Goal: Contribute content: Contribute content

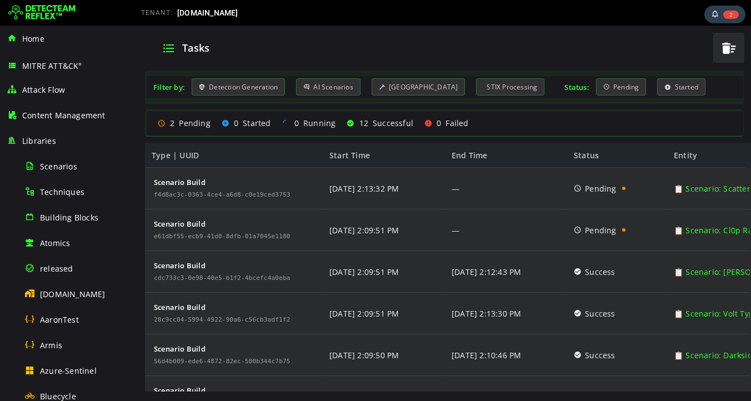
scroll to position [673, 0]
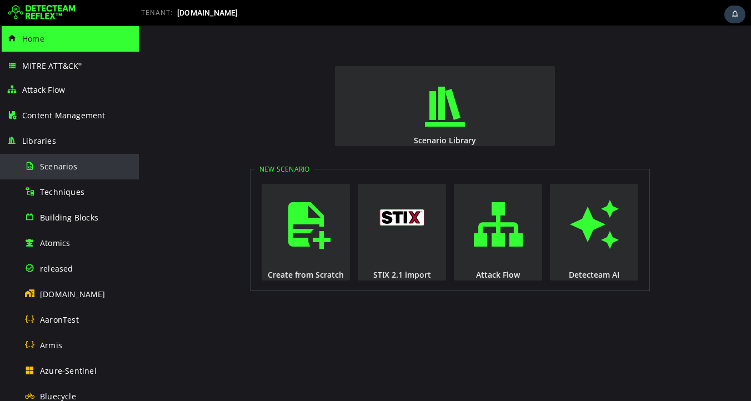
click at [51, 167] on span "Scenarios" at bounding box center [58, 166] width 37 height 11
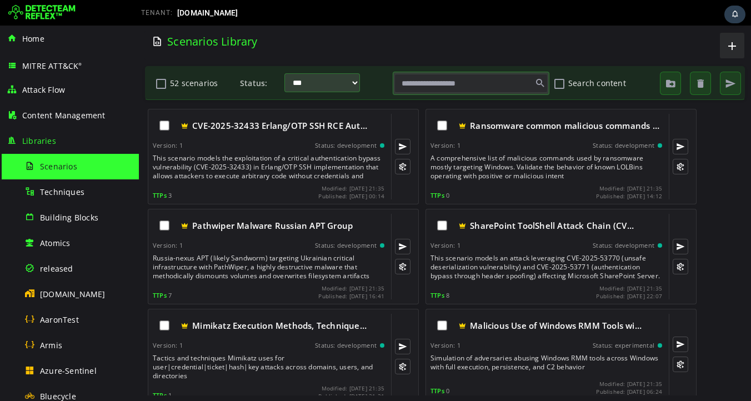
click at [475, 83] on input "text" at bounding box center [471, 83] width 153 height 19
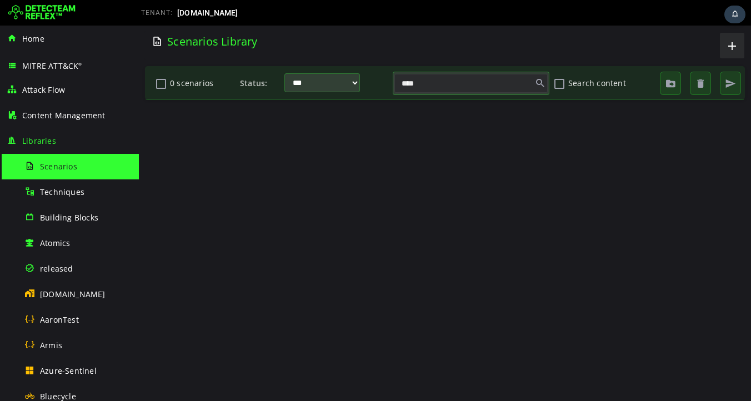
type input "*****"
click at [433, 87] on input "*****" at bounding box center [471, 83] width 153 height 19
click at [316, 44] on div "Scenarios Library" at bounding box center [288, 41] width 273 height 15
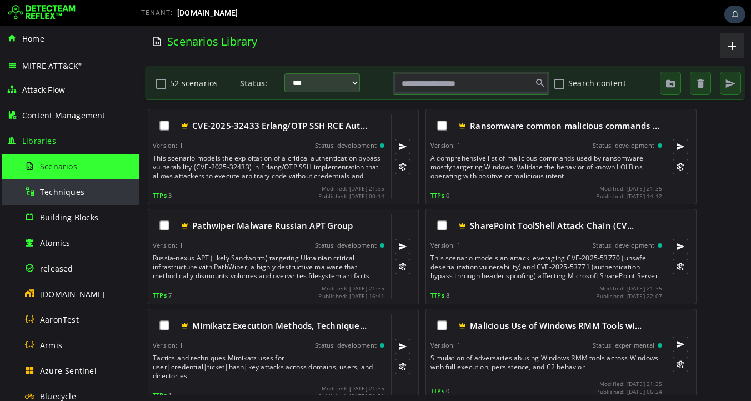
click at [63, 197] on div "Techniques" at bounding box center [78, 192] width 108 height 25
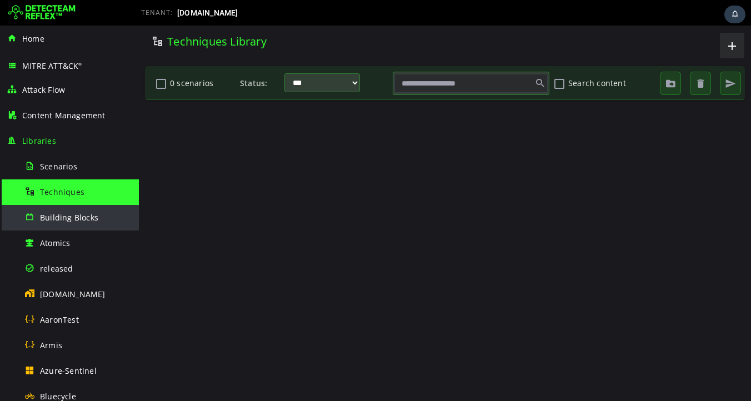
click at [76, 218] on span "Building Blocks" at bounding box center [69, 217] width 58 height 11
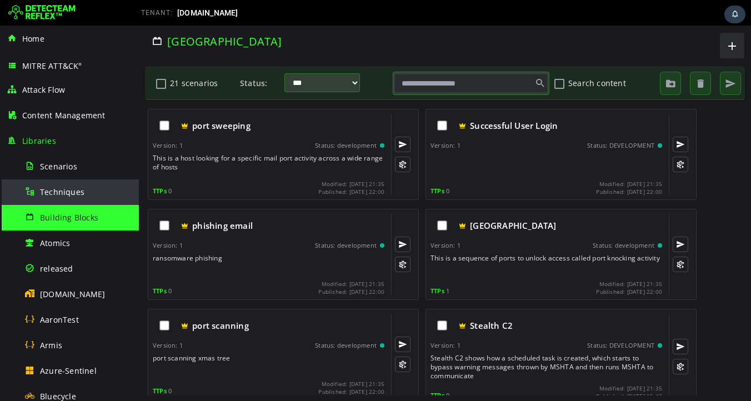
click at [67, 193] on span "Techniques" at bounding box center [62, 192] width 44 height 11
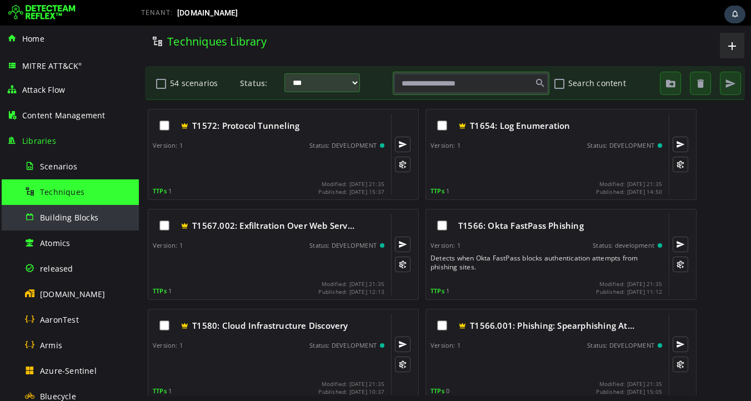
click at [83, 220] on span "Building Blocks" at bounding box center [69, 217] width 58 height 11
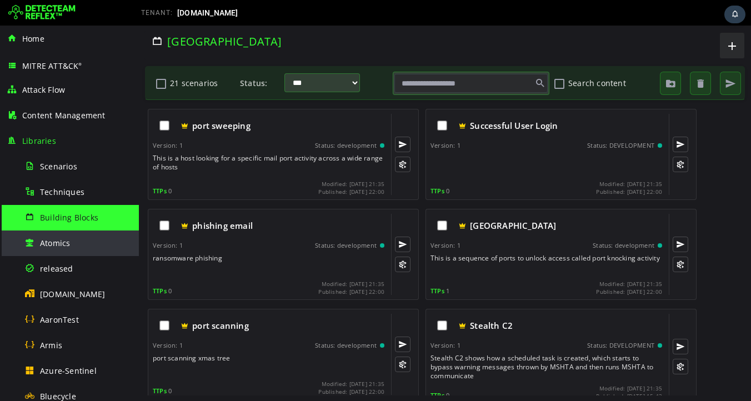
click at [76, 244] on div "Atomics" at bounding box center [78, 243] width 108 height 25
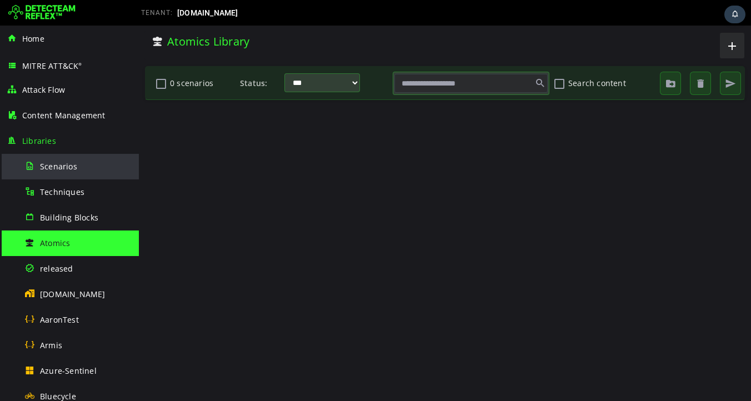
click at [59, 166] on span "Scenarios" at bounding box center [58, 166] width 37 height 11
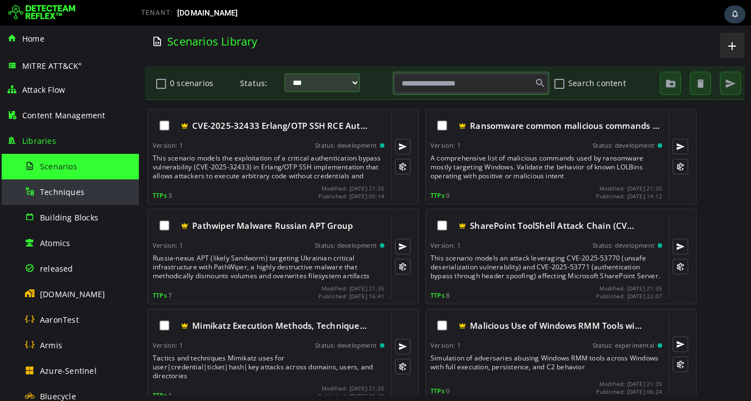
click at [60, 197] on span "Techniques" at bounding box center [62, 192] width 44 height 11
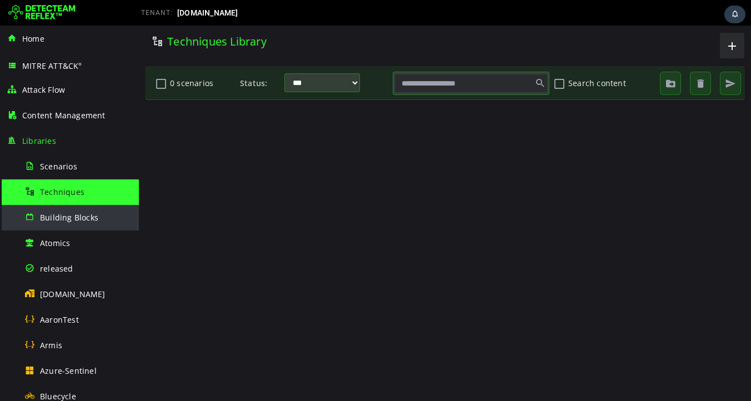
click at [66, 222] on span "Building Blocks" at bounding box center [69, 217] width 58 height 11
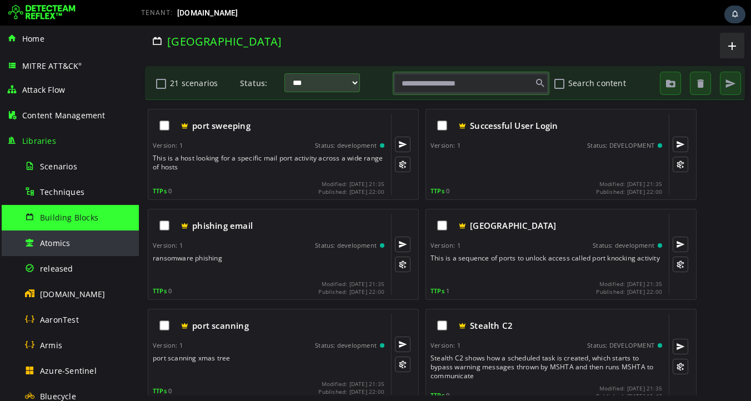
click at [66, 248] on div "Atomics" at bounding box center [78, 243] width 108 height 25
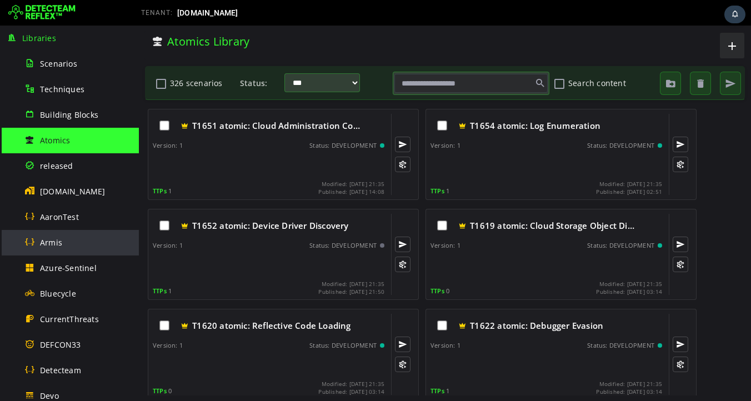
scroll to position [104, 0]
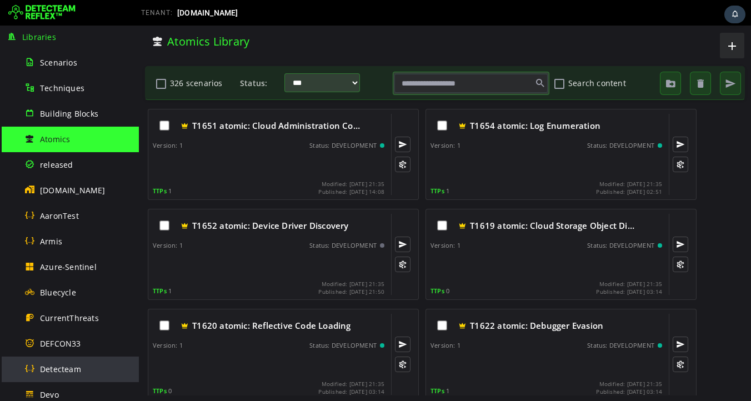
click at [60, 373] on span "Detecteam" at bounding box center [60, 369] width 41 height 11
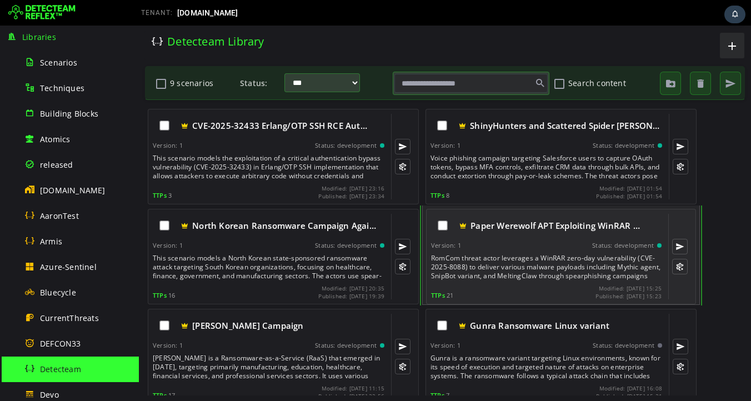
click at [559, 265] on div "RomCom threat actor leverages a WinRAR zero-day vulnerability (CVE-2025-8088) t…" at bounding box center [547, 267] width 233 height 27
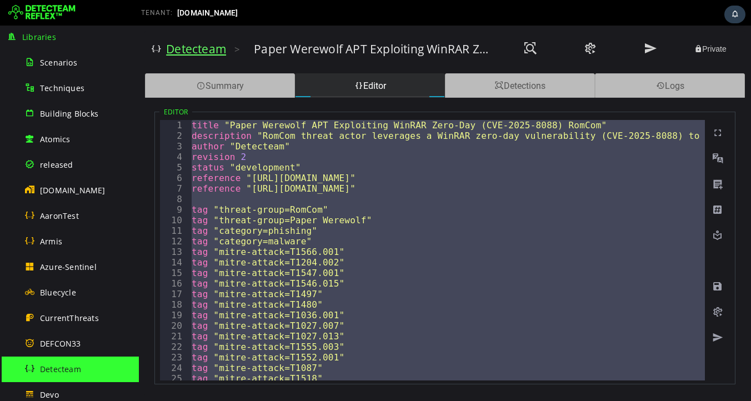
click at [202, 50] on link "Detecteam" at bounding box center [196, 49] width 60 height 16
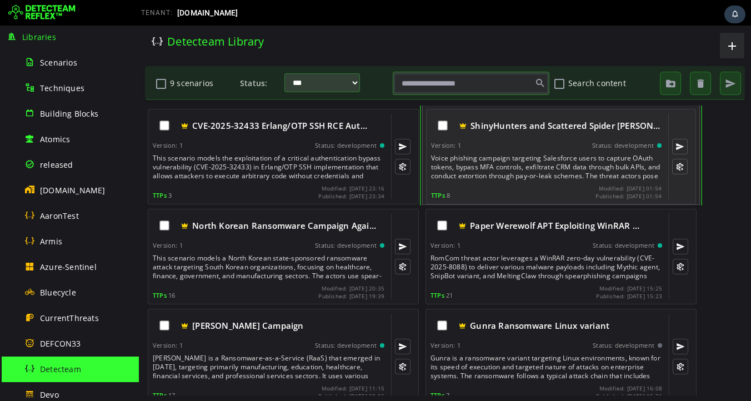
click at [541, 168] on div "Voice phishing campaign targeting Salesforce users to capture OAuth tokens, byp…" at bounding box center [547, 167] width 233 height 27
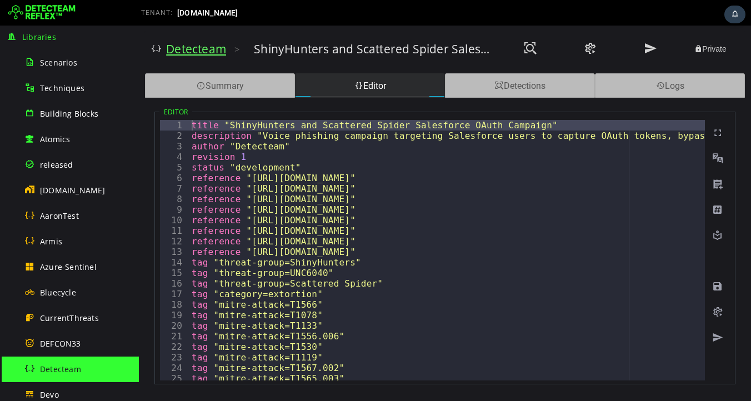
click at [196, 45] on link "Detecteam" at bounding box center [196, 49] width 60 height 16
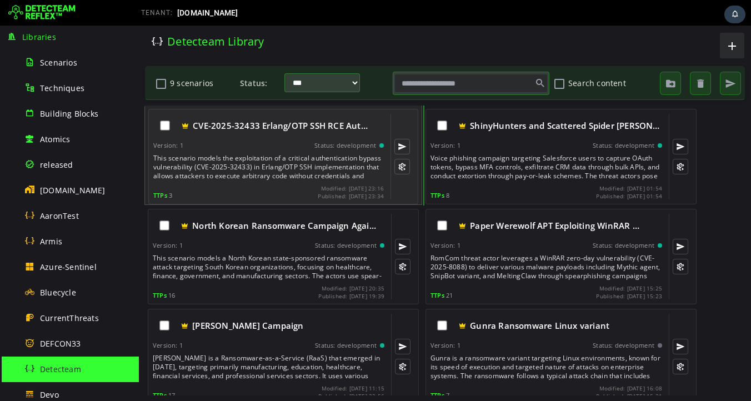
click at [247, 154] on div "This scenario models the exploitation of a critical authentication bypass vulne…" at bounding box center [269, 167] width 233 height 27
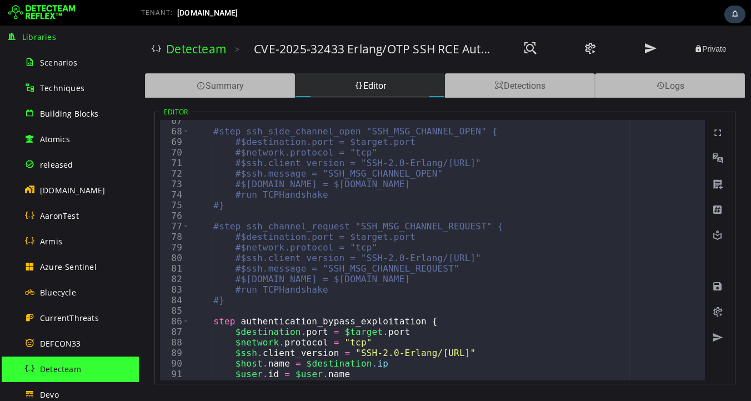
scroll to position [699, 0]
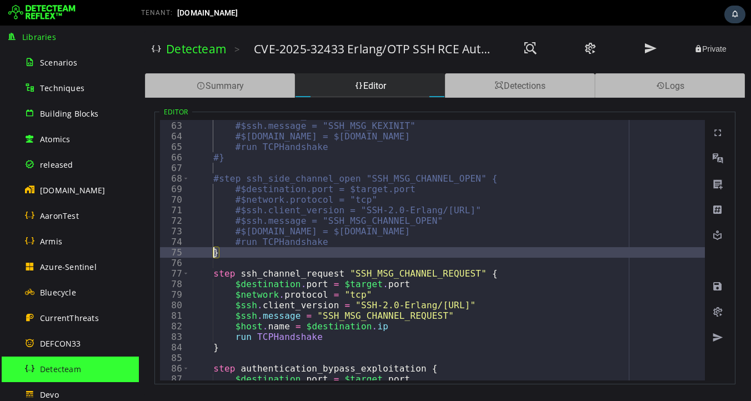
scroll to position [645, 0]
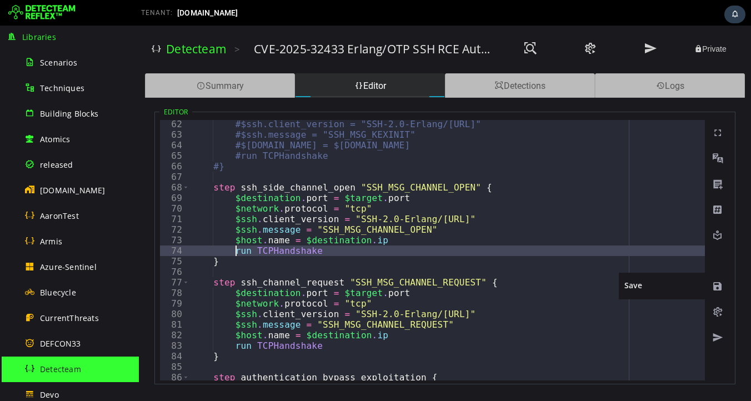
click at [717, 288] on span at bounding box center [717, 286] width 11 height 11
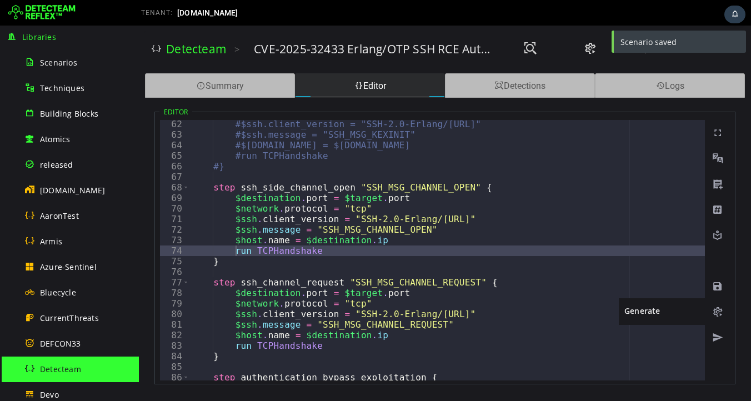
click at [717, 311] on span at bounding box center [717, 312] width 11 height 11
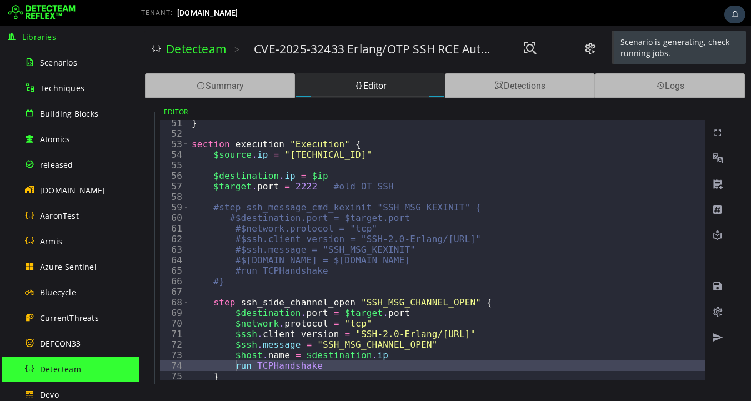
scroll to position [530, 0]
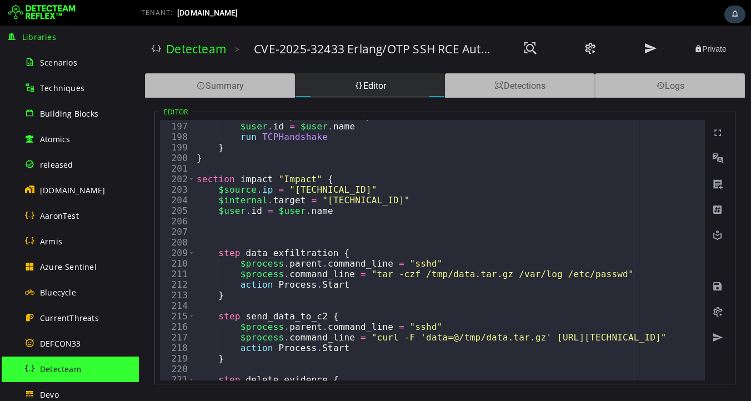
scroll to position [2136, 0]
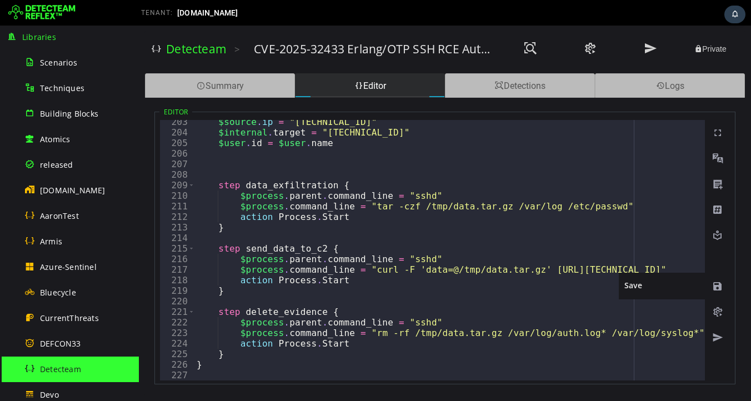
click at [719, 286] on span at bounding box center [717, 286] width 11 height 11
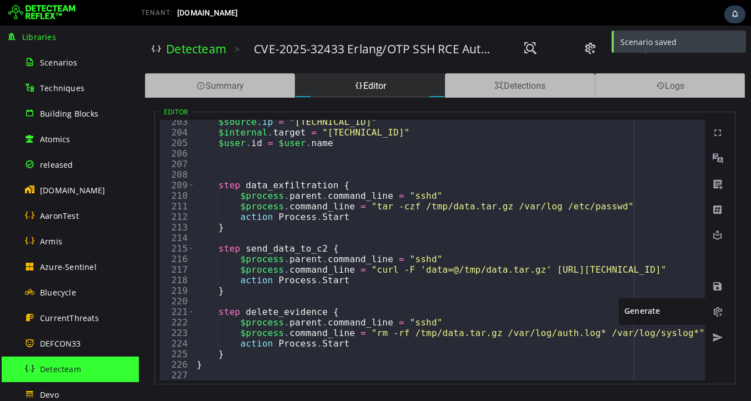
click at [717, 313] on span at bounding box center [717, 312] width 11 height 11
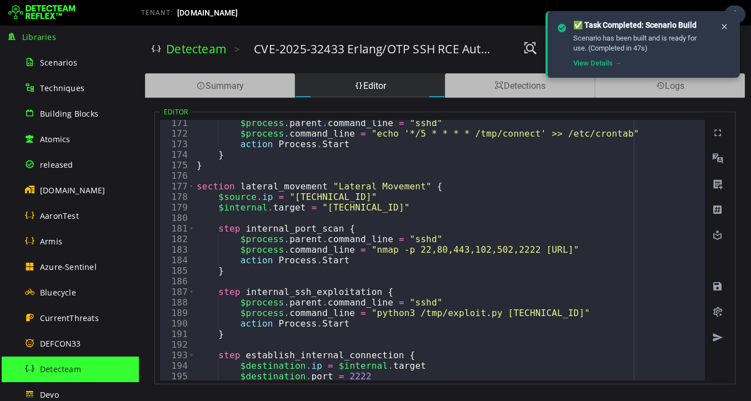
scroll to position [1797, 0]
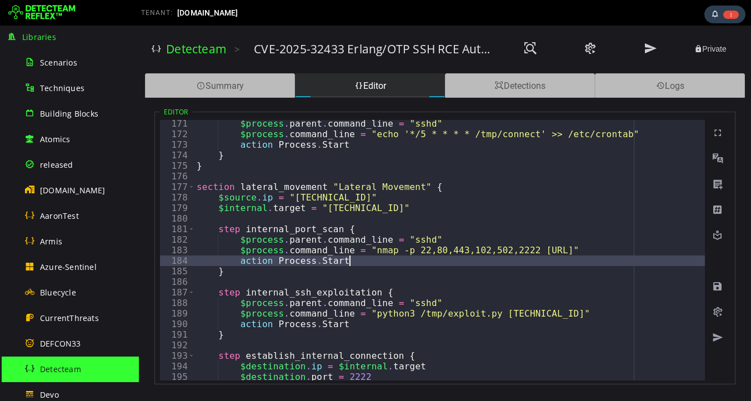
type textarea "*"
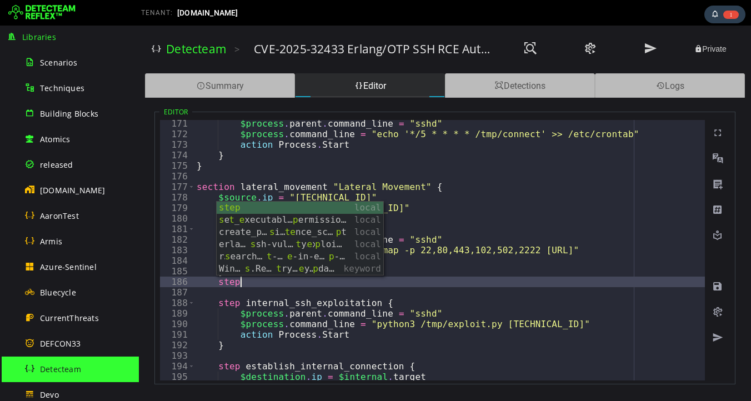
scroll to position [0, 2]
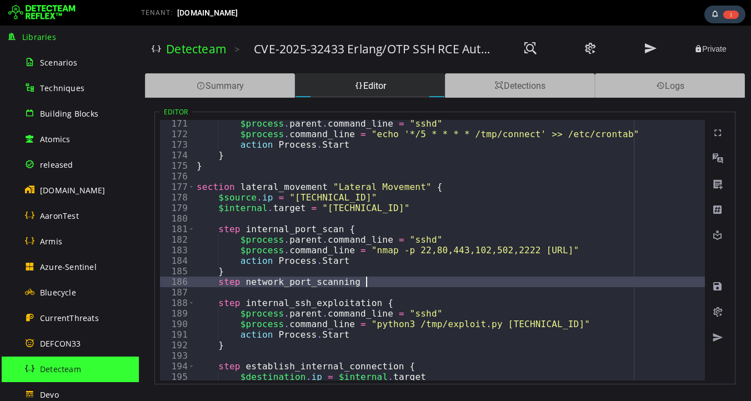
type textarea "**********"
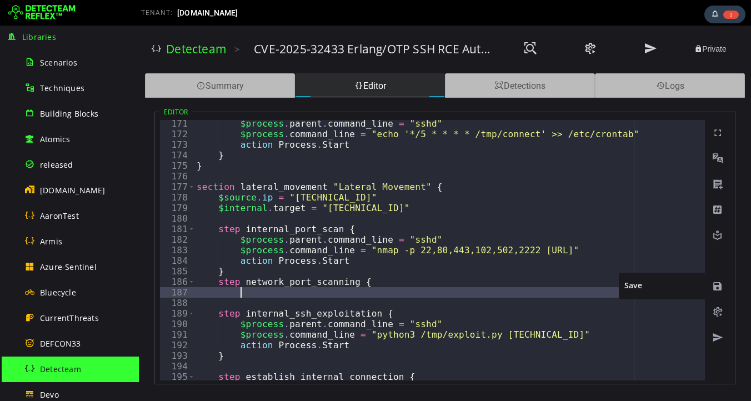
click at [719, 288] on span at bounding box center [717, 286] width 11 height 11
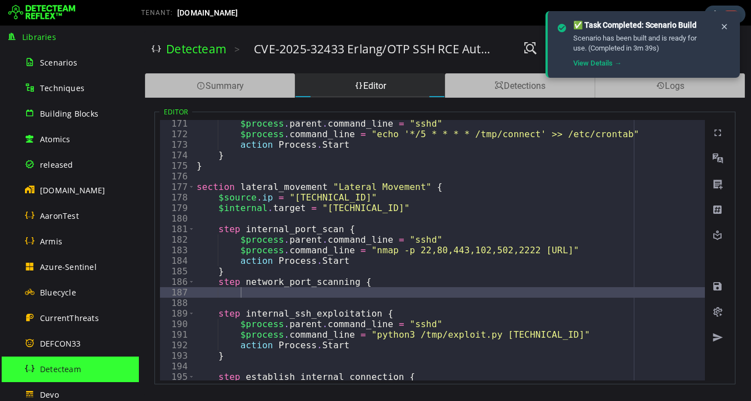
type textarea "**********"
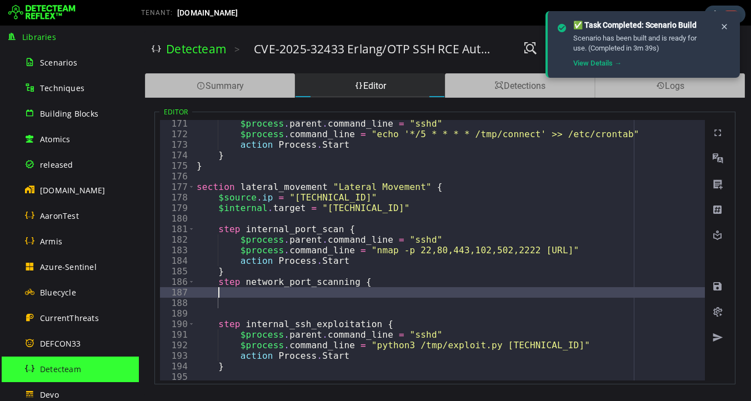
paste textarea "*"
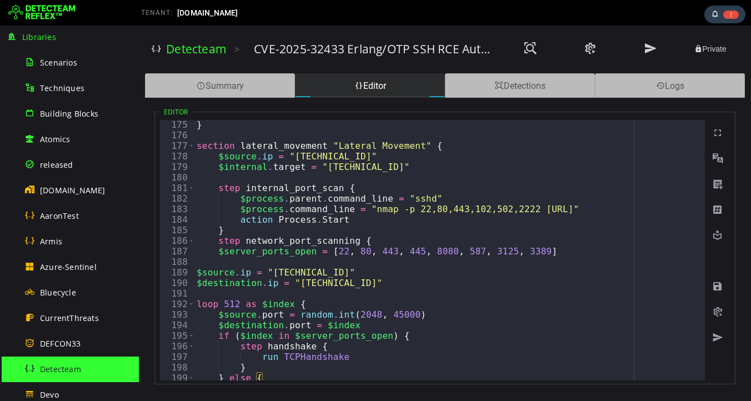
scroll to position [1845, 0]
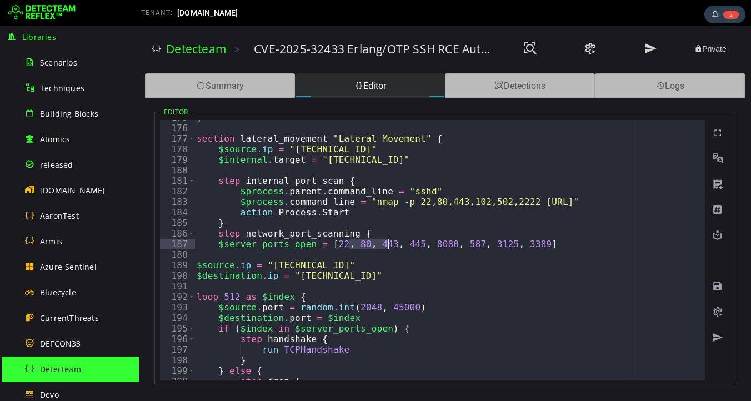
drag, startPoint x: 352, startPoint y: 246, endPoint x: 386, endPoint y: 245, distance: 34.5
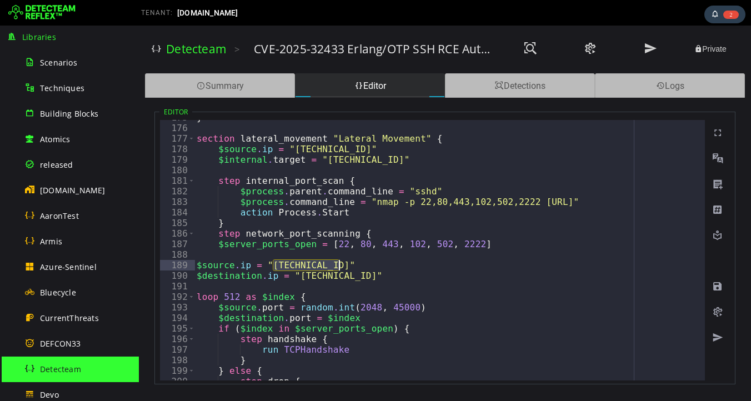
drag, startPoint x: 274, startPoint y: 265, endPoint x: 337, endPoint y: 265, distance: 63.4
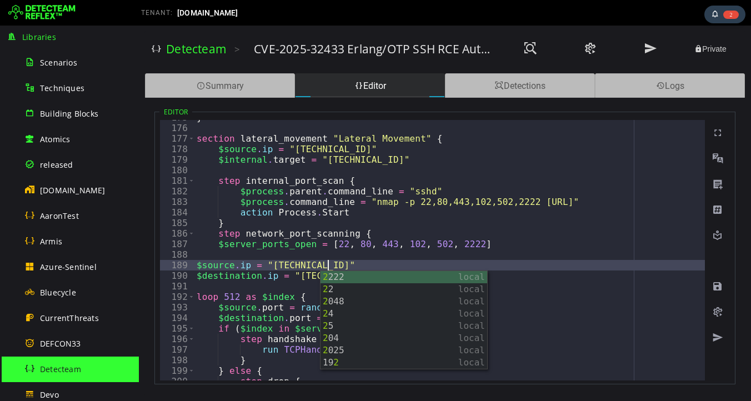
scroll to position [0, 7]
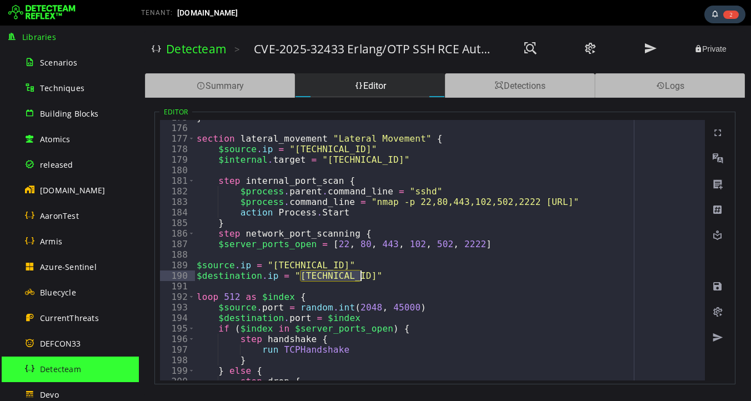
drag, startPoint x: 301, startPoint y: 276, endPoint x: 361, endPoint y: 275, distance: 60.0
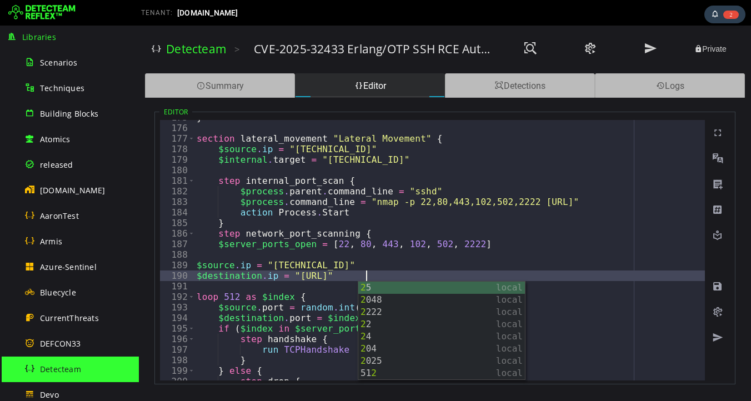
type textarea "**********"
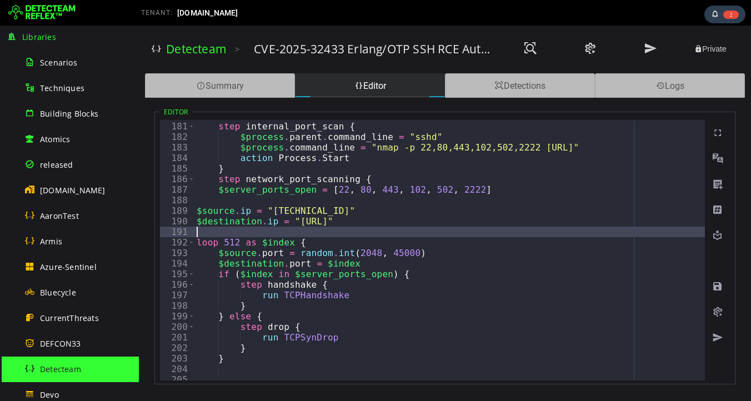
scroll to position [1906, 0]
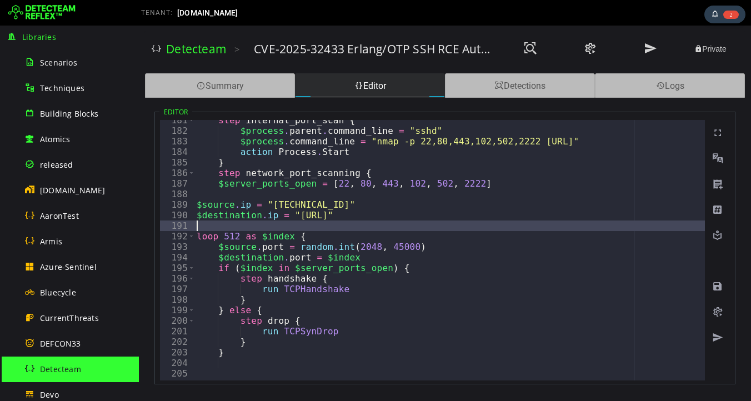
type textarea "**********"
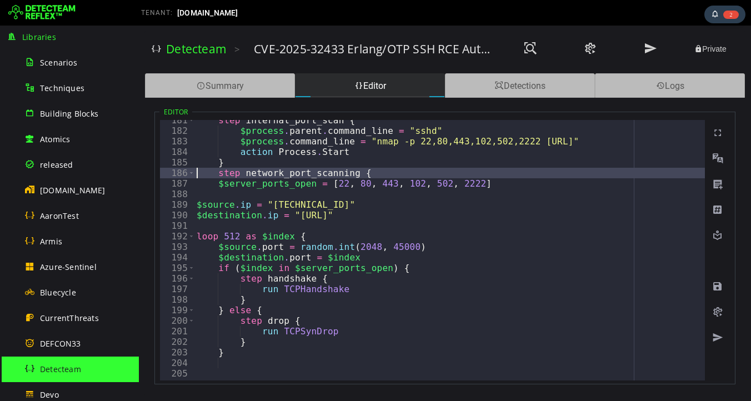
type textarea "**********"
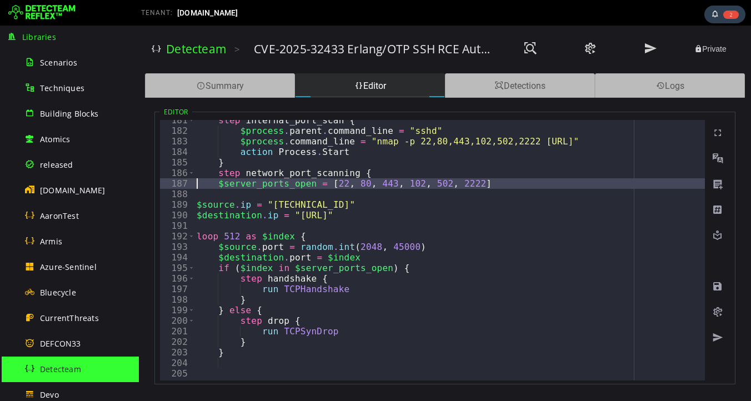
type textarea "**********"
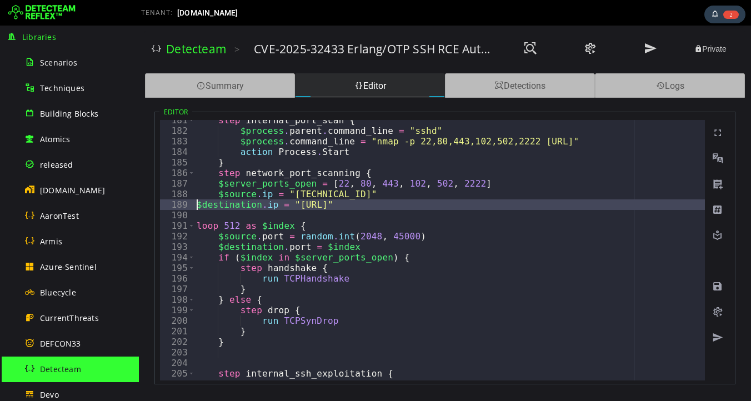
type textarea "**********"
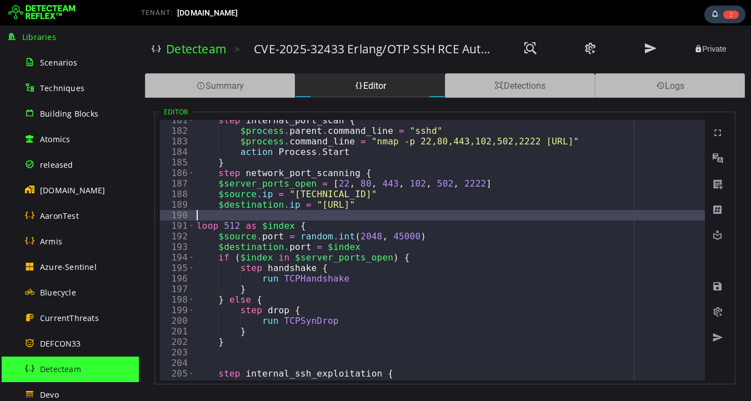
type textarea "**********"
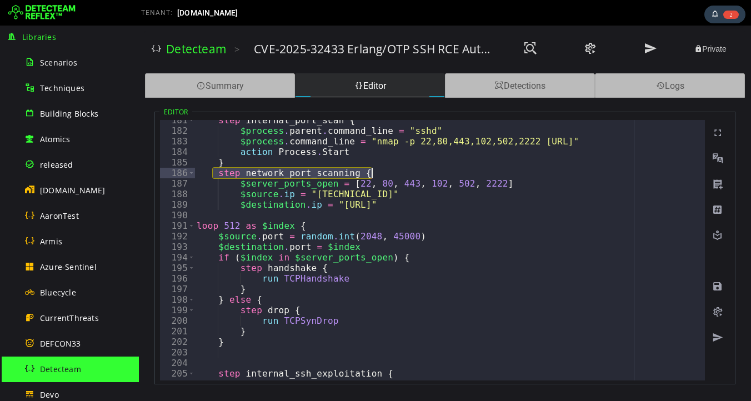
drag, startPoint x: 216, startPoint y: 175, endPoint x: 384, endPoint y: 176, distance: 168.4
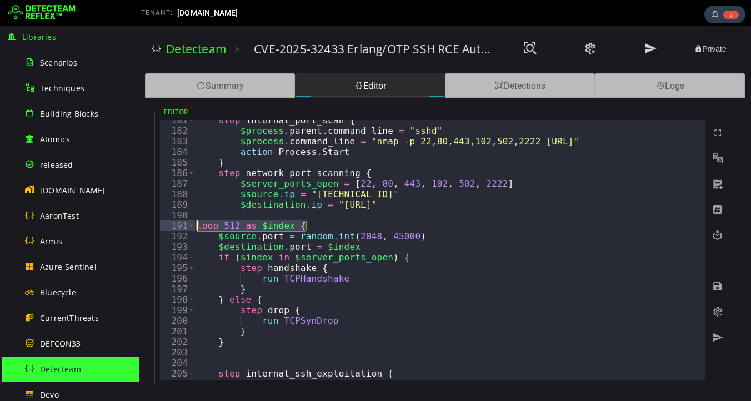
drag, startPoint x: 310, startPoint y: 225, endPoint x: 182, endPoint y: 225, distance: 127.8
click at [182, 225] on div "**********" at bounding box center [432, 250] width 545 height 261
type textarea "**********"
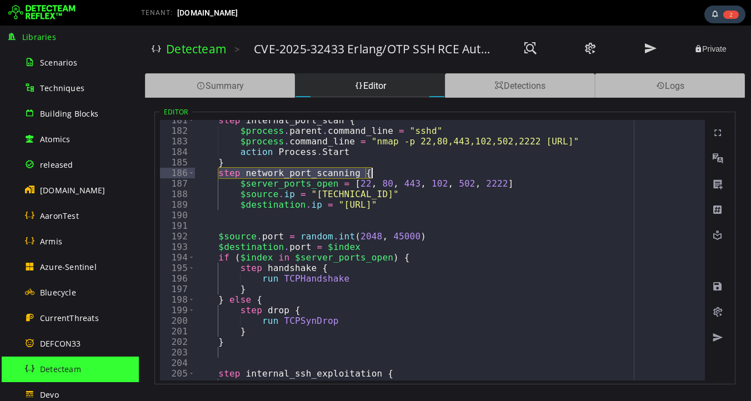
drag, startPoint x: 219, startPoint y: 172, endPoint x: 379, endPoint y: 167, distance: 160.1
paste textarea
type textarea "**********"
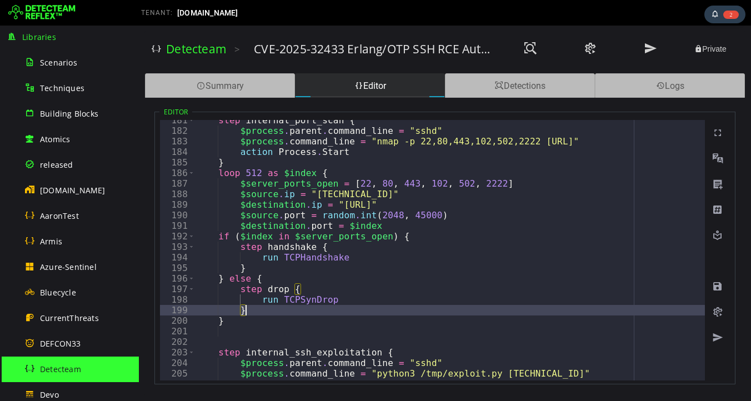
type textarea "*"
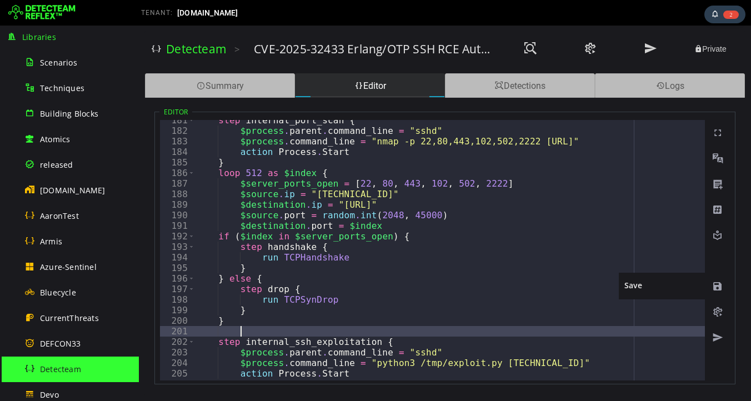
click at [721, 290] on span at bounding box center [717, 286] width 11 height 11
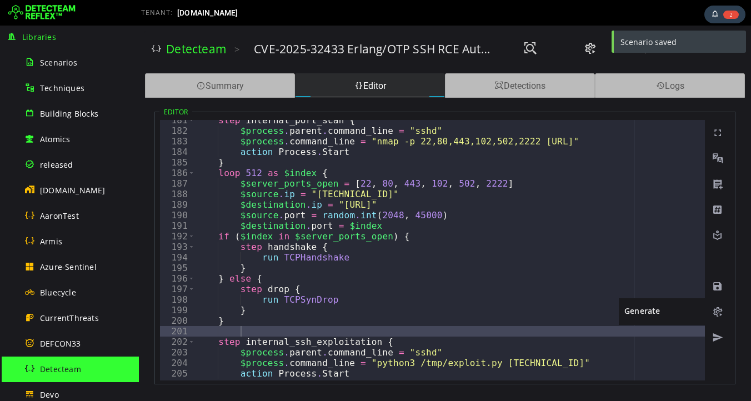
click at [717, 313] on span at bounding box center [717, 312] width 11 height 11
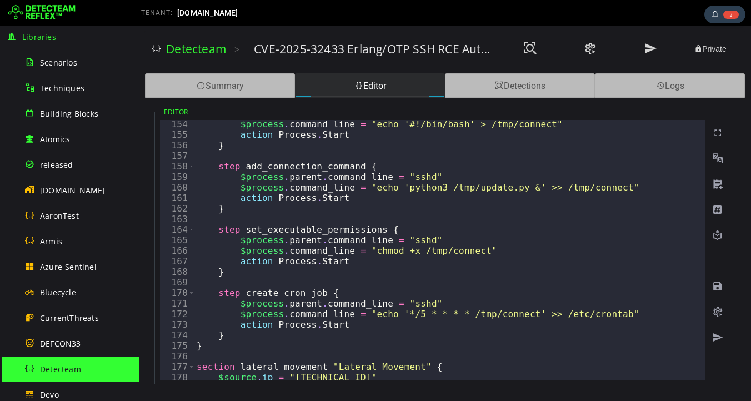
scroll to position [1567, 0]
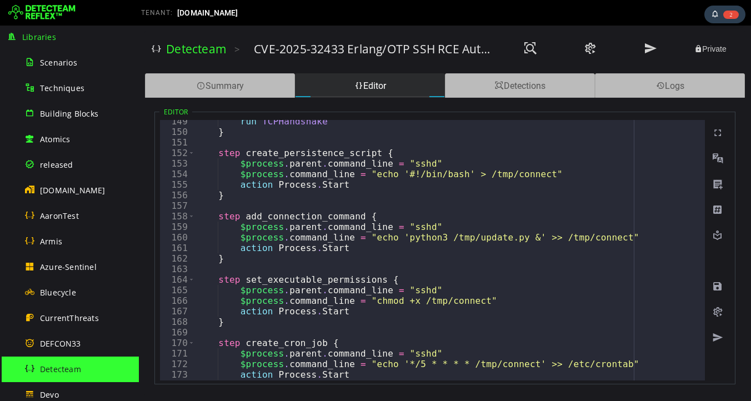
click at [427, 49] on h3 "CVE-2025-32433 Erlang/OTP SSH RCE Authentication Bypass - test 2" at bounding box center [373, 49] width 238 height 16
click at [455, 49] on h3 "CVE-2025-32433 Erlang/OTP SSH RCE Authentication Bypass - test 2" at bounding box center [373, 49] width 238 height 16
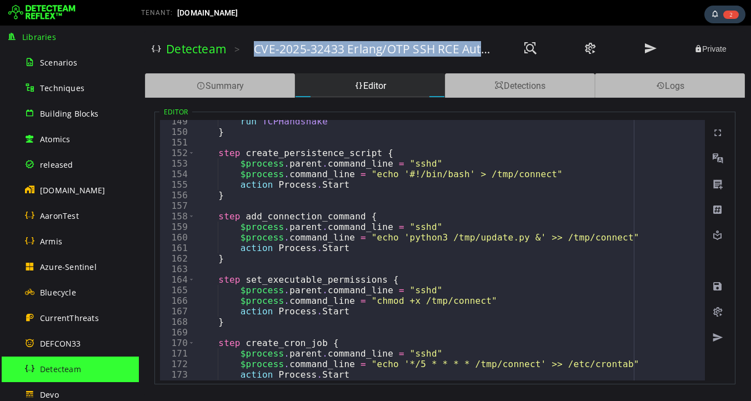
click at [455, 49] on h3 "CVE-2025-32433 Erlang/OTP SSH RCE Authentication Bypass - test 2" at bounding box center [373, 49] width 238 height 16
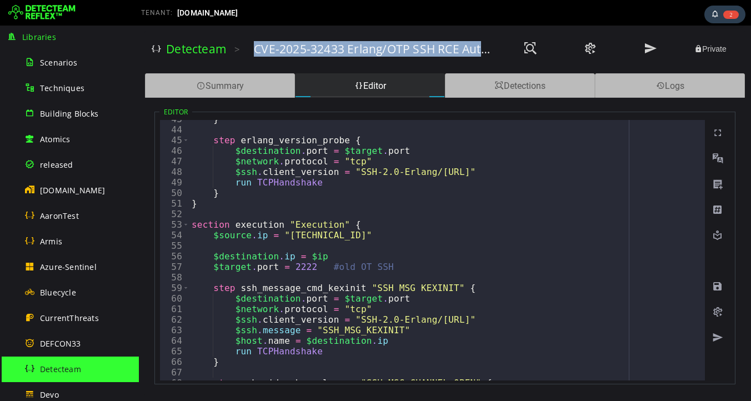
scroll to position [0, 0]
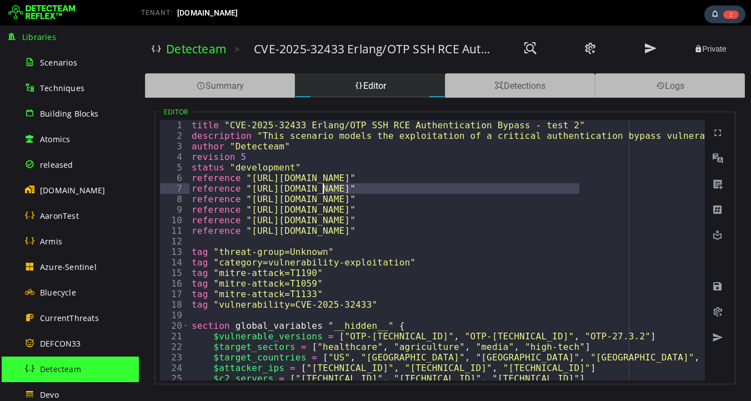
drag, startPoint x: 580, startPoint y: 190, endPoint x: 325, endPoint y: 185, distance: 255.7
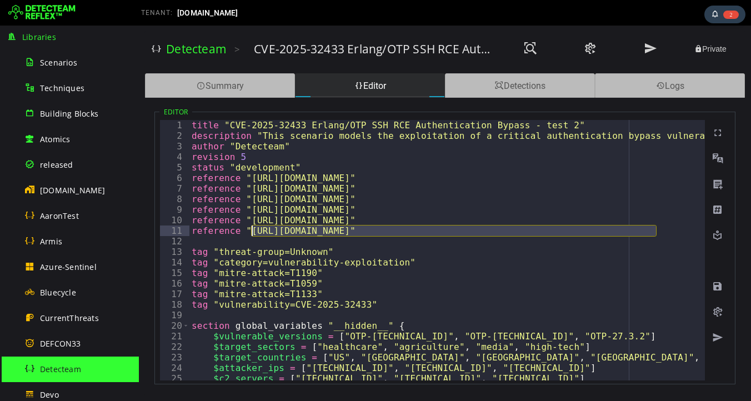
drag, startPoint x: 656, startPoint y: 234, endPoint x: 250, endPoint y: 232, distance: 405.7
type textarea "**********"
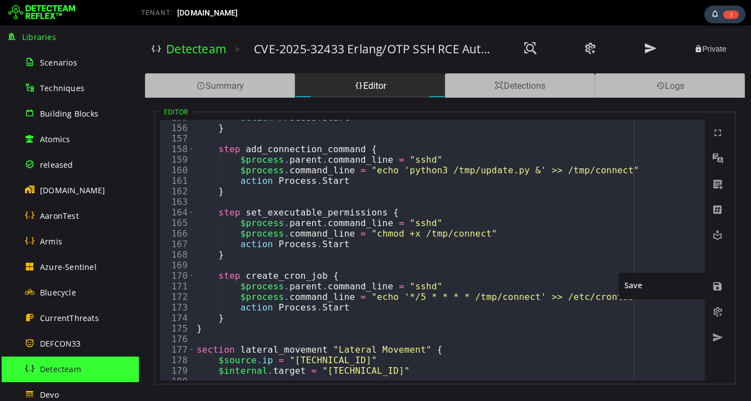
click at [717, 287] on span at bounding box center [717, 286] width 11 height 11
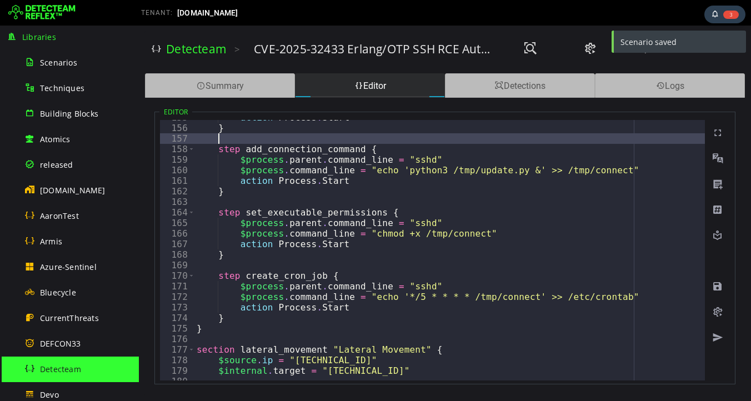
type textarea "*"
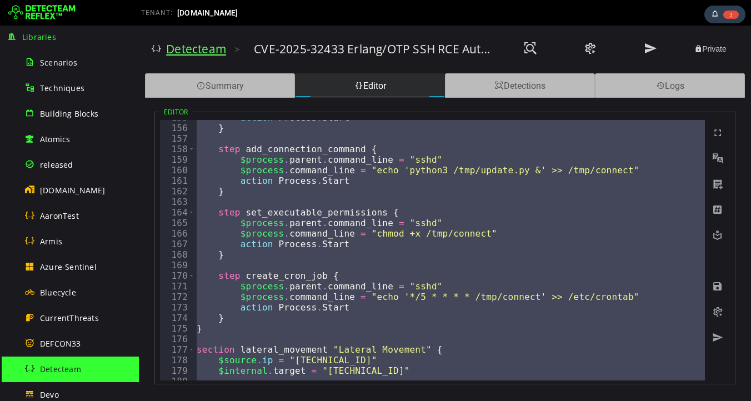
click at [193, 53] on link "Detecteam" at bounding box center [196, 49] width 60 height 16
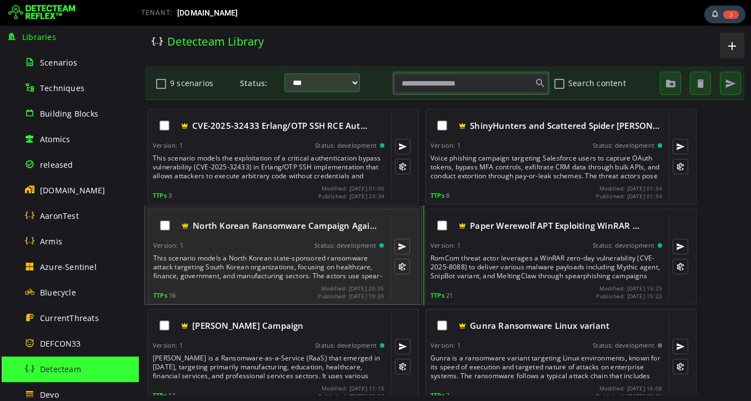
click at [257, 268] on div "This scenario models a North Korean state-sponsored ransomware attack targeting…" at bounding box center [269, 267] width 233 height 27
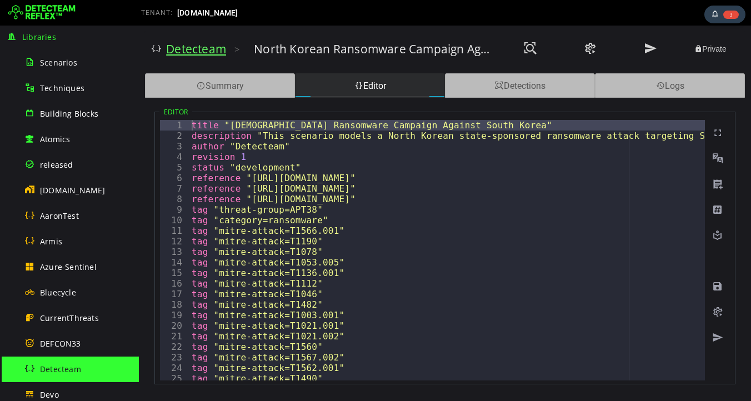
click at [186, 55] on link "Detecteam" at bounding box center [196, 49] width 60 height 16
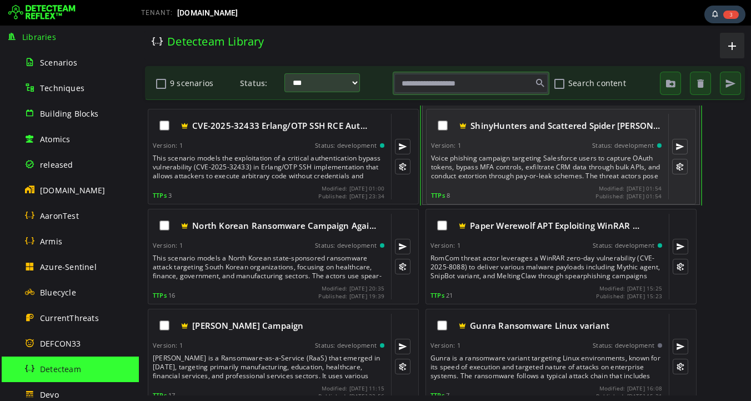
click at [521, 170] on div "Voice phishing campaign targeting Salesforce users to capture OAuth tokens, byp…" at bounding box center [547, 167] width 233 height 27
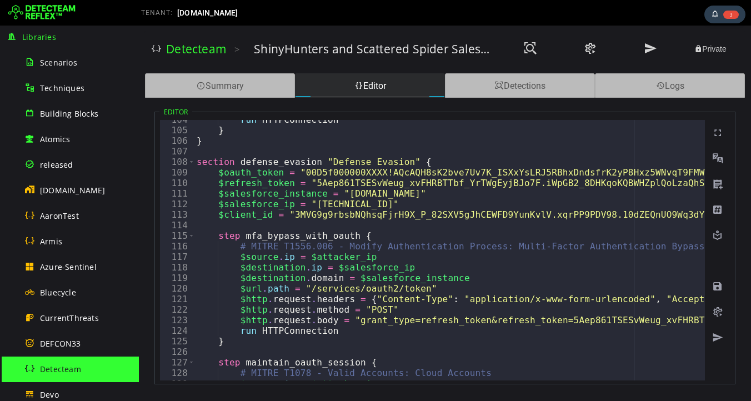
scroll to position [1093, 0]
click at [73, 67] on span "Scenarios" at bounding box center [58, 62] width 37 height 11
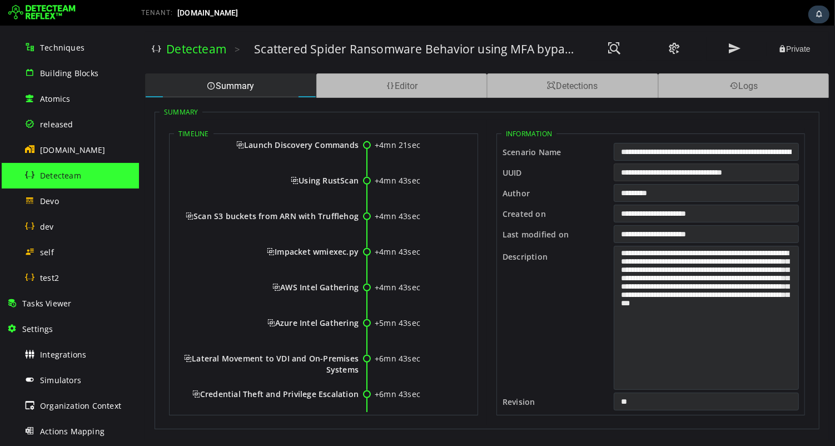
scroll to position [956, 0]
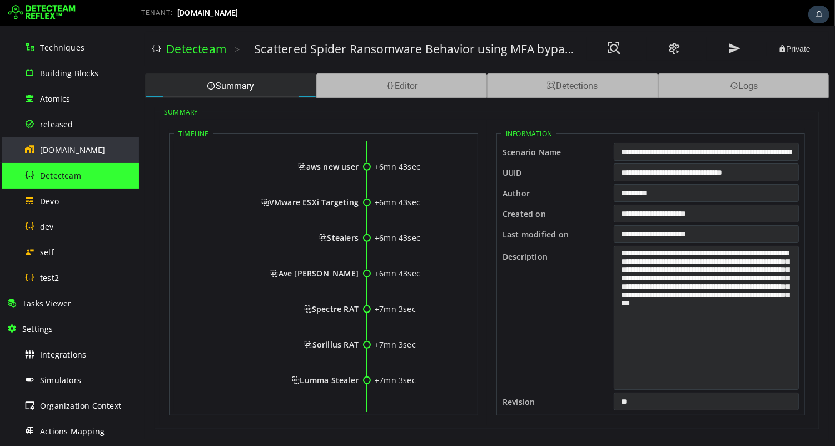
click at [58, 148] on span "[DOMAIN_NAME]" at bounding box center [73, 149] width 66 height 11
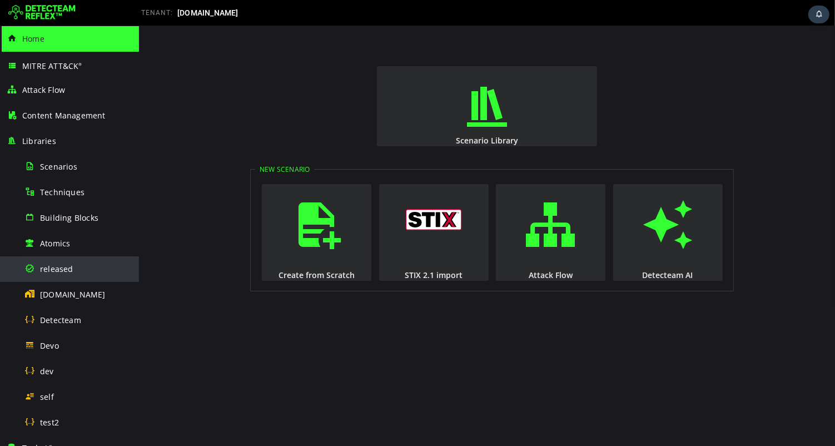
click at [57, 267] on span "released" at bounding box center [56, 268] width 33 height 11
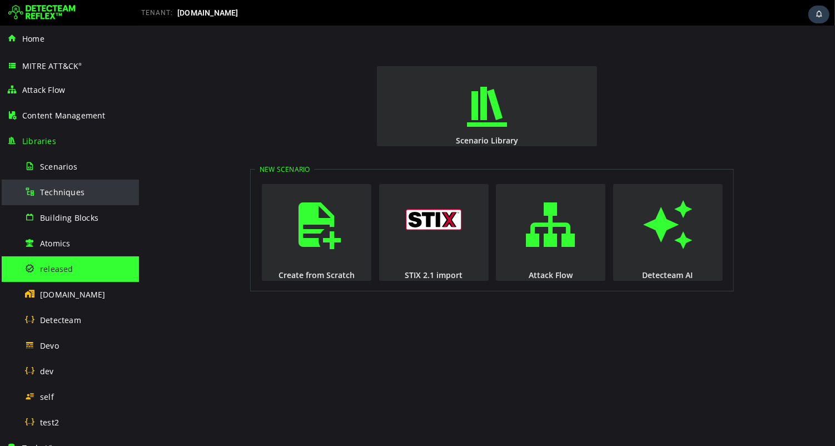
click at [61, 193] on span "Techniques" at bounding box center [62, 192] width 44 height 11
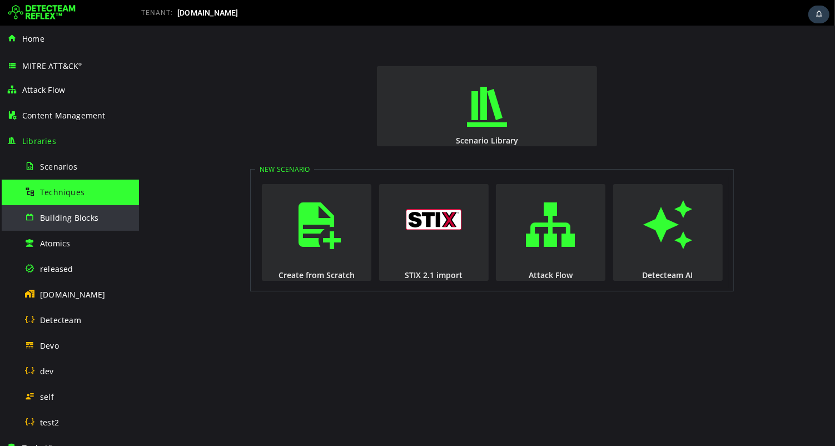
click at [62, 218] on span "Building Blocks" at bounding box center [69, 217] width 58 height 11
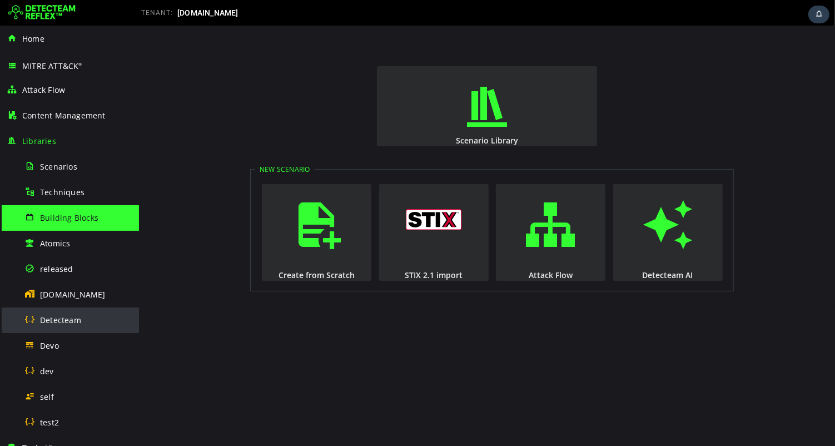
click at [73, 322] on span "Detecteam" at bounding box center [60, 320] width 41 height 11
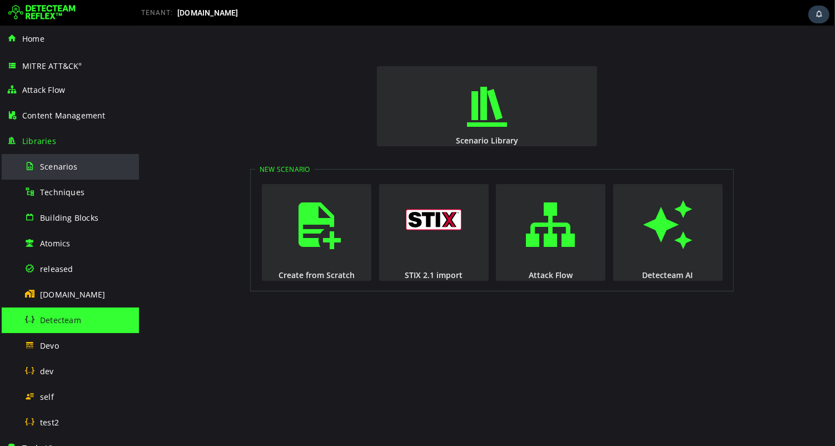
click at [63, 167] on span "Scenarios" at bounding box center [58, 166] width 37 height 11
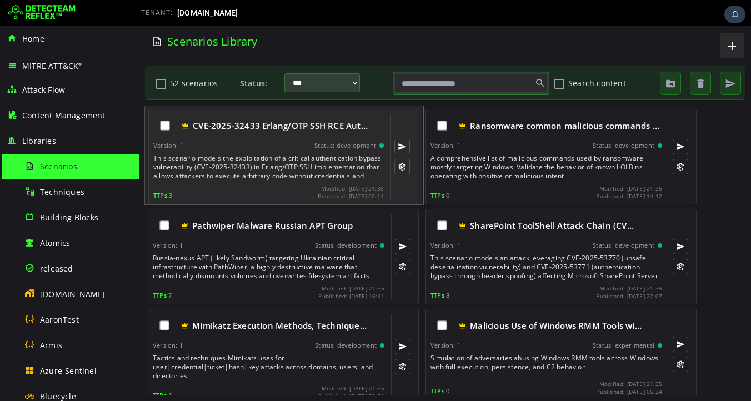
click at [252, 161] on div "This scenario models the exploitation of a critical authentication bypass vulne…" at bounding box center [269, 167] width 233 height 27
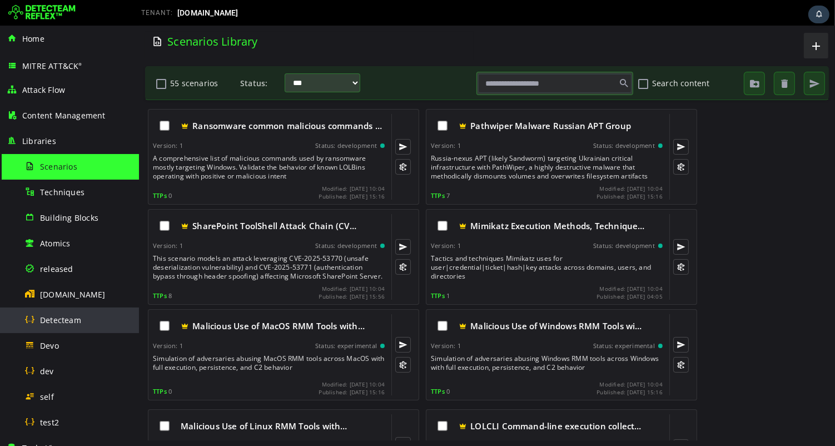
click at [72, 320] on span "Detecteam" at bounding box center [60, 320] width 41 height 11
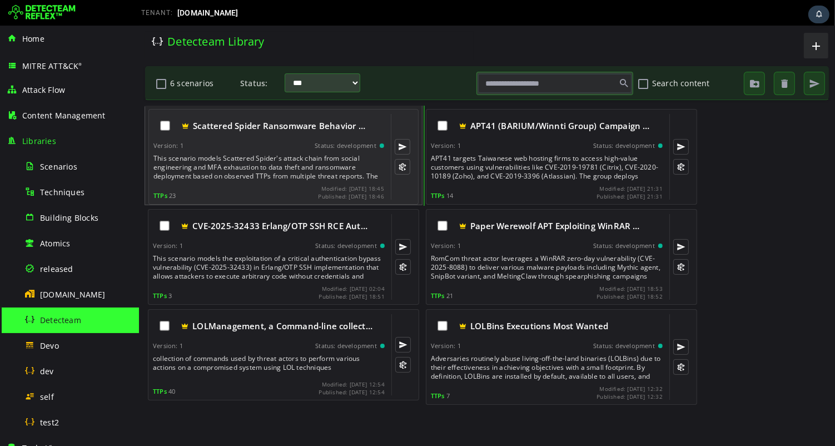
click at [241, 161] on div "This scenario models Scattered Spider's attack chain from social engineering an…" at bounding box center [269, 167] width 233 height 27
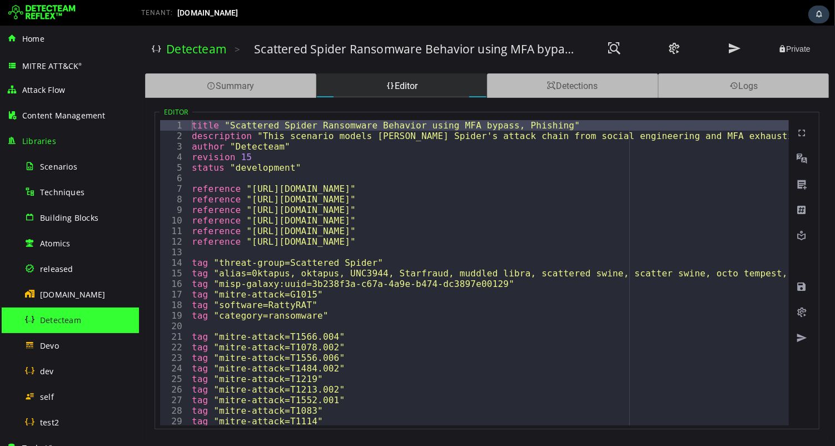
type textarea "**********"
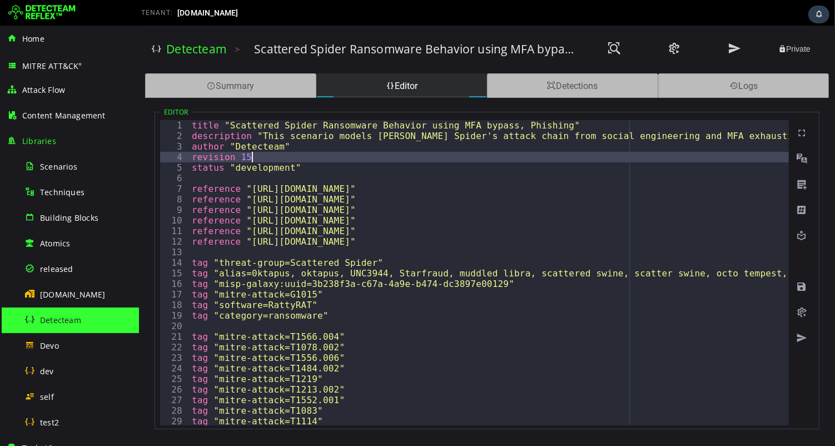
click at [66, 293] on span "detecteam.com" at bounding box center [73, 294] width 66 height 11
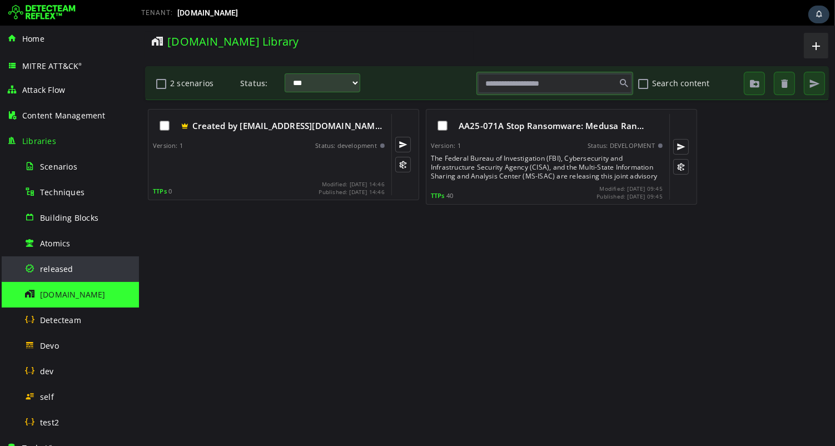
click at [53, 266] on span "released" at bounding box center [56, 268] width 33 height 11
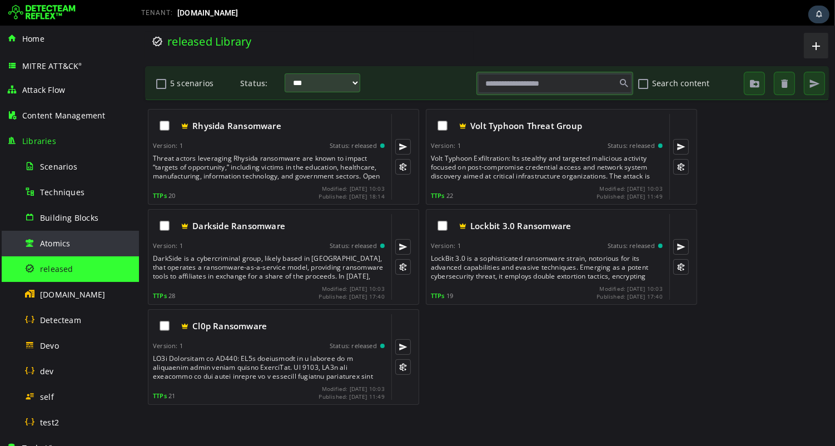
click at [57, 246] on span "Atomics" at bounding box center [55, 243] width 30 height 11
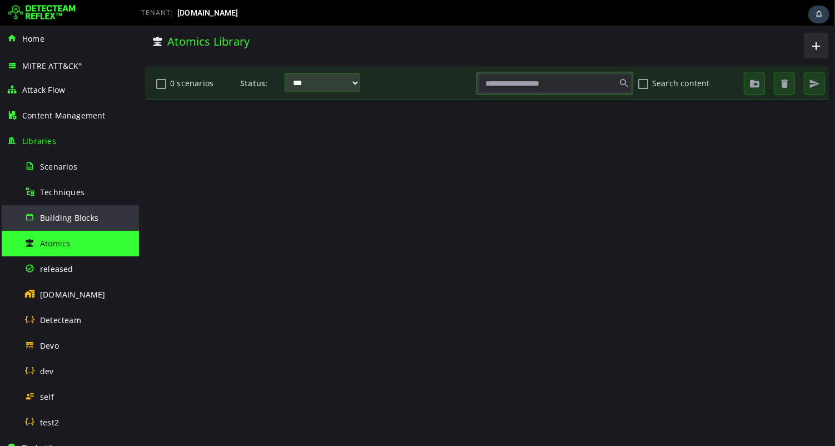
click at [64, 221] on span "Building Blocks" at bounding box center [69, 217] width 58 height 11
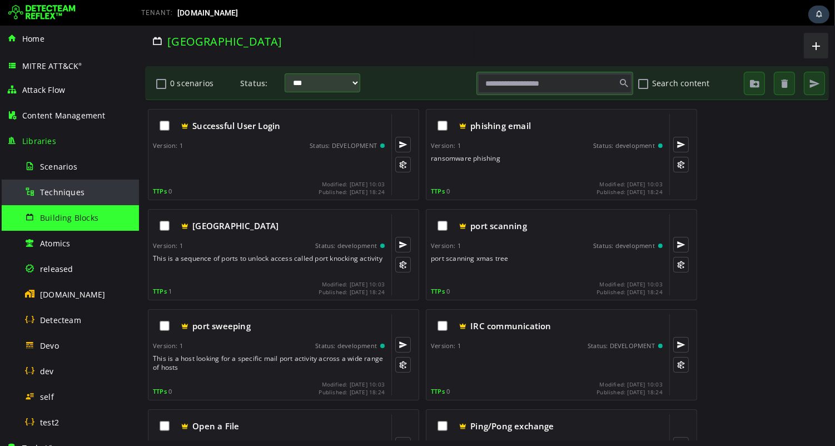
click at [60, 195] on span "Techniques" at bounding box center [62, 192] width 44 height 11
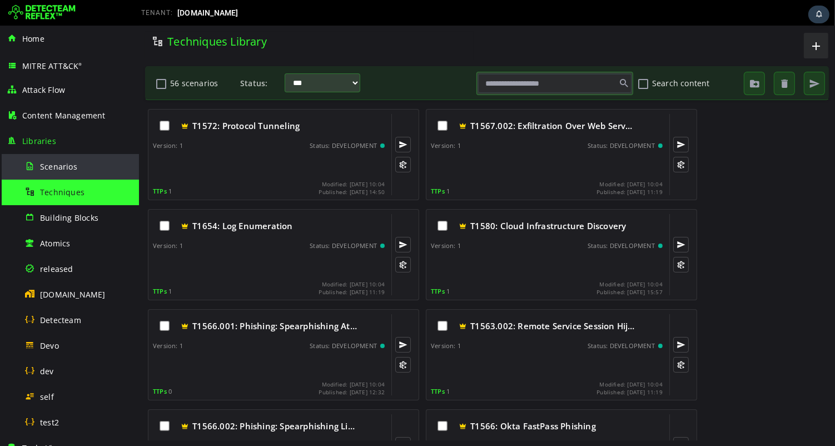
click at [57, 175] on div "Scenarios" at bounding box center [78, 166] width 108 height 25
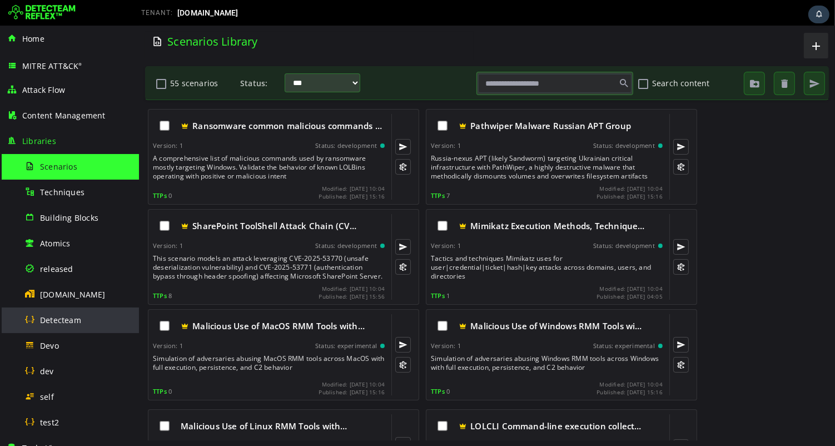
click at [48, 318] on span "Detecteam" at bounding box center [60, 320] width 41 height 11
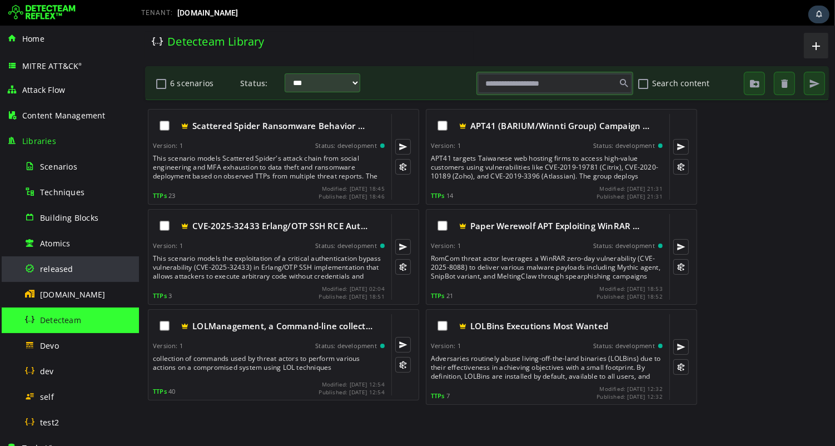
click at [58, 268] on span "released" at bounding box center [56, 268] width 33 height 11
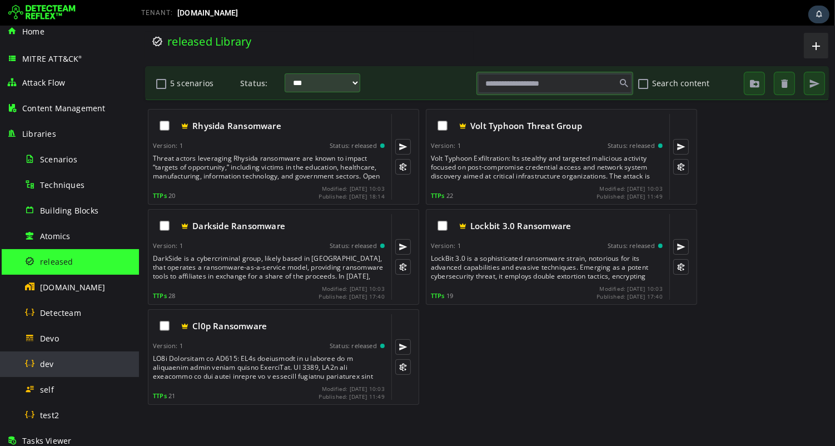
scroll to position [6, 0]
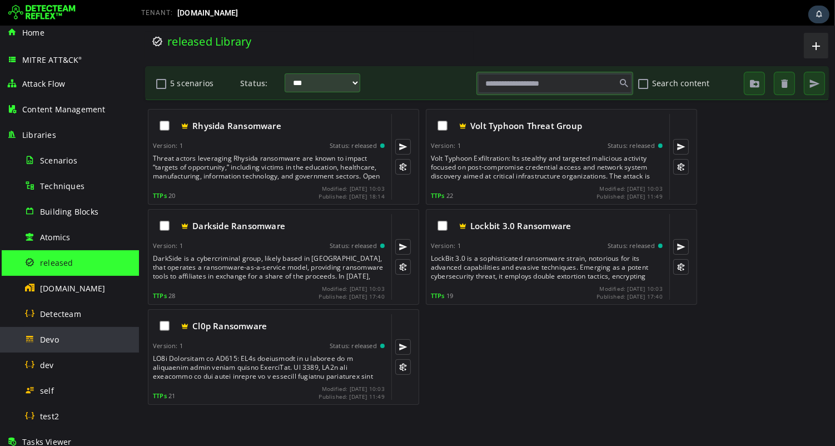
click at [56, 345] on div "Devo" at bounding box center [78, 339] width 108 height 25
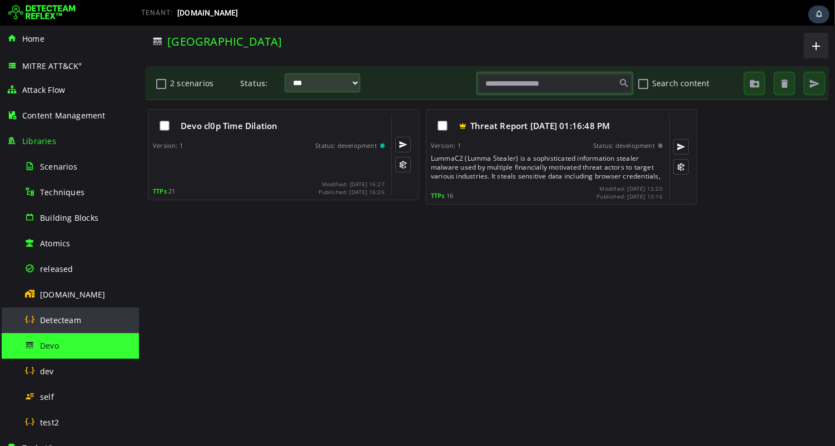
click at [61, 325] on div "Detecteam" at bounding box center [78, 319] width 108 height 25
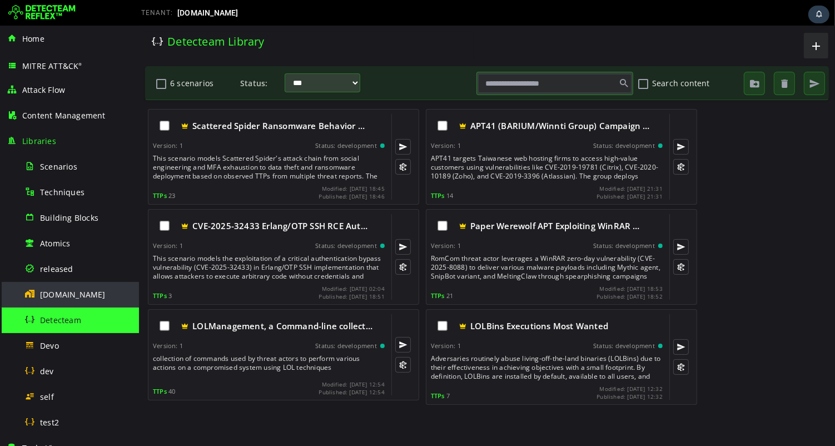
click at [63, 295] on span "[DOMAIN_NAME]" at bounding box center [73, 294] width 66 height 11
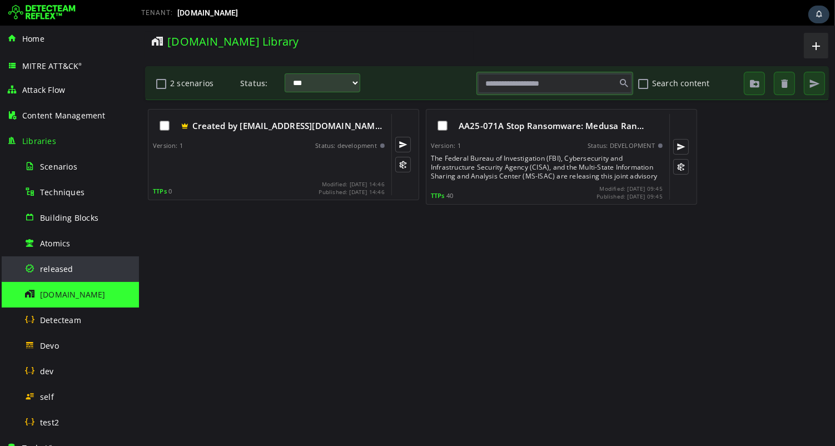
click at [58, 266] on span "released" at bounding box center [56, 268] width 33 height 11
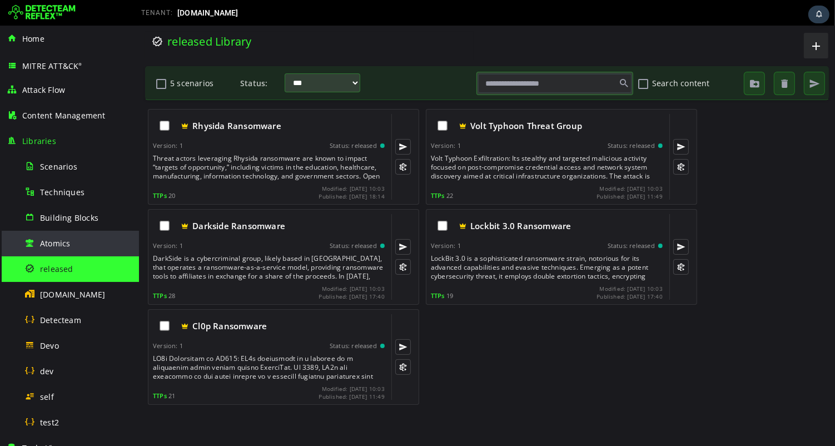
click at [54, 243] on span "Atomics" at bounding box center [55, 243] width 30 height 11
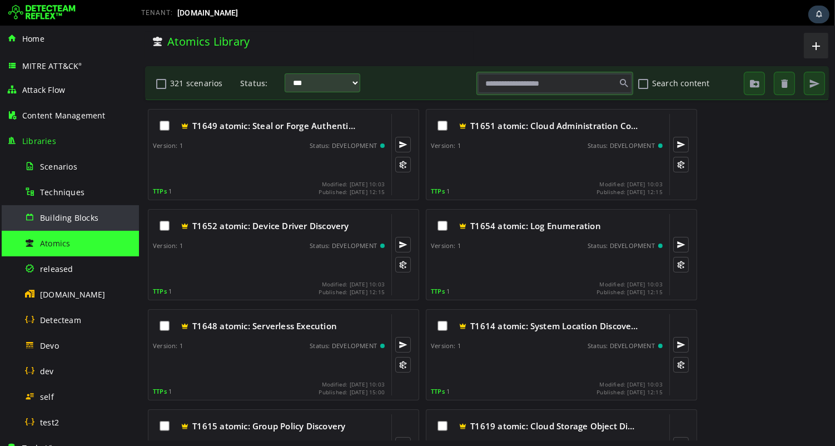
click at [64, 216] on span "Building Blocks" at bounding box center [69, 217] width 58 height 11
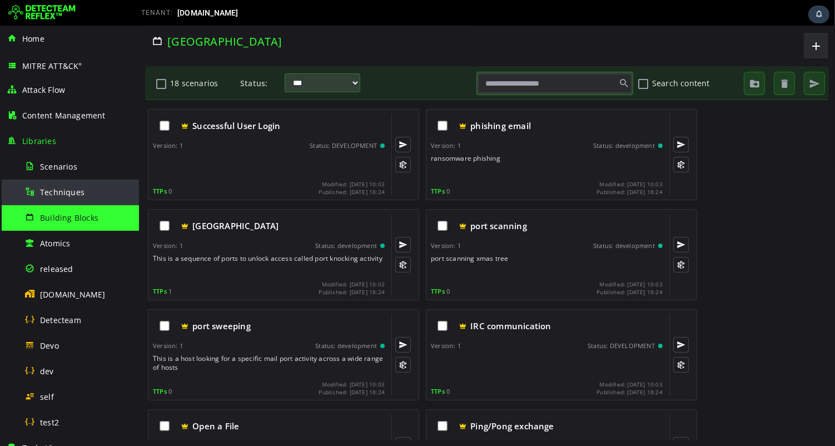
click at [62, 193] on span "Techniques" at bounding box center [62, 192] width 44 height 11
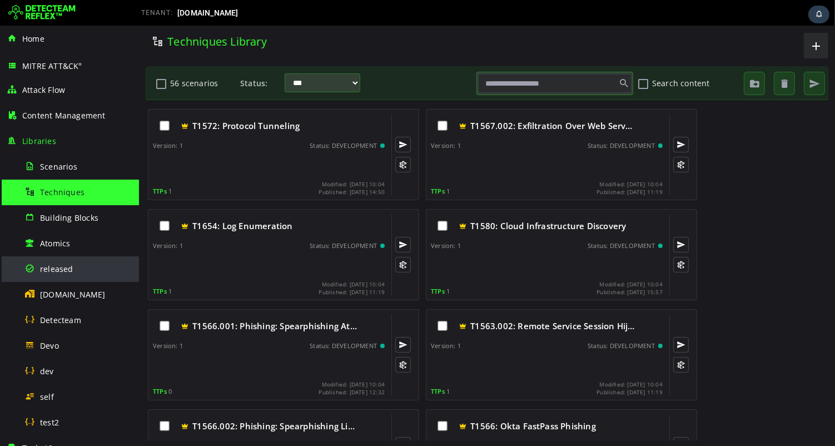
click at [60, 270] on span "released" at bounding box center [56, 268] width 33 height 11
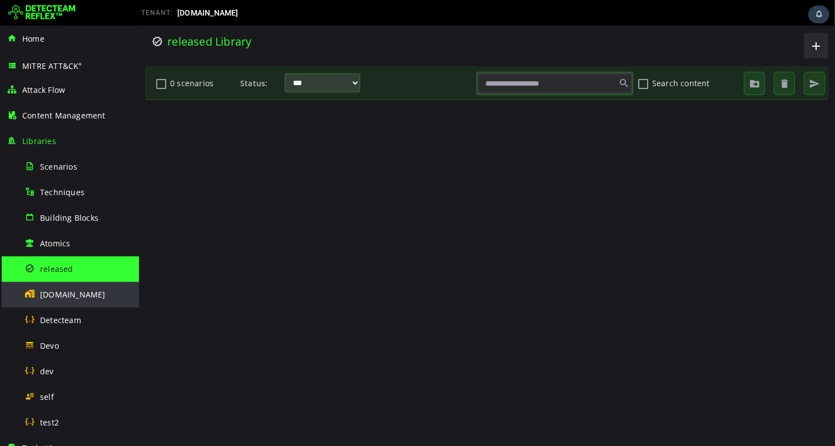
click at [59, 290] on span "[DOMAIN_NAME]" at bounding box center [73, 294] width 66 height 11
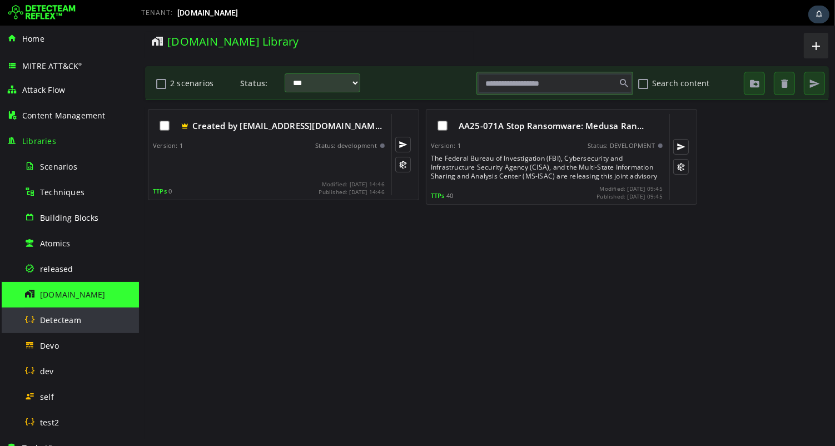
click at [59, 318] on span "Detecteam" at bounding box center [60, 320] width 41 height 11
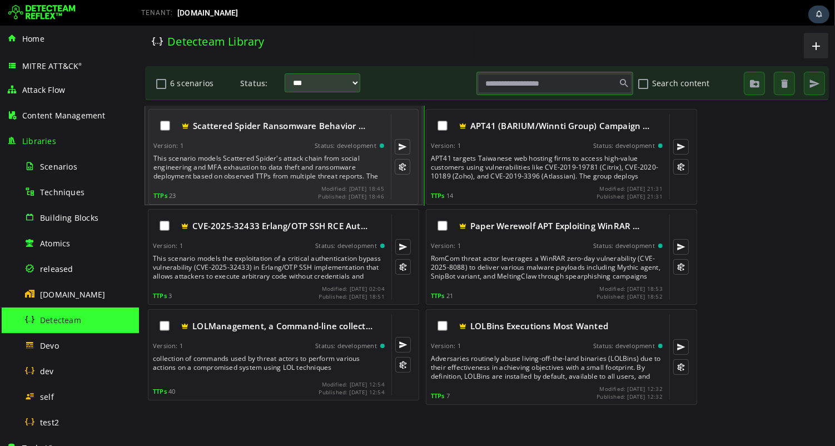
click at [243, 169] on div "This scenario models Scattered Spider's attack chain from social engineering an…" at bounding box center [269, 167] width 233 height 27
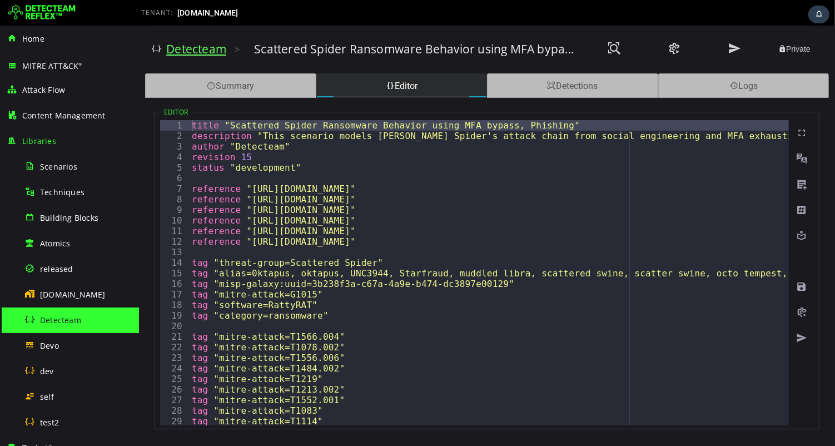
click at [187, 51] on link "Detecteam" at bounding box center [196, 49] width 60 height 16
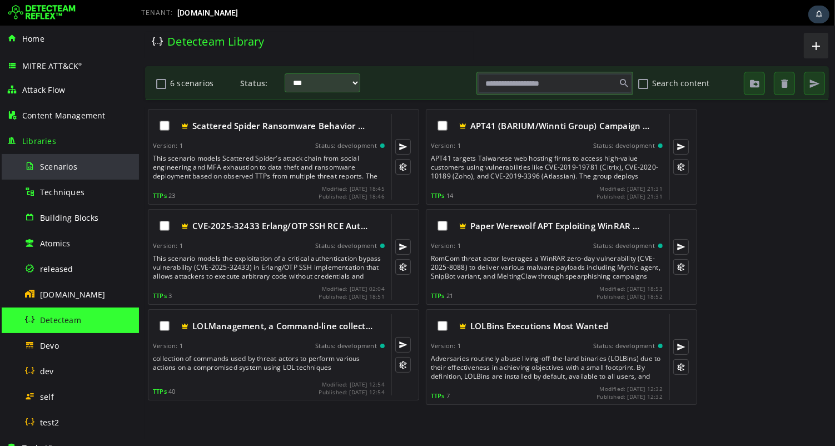
click at [49, 167] on span "Scenarios" at bounding box center [58, 166] width 37 height 11
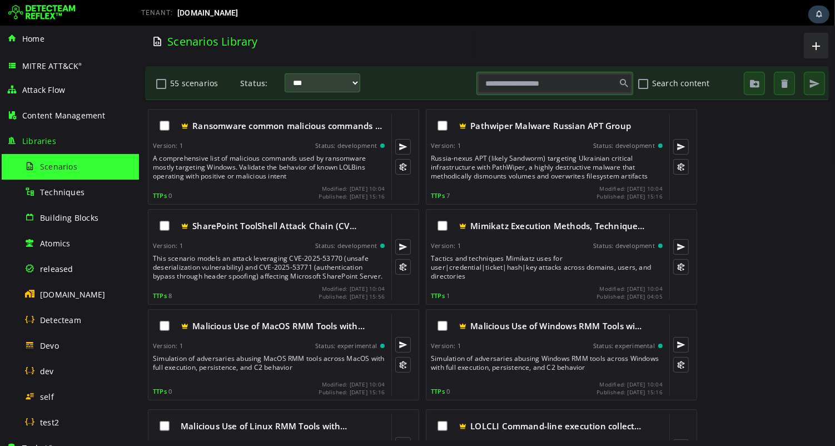
click at [562, 90] on input "text" at bounding box center [553, 83] width 153 height 19
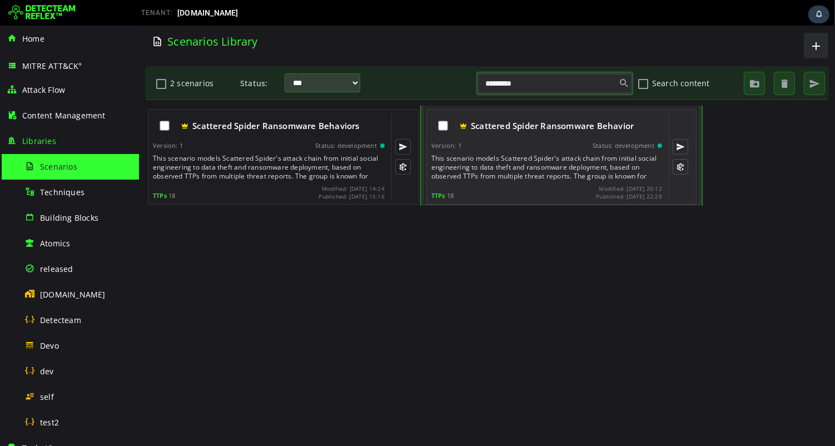
click at [510, 163] on div "This scenario models Scattered Spider's attack chain from initial social engine…" at bounding box center [547, 167] width 233 height 27
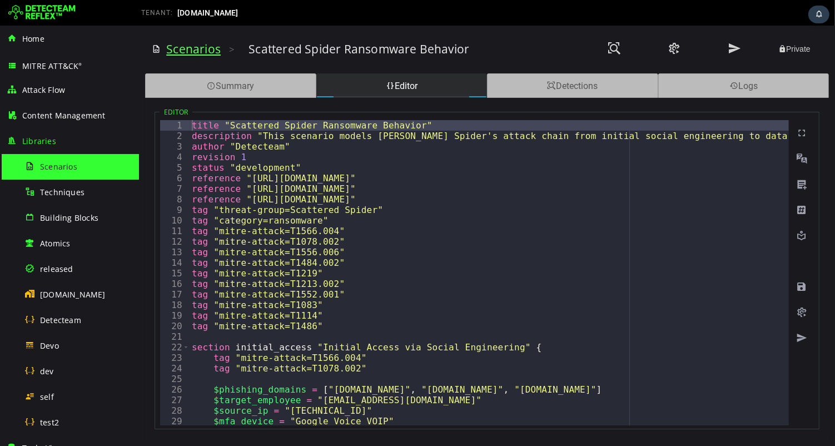
click at [195, 48] on link "Scenarios" at bounding box center [193, 49] width 54 height 16
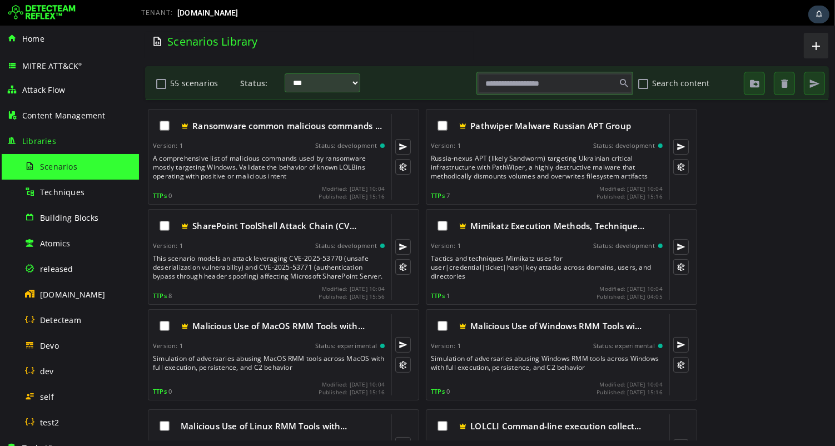
click at [520, 78] on input "text" at bounding box center [553, 83] width 153 height 19
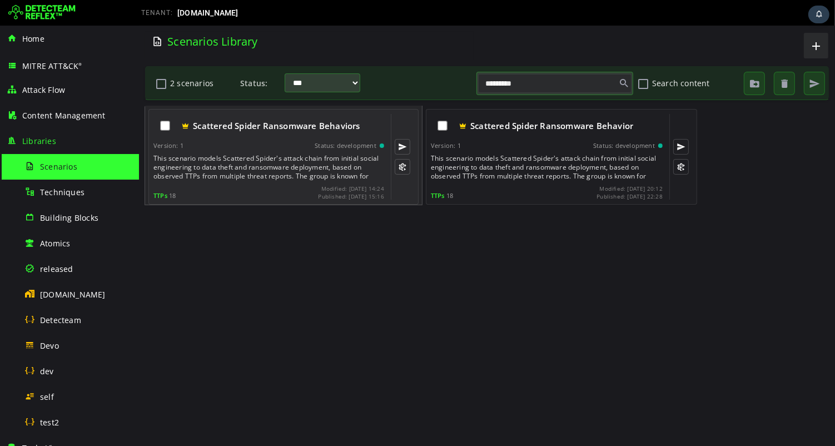
type input "*********"
click at [272, 166] on div "This scenario models Scattered Spider's attack chain from initial social engine…" at bounding box center [269, 167] width 233 height 27
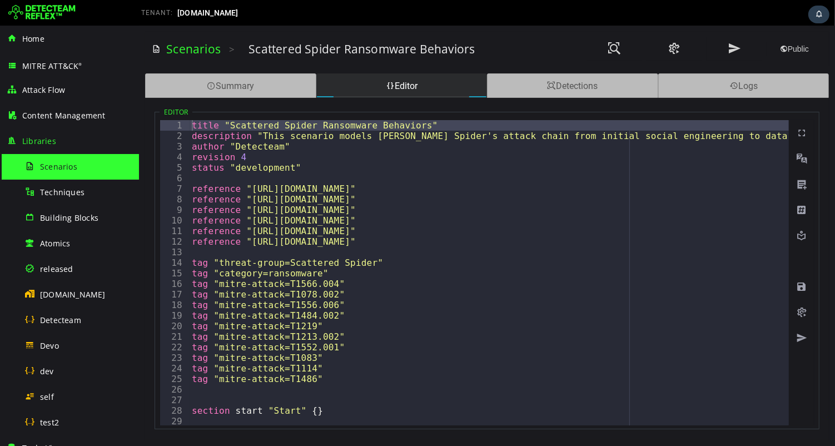
type textarea "**********"
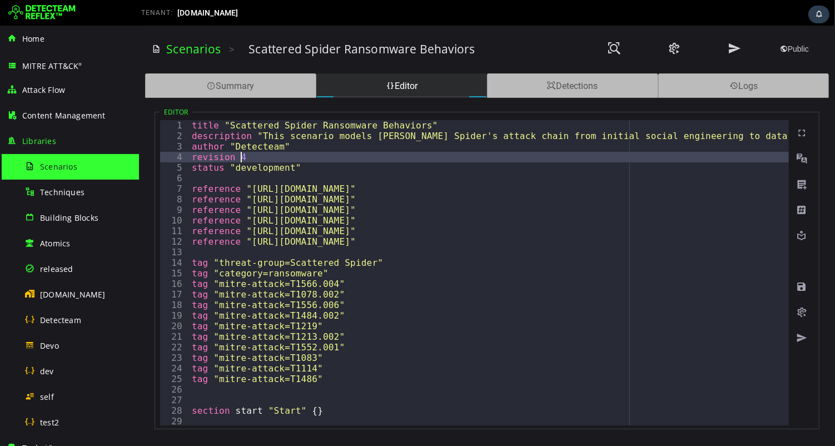
click at [83, 165] on div "Scenarios" at bounding box center [78, 166] width 108 height 25
click at [185, 51] on link "Scenarios" at bounding box center [193, 49] width 54 height 16
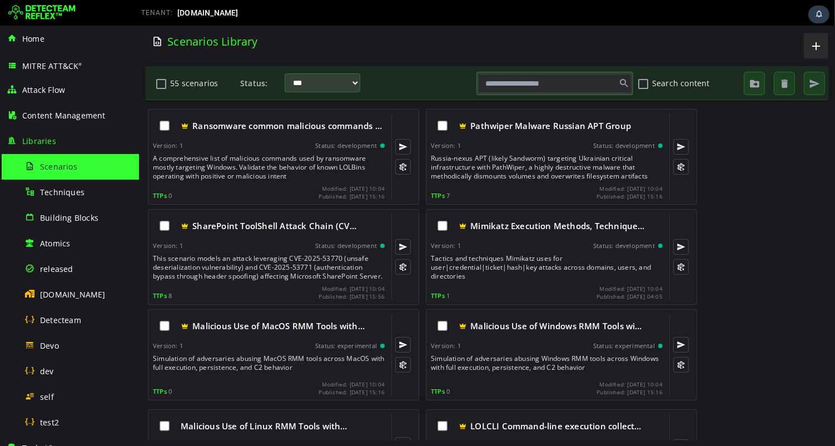
click at [531, 79] on input "text" at bounding box center [553, 83] width 153 height 19
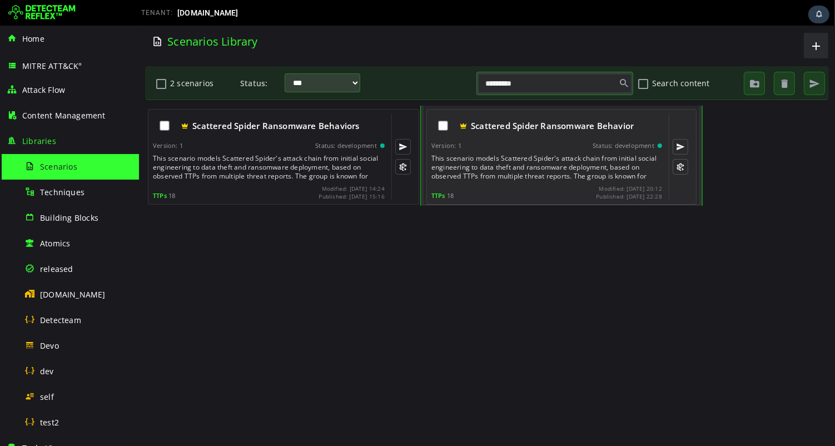
click at [537, 165] on div "This scenario models Scattered Spider's attack chain from initial social engine…" at bounding box center [547, 167] width 233 height 27
click at [518, 165] on div "This scenario models Scattered Spider's attack chain from initial social engine…" at bounding box center [547, 167] width 233 height 27
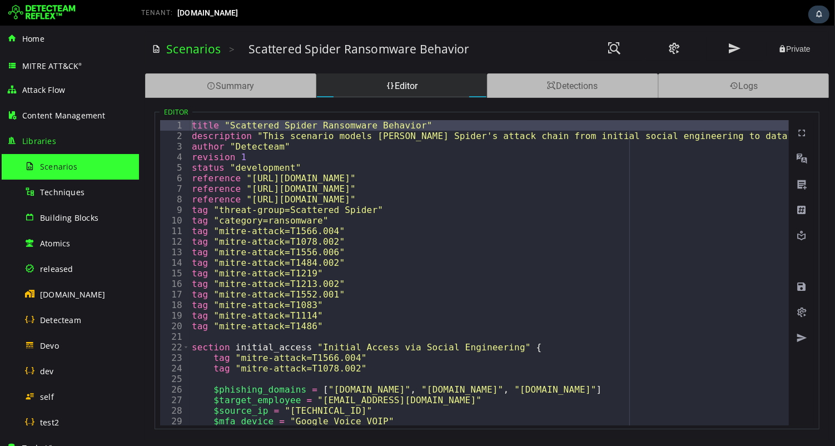
click at [59, 165] on span "Scenarios" at bounding box center [58, 166] width 37 height 11
click at [278, 80] on div "Summary" at bounding box center [229, 85] width 171 height 24
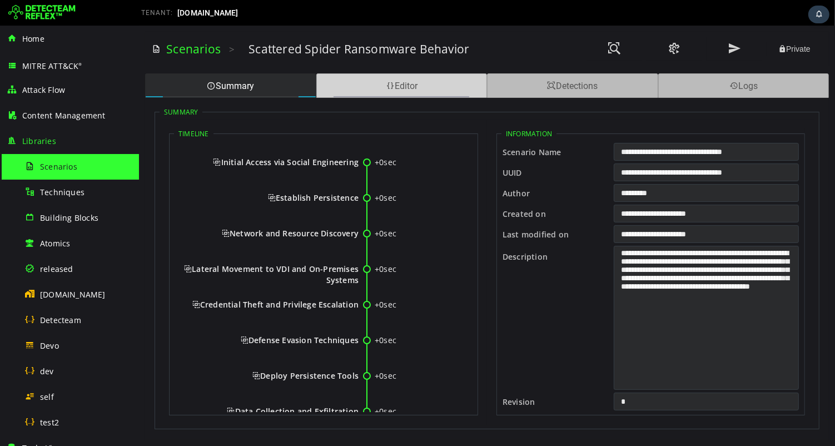
click at [393, 82] on div "Editor" at bounding box center [401, 85] width 171 height 24
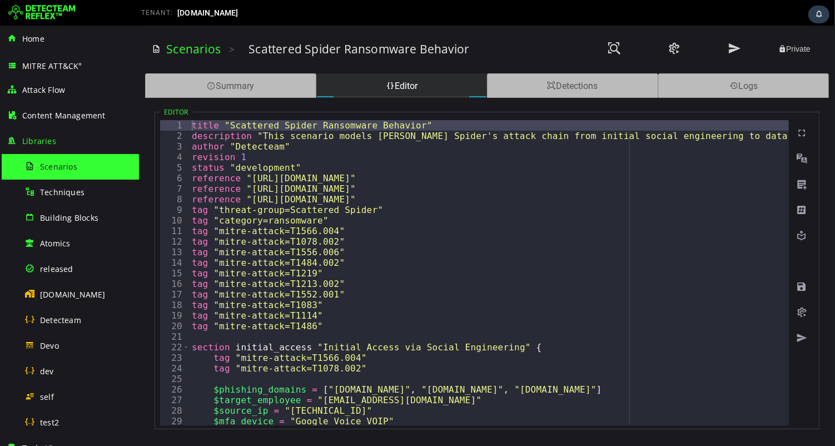
click at [78, 166] on div "Scenarios" at bounding box center [78, 166] width 108 height 25
click at [192, 53] on link "Scenarios" at bounding box center [193, 49] width 54 height 16
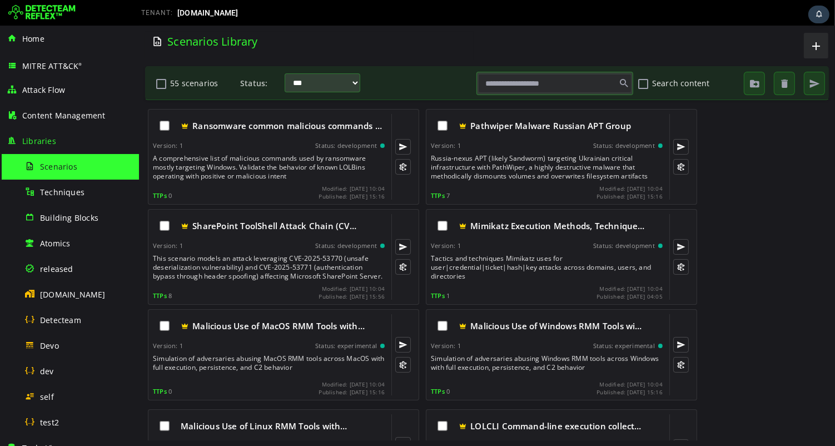
click at [546, 79] on input "text" at bounding box center [553, 83] width 153 height 19
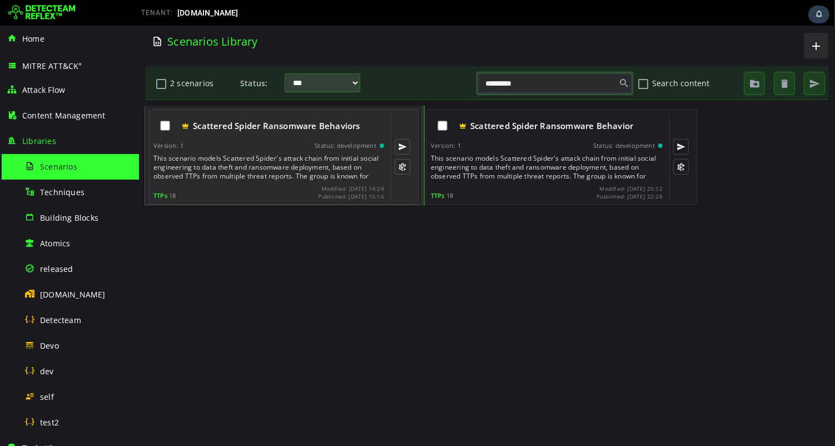
click at [191, 127] on div "Scattered Spider Ransomware Behaviors" at bounding box center [282, 126] width 203 height 12
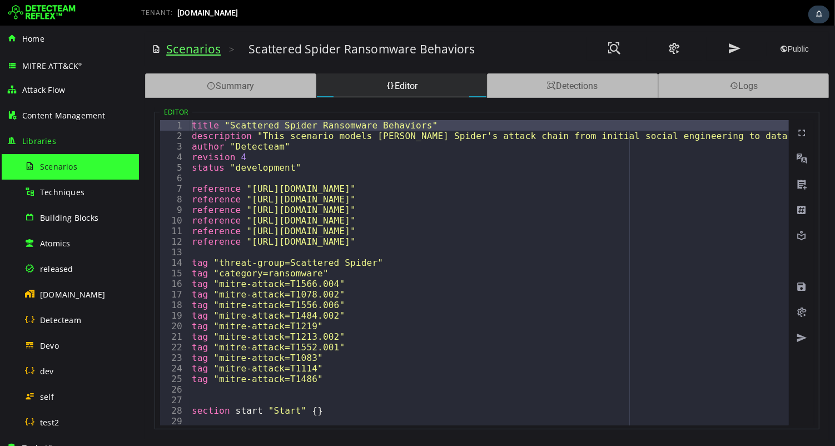
click at [203, 52] on link "Scenarios" at bounding box center [193, 49] width 54 height 16
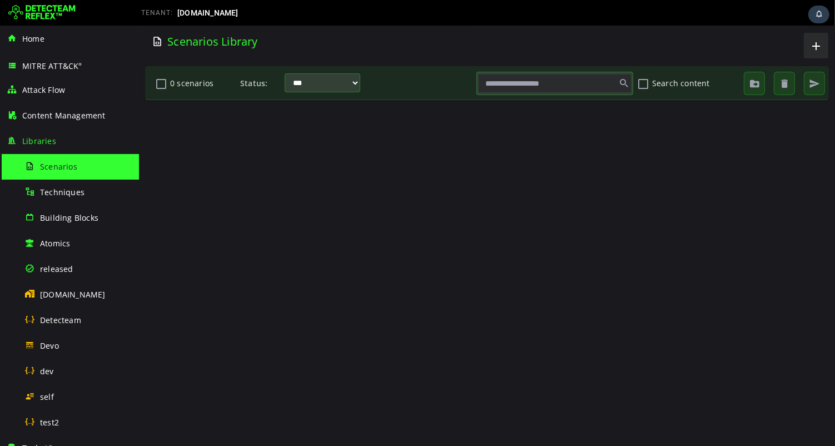
click at [565, 83] on input "text" at bounding box center [553, 83] width 153 height 19
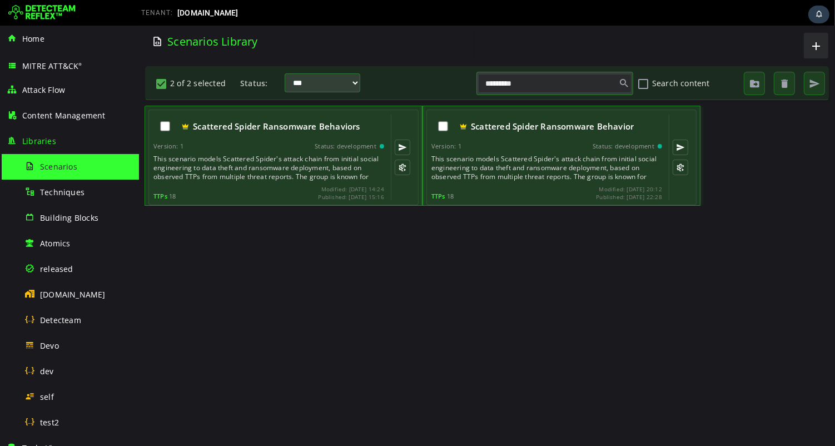
click at [604, 261] on div "Scattered Spider Ransomware Behaviors Version: 1 Status: development This scena…" at bounding box center [486, 273] width 685 height 335
click at [779, 83] on span "button" at bounding box center [783, 83] width 11 height 11
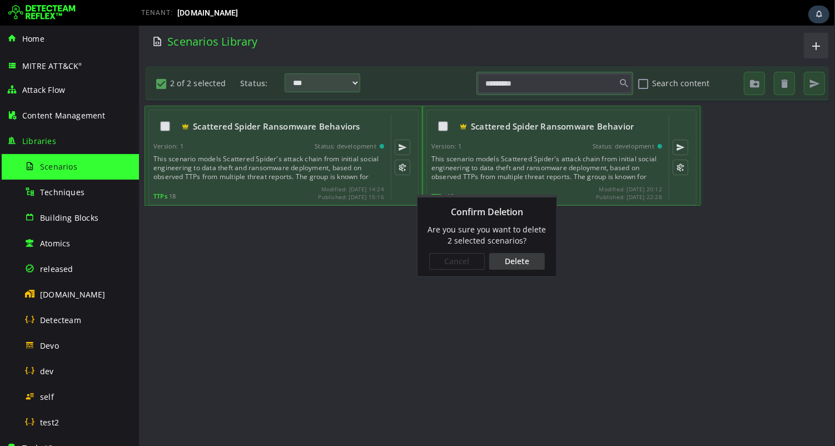
click at [522, 266] on div "Delete" at bounding box center [517, 261] width 56 height 17
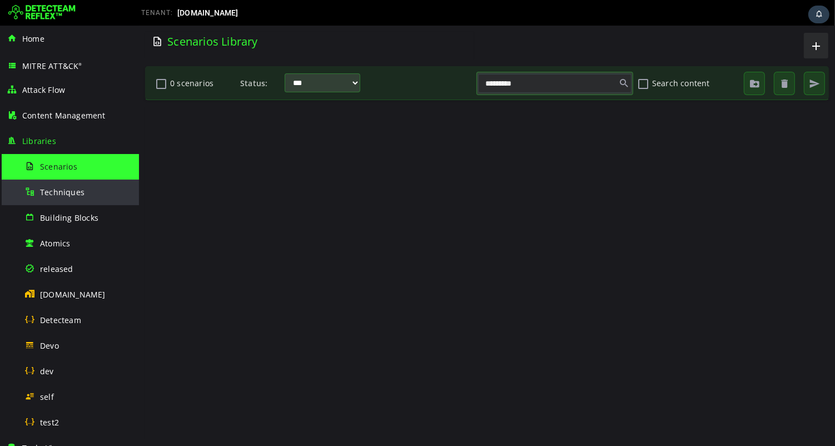
click at [60, 192] on span "Techniques" at bounding box center [62, 192] width 44 height 11
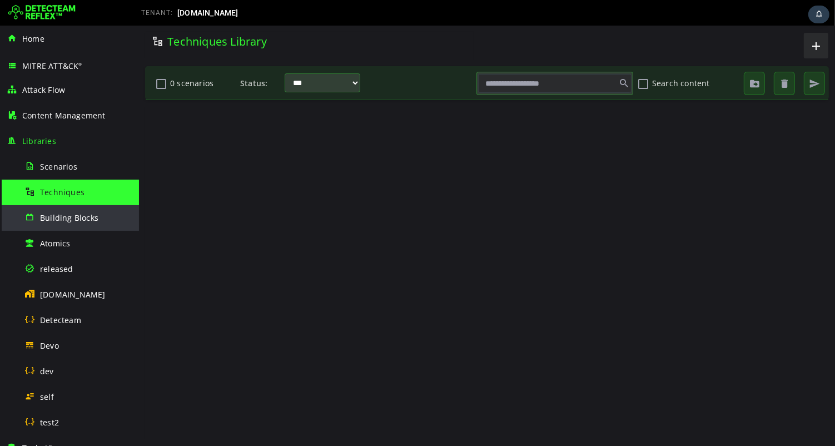
click at [59, 218] on span "Building Blocks" at bounding box center [69, 217] width 58 height 11
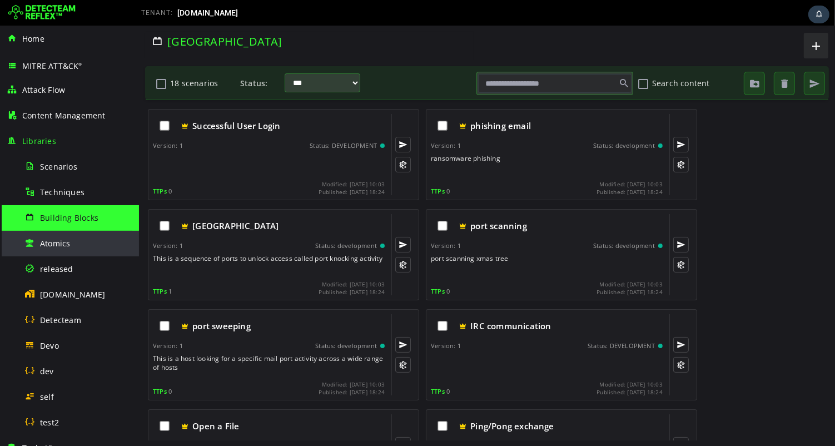
click at [58, 232] on div "Atomics" at bounding box center [78, 243] width 108 height 25
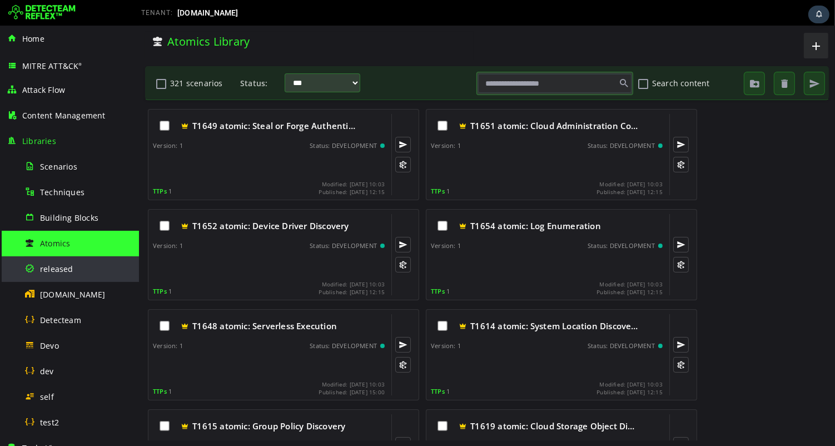
click at [62, 274] on div "released" at bounding box center [78, 268] width 108 height 25
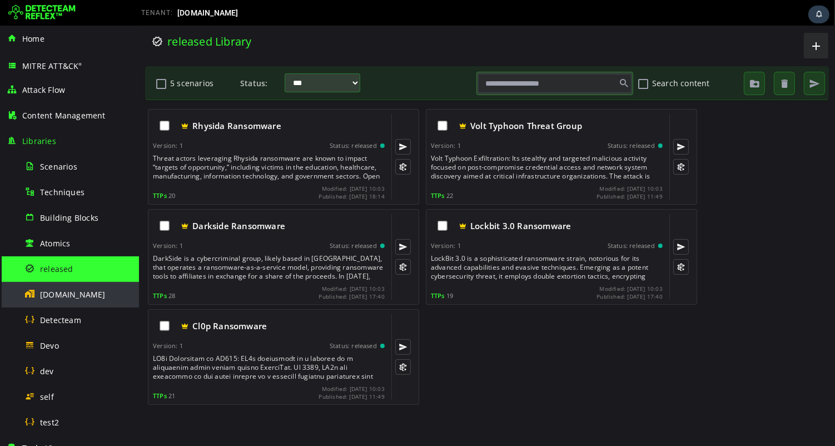
click at [62, 295] on span "[DOMAIN_NAME]" at bounding box center [73, 294] width 66 height 11
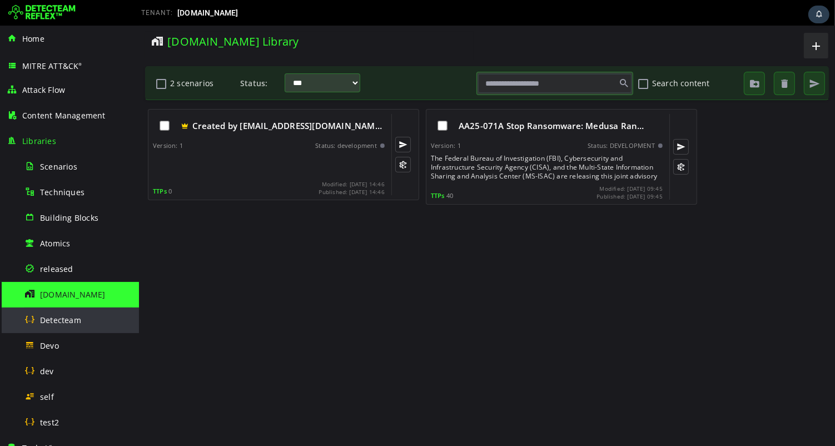
click at [72, 322] on span "Detecteam" at bounding box center [60, 320] width 41 height 11
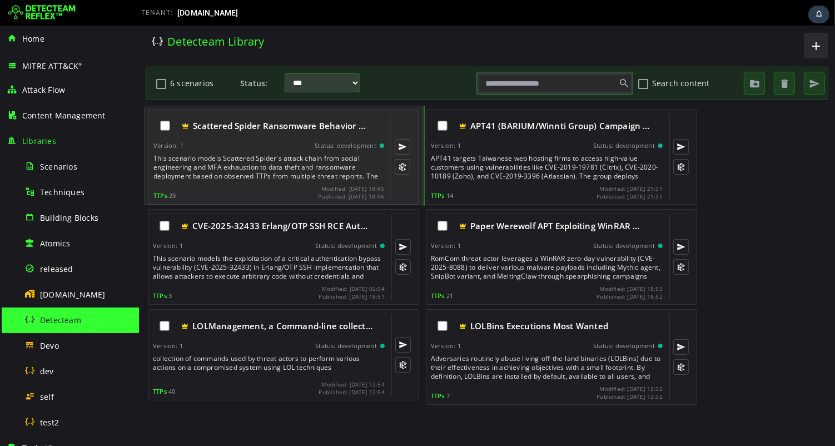
click at [235, 169] on div "This scenario models Scattered Spider's attack chain from social engineering an…" at bounding box center [269, 167] width 233 height 27
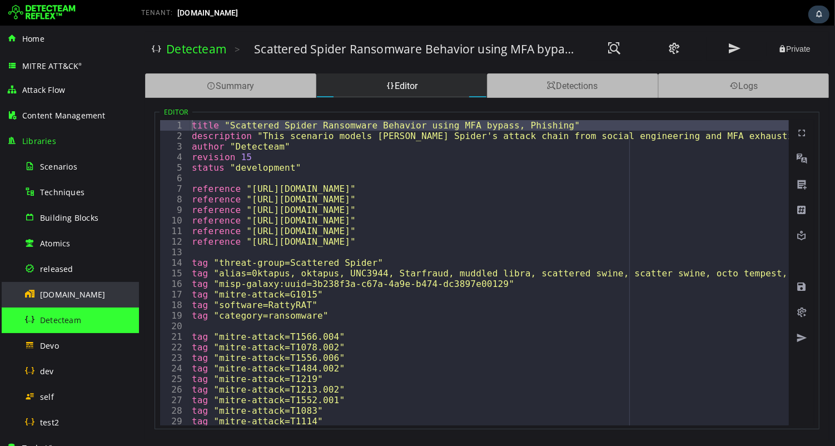
click at [66, 294] on span "[DOMAIN_NAME]" at bounding box center [73, 294] width 66 height 11
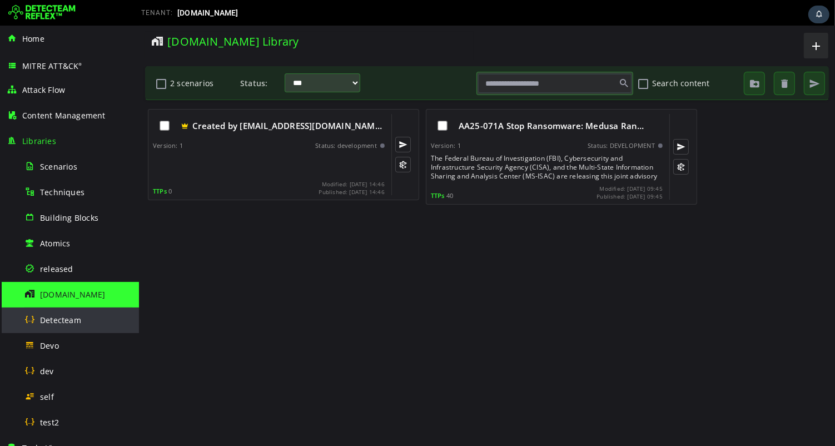
click at [59, 323] on span "Detecteam" at bounding box center [60, 320] width 41 height 11
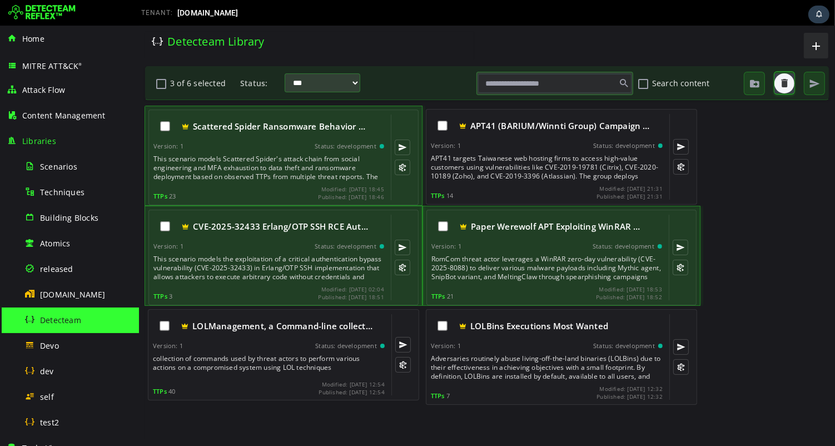
click at [785, 85] on span "button" at bounding box center [783, 83] width 11 height 11
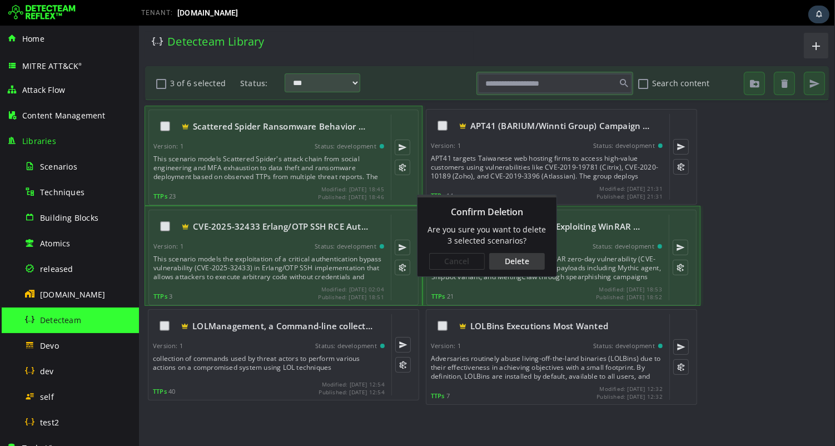
click at [520, 262] on div "Delete" at bounding box center [517, 261] width 56 height 17
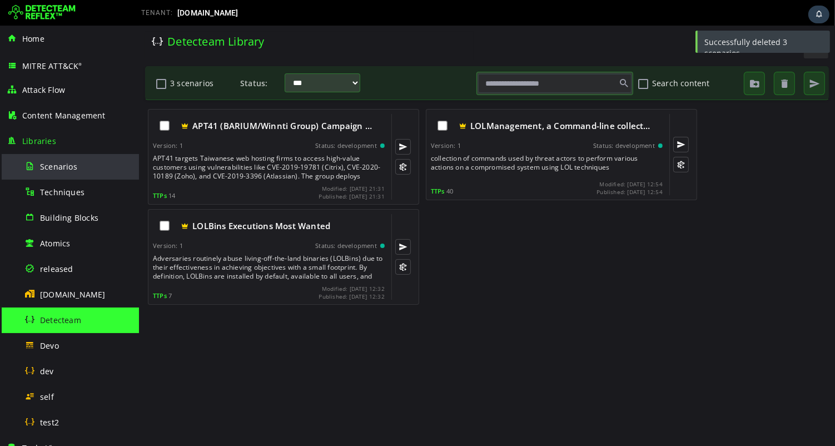
click at [54, 167] on span "Scenarios" at bounding box center [58, 166] width 37 height 11
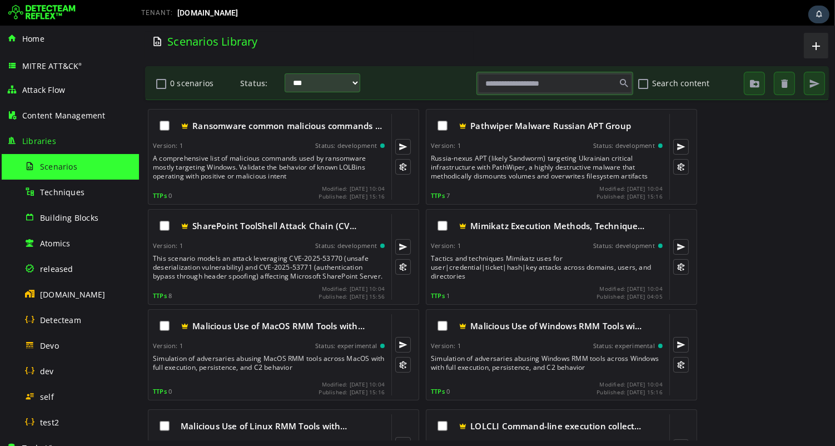
click at [534, 88] on input "text" at bounding box center [553, 83] width 153 height 19
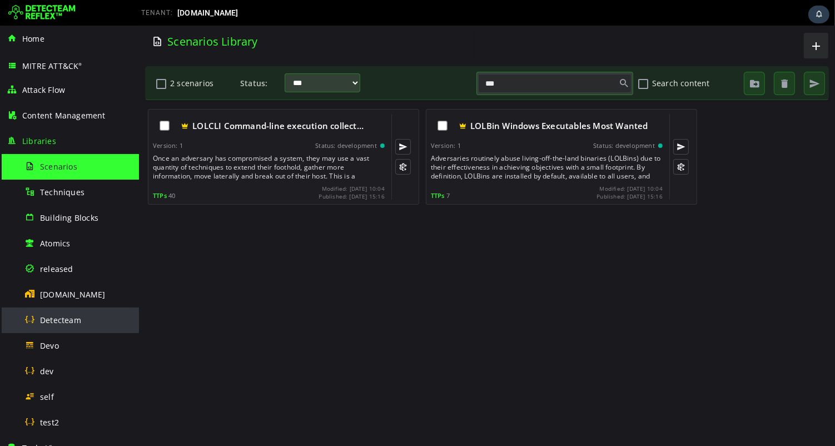
click at [66, 321] on span "Detecteam" at bounding box center [60, 320] width 41 height 11
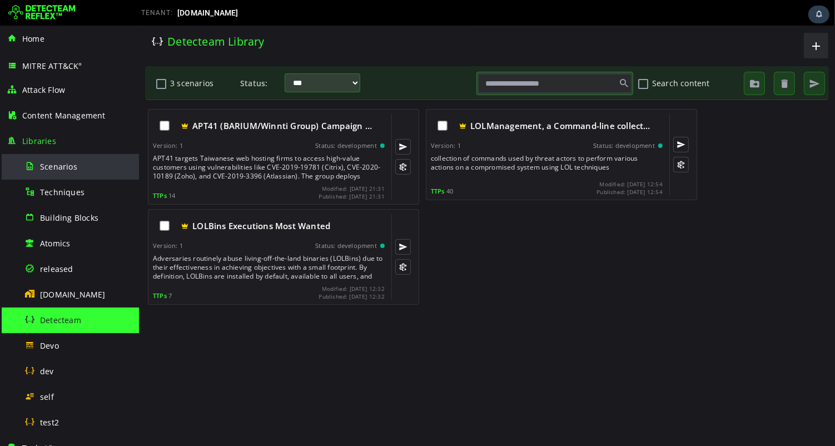
click at [62, 167] on span "Scenarios" at bounding box center [58, 166] width 37 height 11
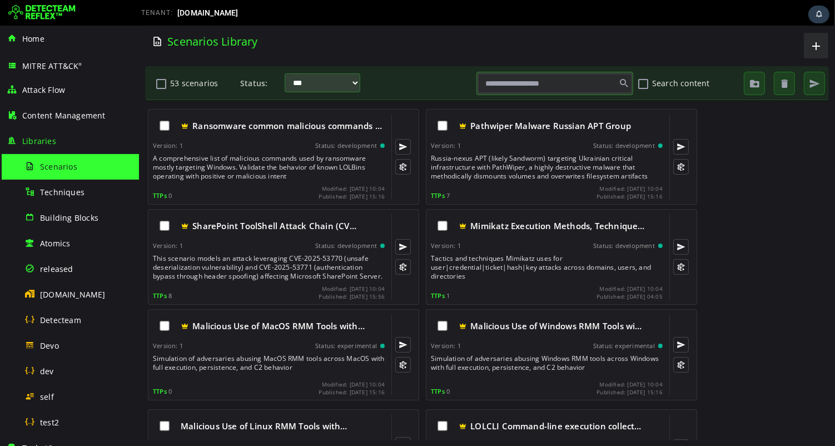
click at [534, 88] on input "text" at bounding box center [553, 83] width 153 height 19
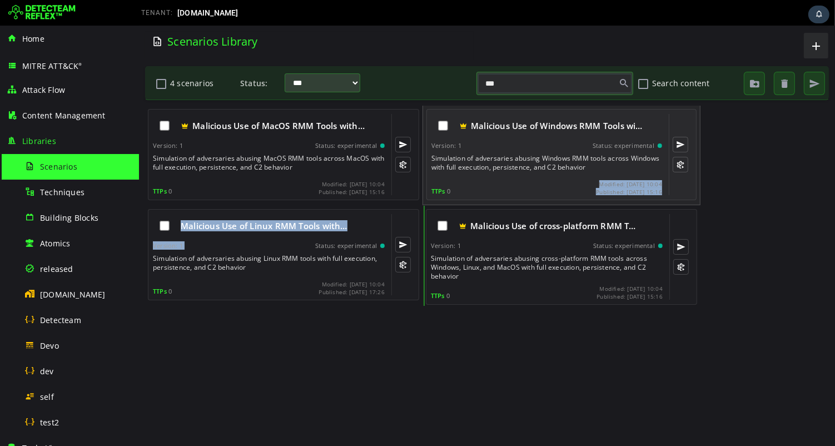
drag, startPoint x: 278, startPoint y: 242, endPoint x: 506, endPoint y: 195, distance: 232.7
click at [500, 195] on div "Malicious Use of MacOS RMM Tools with… Version: 1 Status: experimental Simulati…" at bounding box center [486, 206] width 685 height 200
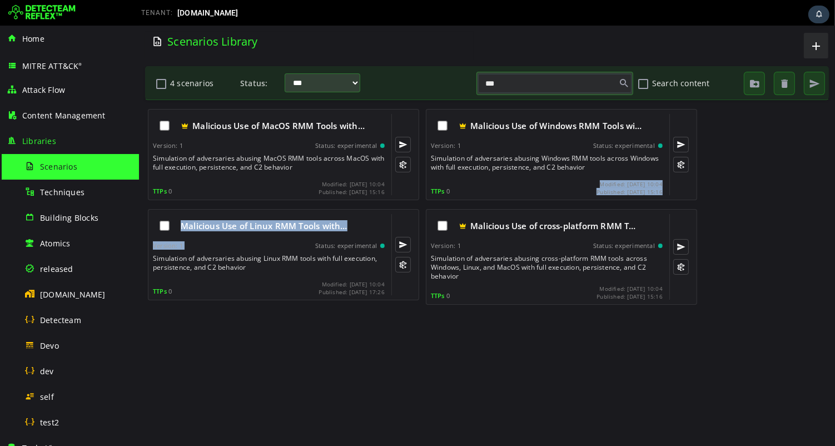
click at [418, 402] on div "Malicious Use of MacOS RMM Tools with… Version: 1 Status: experimental Simulati…" at bounding box center [486, 273] width 685 height 335
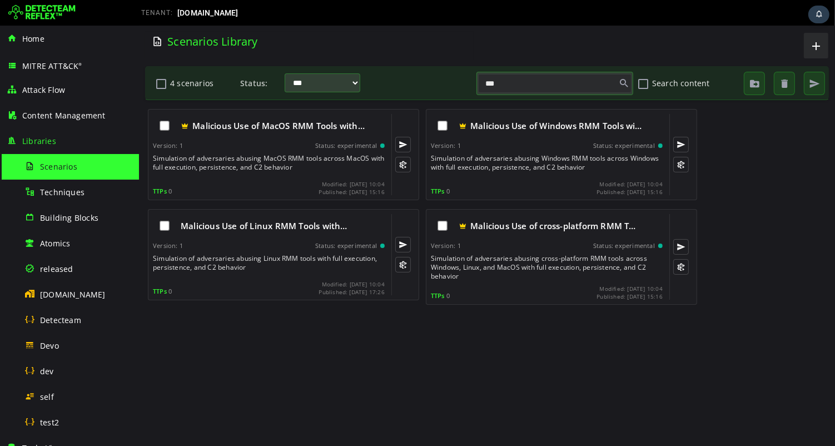
click at [558, 83] on input "***" at bounding box center [553, 83] width 153 height 19
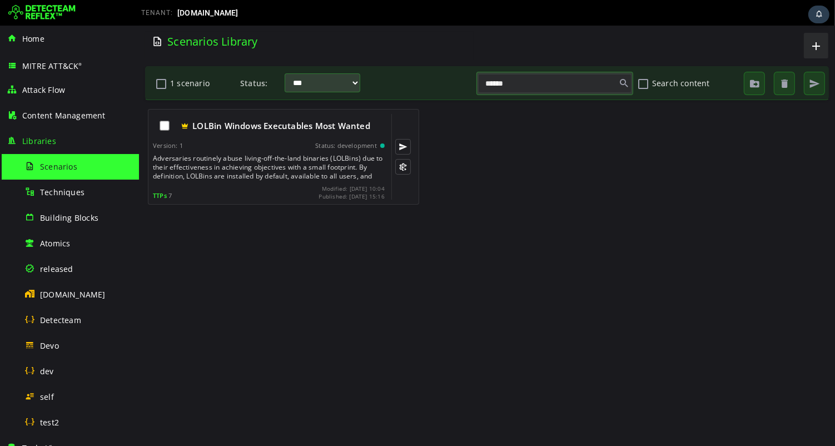
click at [531, 86] on input "******" at bounding box center [553, 83] width 153 height 19
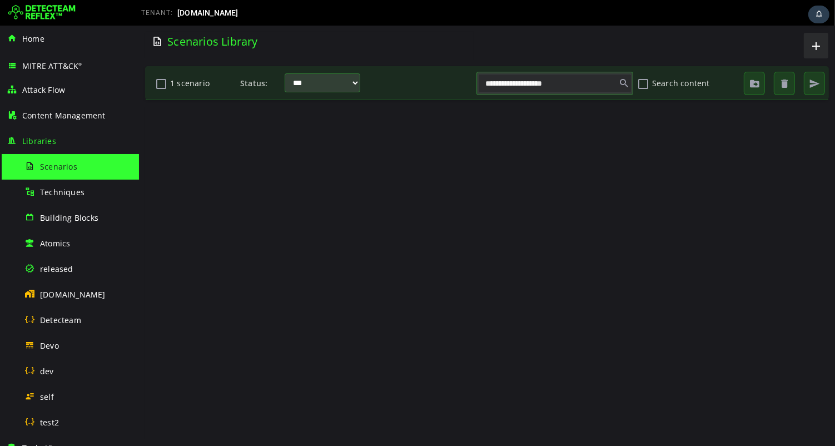
type input "**********"
click at [66, 322] on span "Detecteam" at bounding box center [60, 320] width 41 height 11
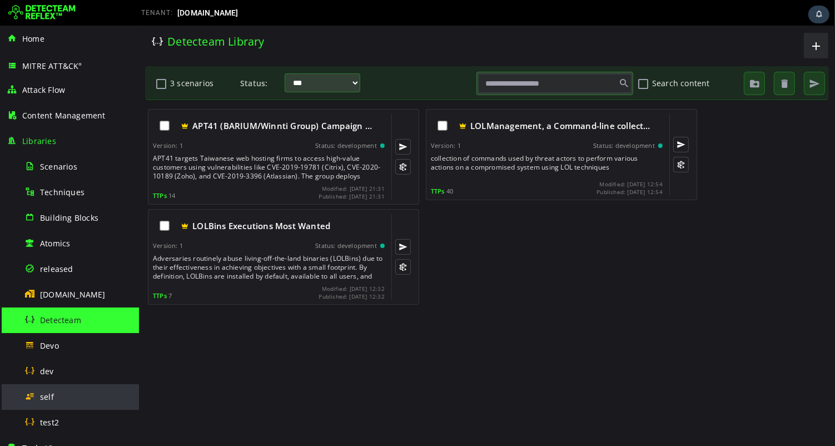
scroll to position [220, 0]
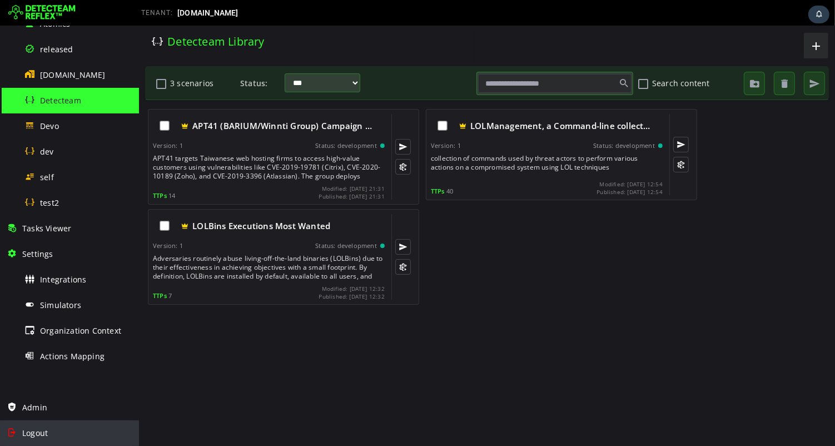
click at [39, 430] on span "Logout" at bounding box center [35, 432] width 26 height 11
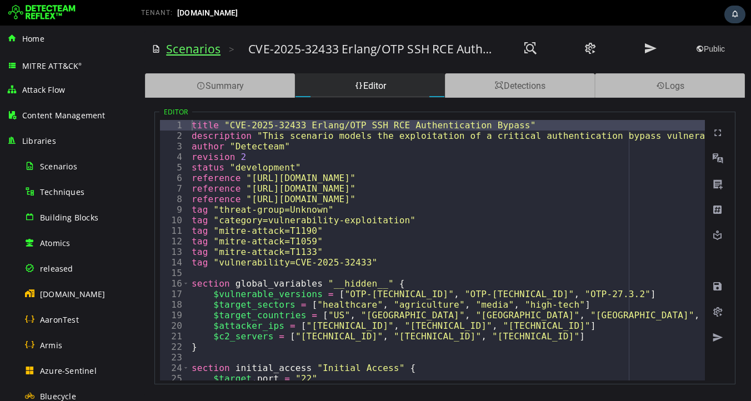
click at [191, 53] on link "Scenarios" at bounding box center [193, 49] width 54 height 16
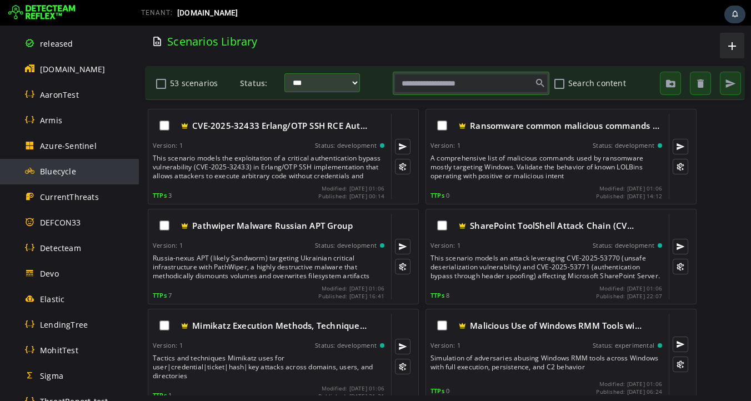
scroll to position [251, 0]
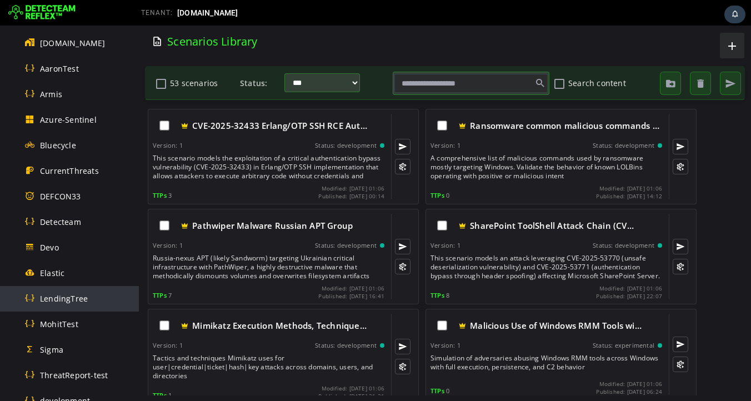
click at [58, 299] on span "LendingTree" at bounding box center [64, 298] width 48 height 11
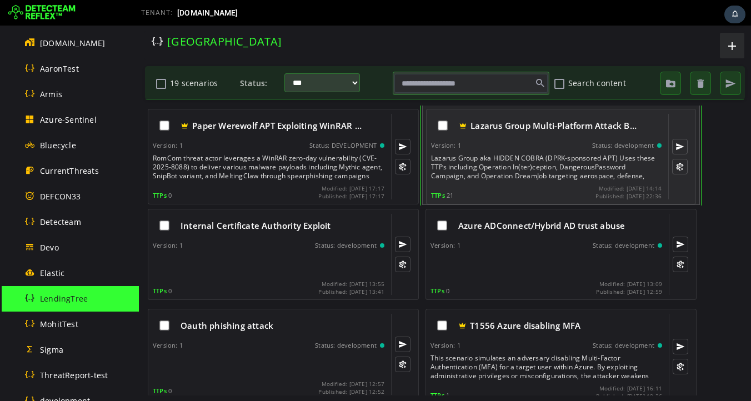
click at [541, 160] on div "Lazarus Group aka HIDDEN COBRA (DPRK-sponsored APT) Uses these TTPs including O…" at bounding box center [547, 167] width 233 height 27
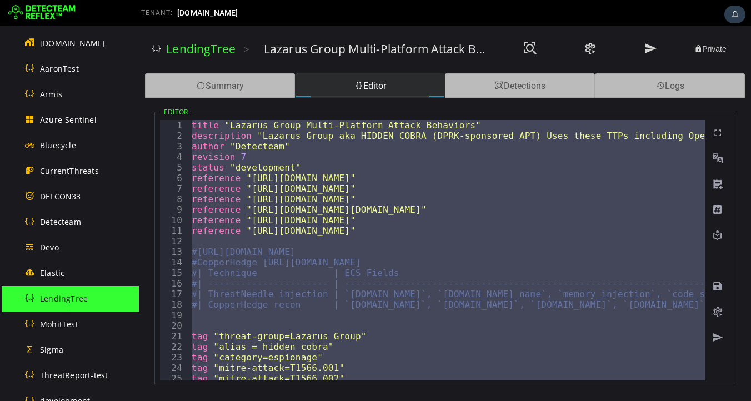
paste textarea
type textarea "**********"
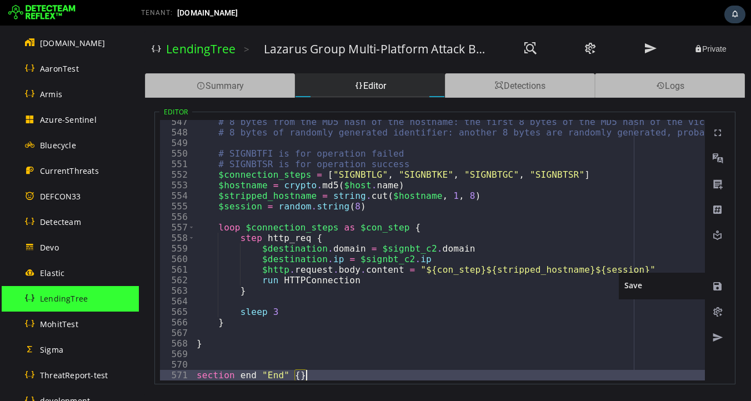
click at [719, 288] on span at bounding box center [717, 286] width 11 height 11
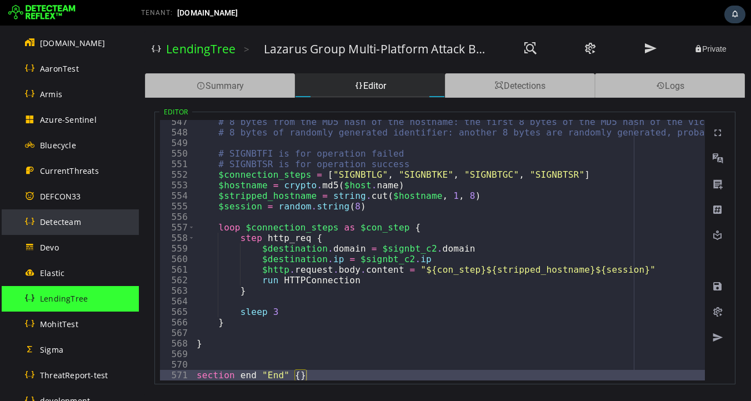
click at [66, 224] on span "Detecteam" at bounding box center [60, 222] width 41 height 11
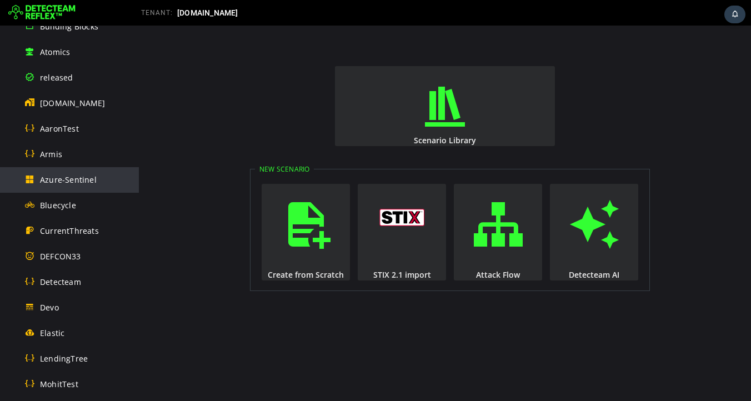
scroll to position [192, 0]
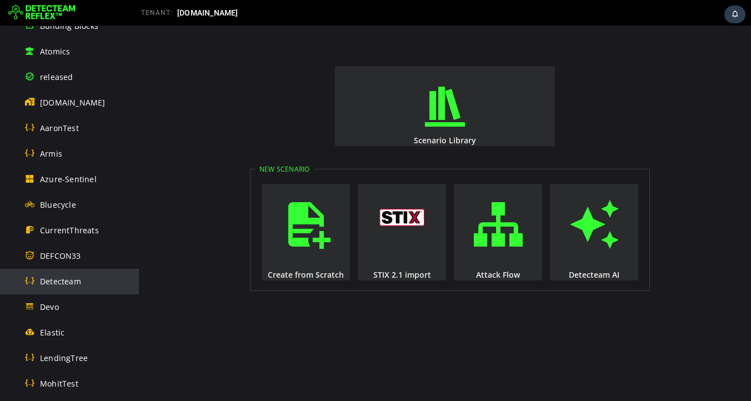
click at [59, 284] on span "Detecteam" at bounding box center [60, 281] width 41 height 11
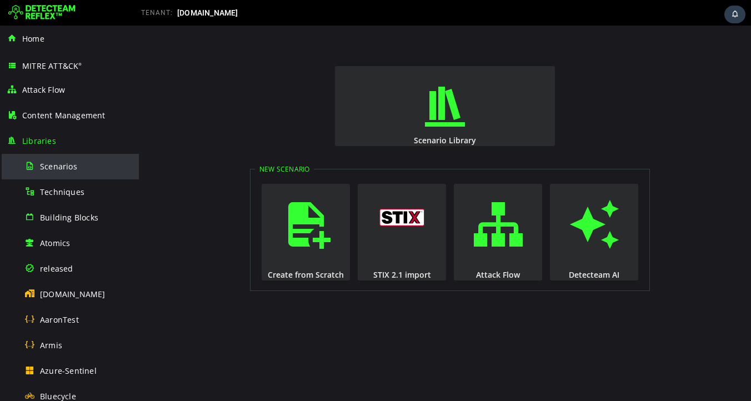
click at [59, 165] on span "Scenarios" at bounding box center [58, 166] width 37 height 11
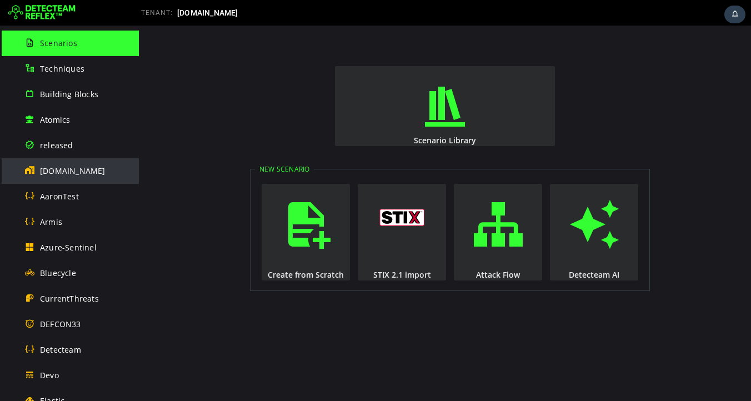
scroll to position [127, 0]
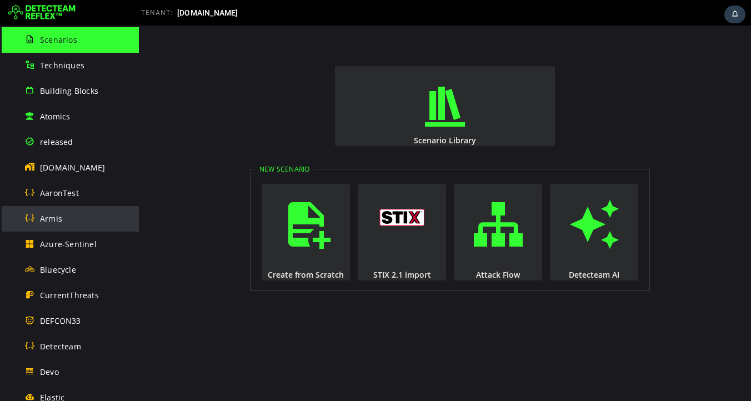
click at [56, 226] on div "Armis" at bounding box center [78, 218] width 108 height 25
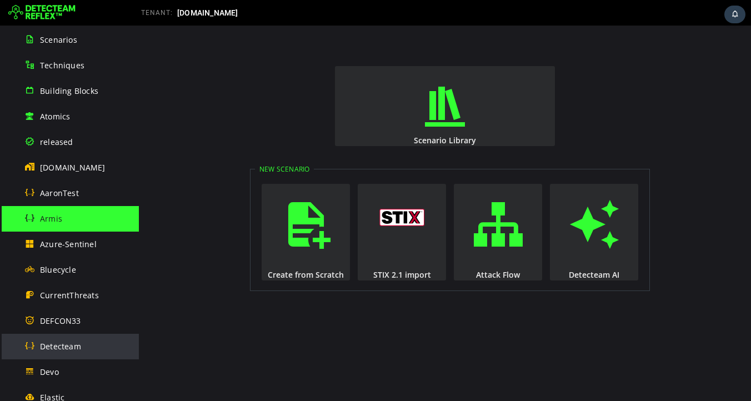
click at [59, 352] on div "Detecteam" at bounding box center [78, 346] width 108 height 25
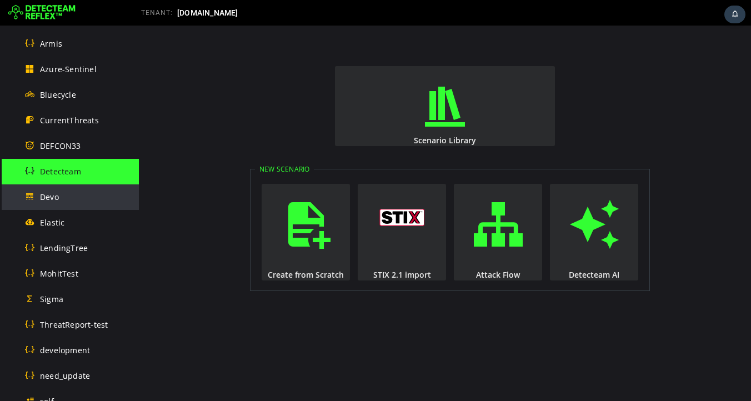
scroll to position [376, 0]
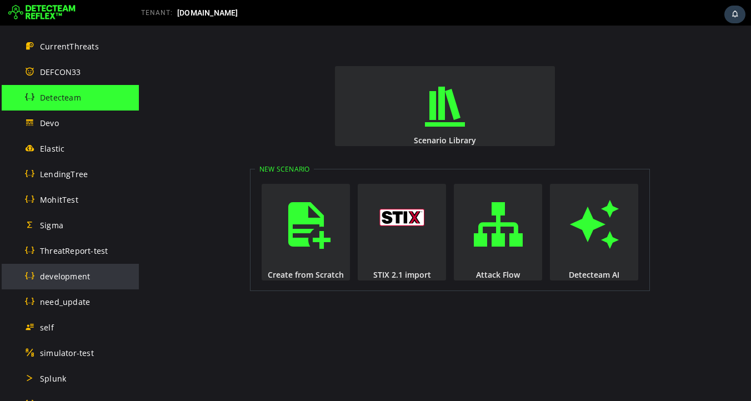
click at [79, 281] on span "development" at bounding box center [65, 276] width 50 height 11
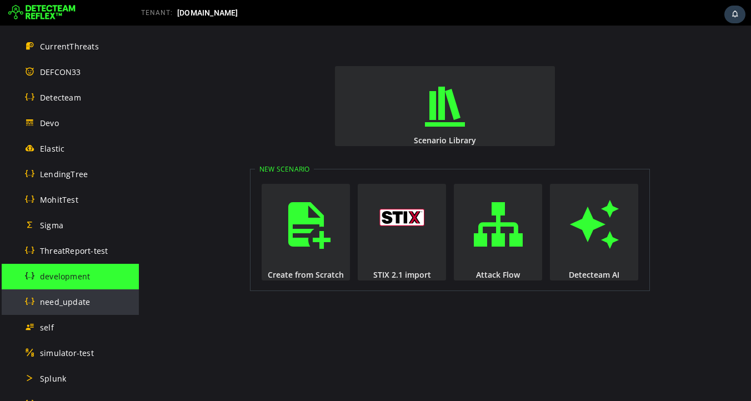
click at [82, 303] on span "need_update" at bounding box center [65, 302] width 50 height 11
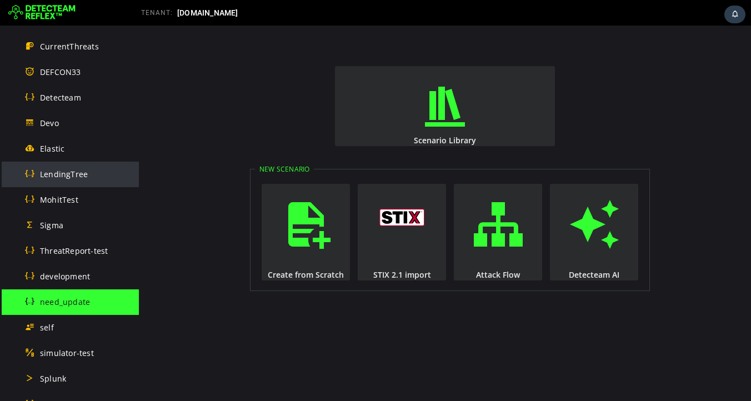
click at [63, 172] on span "LendingTree" at bounding box center [64, 174] width 48 height 11
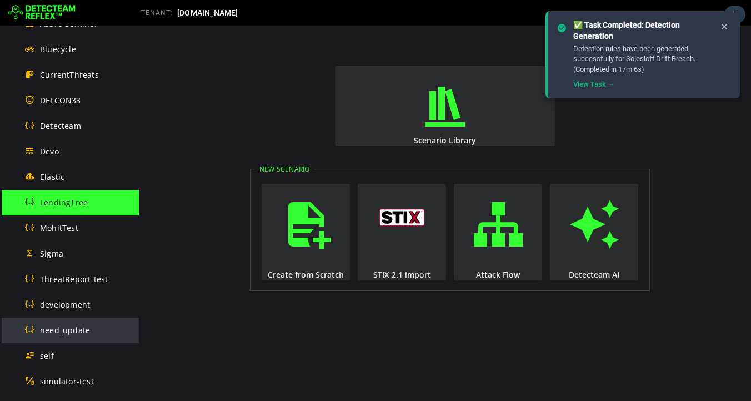
scroll to position [392, 0]
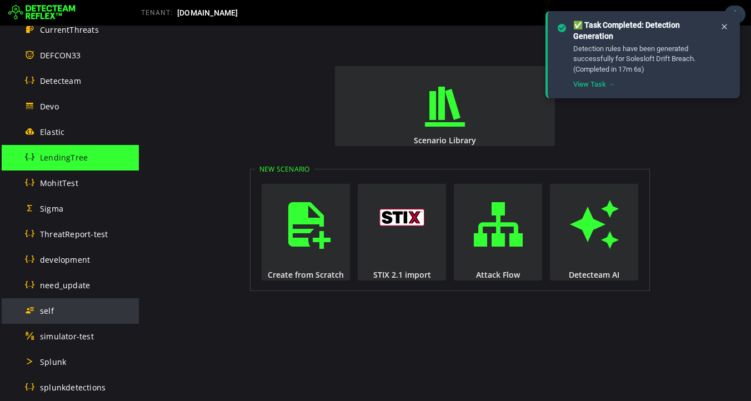
click at [56, 313] on div "self" at bounding box center [78, 310] width 108 height 25
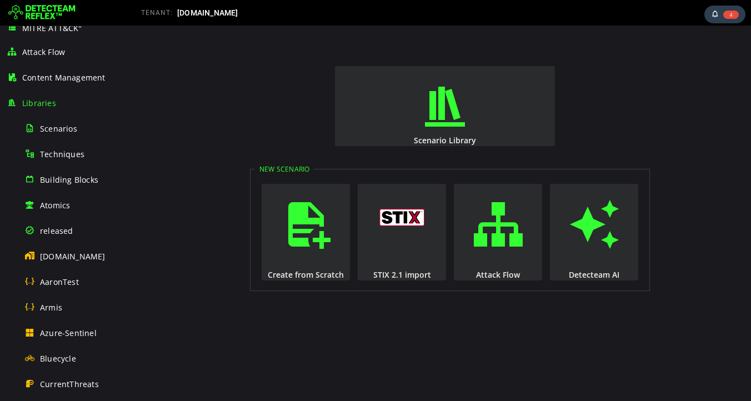
scroll to position [26, 0]
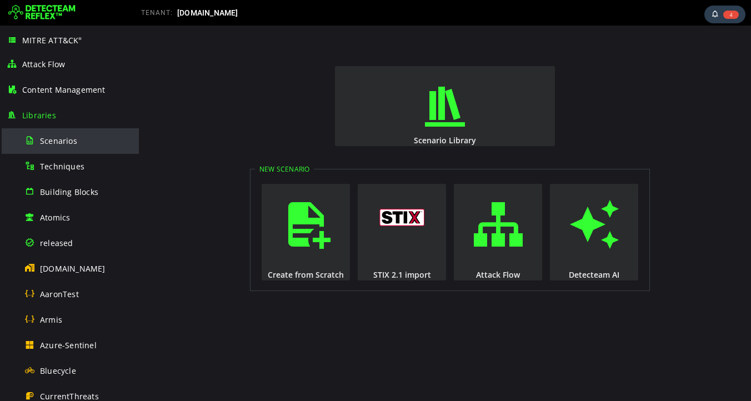
click at [56, 142] on span "Scenarios" at bounding box center [58, 141] width 37 height 11
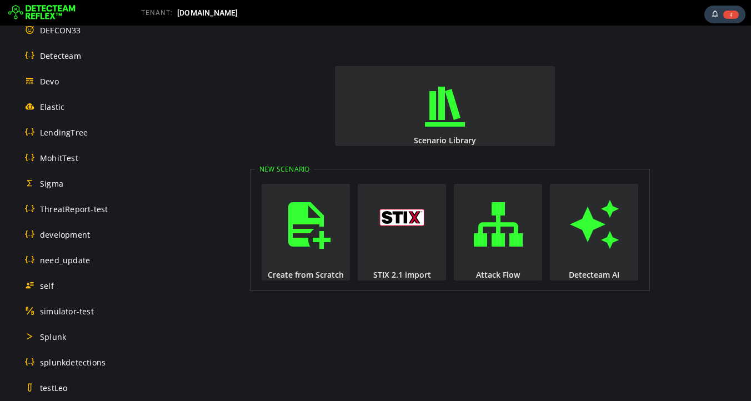
scroll to position [418, 0]
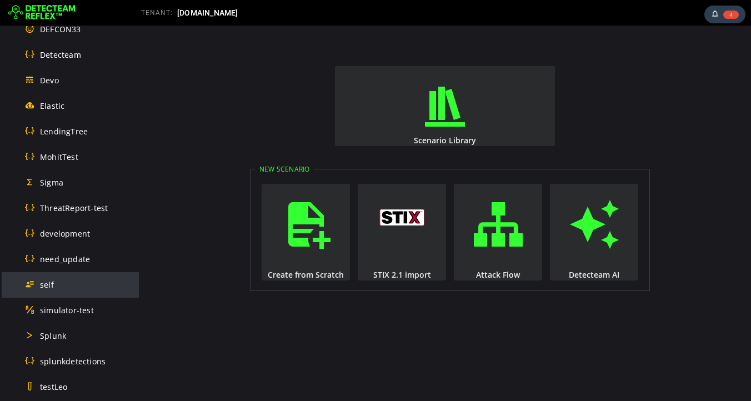
click at [59, 290] on div "self" at bounding box center [78, 284] width 108 height 25
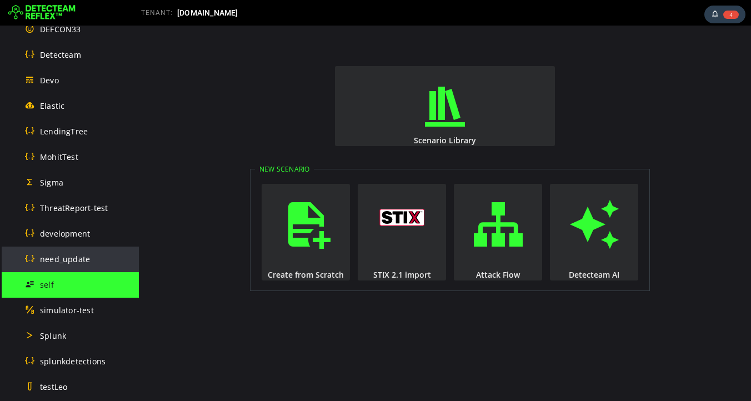
click at [66, 260] on span "need_update" at bounding box center [65, 259] width 50 height 11
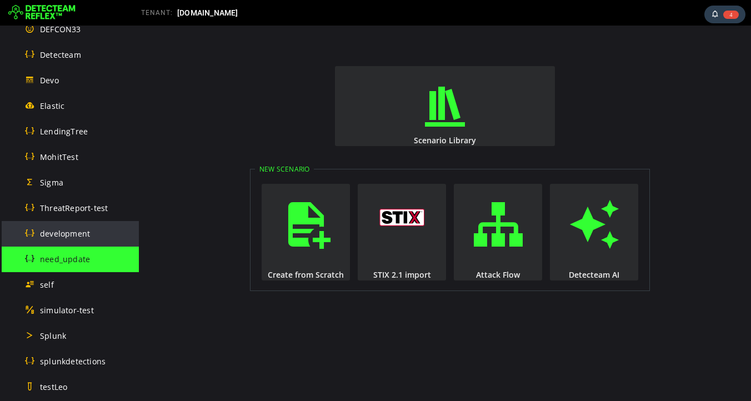
click at [69, 233] on span "development" at bounding box center [65, 233] width 50 height 11
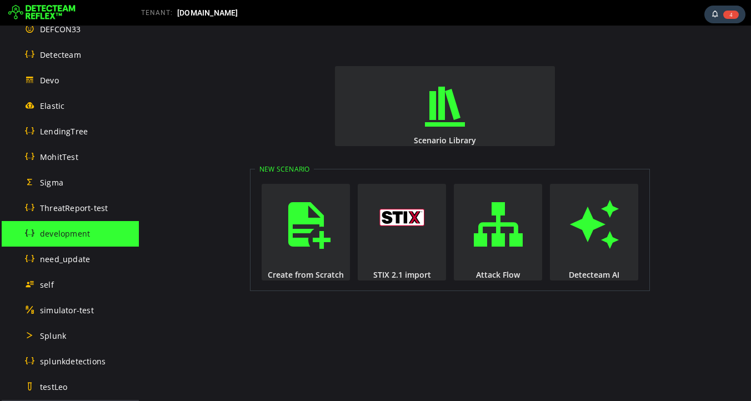
scroll to position [673, 0]
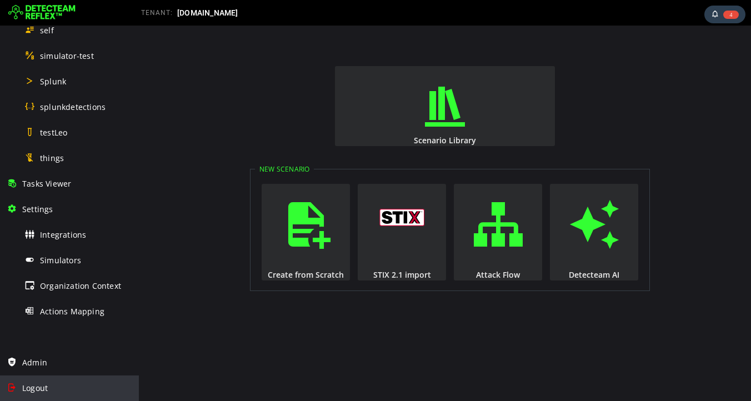
click at [41, 389] on span "Logout" at bounding box center [35, 388] width 26 height 11
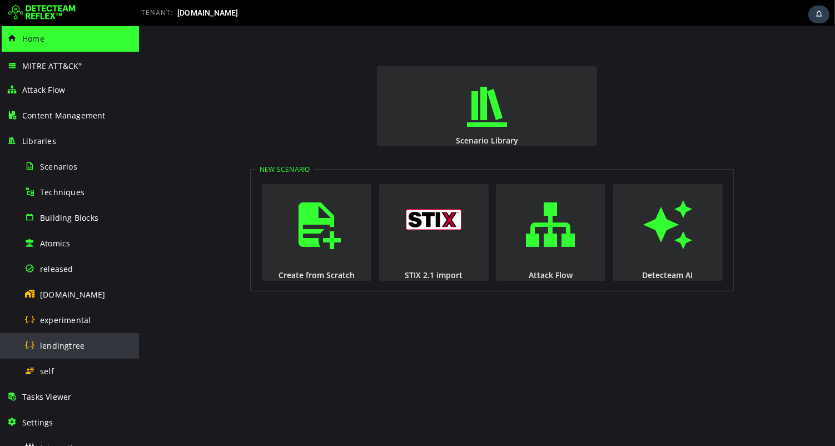
click at [66, 342] on span "lendingtree" at bounding box center [62, 345] width 44 height 11
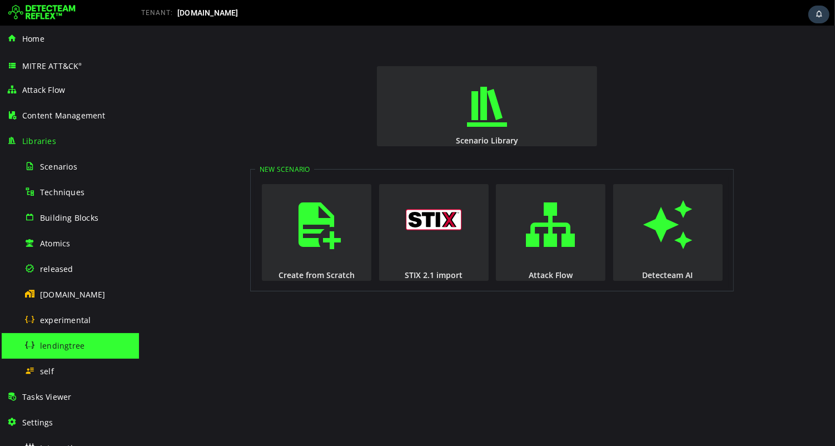
click at [71, 343] on span "lendingtree" at bounding box center [62, 345] width 44 height 11
click at [61, 344] on span "lendingtree" at bounding box center [62, 345] width 44 height 11
click at [61, 164] on span "Scenarios" at bounding box center [58, 166] width 37 height 11
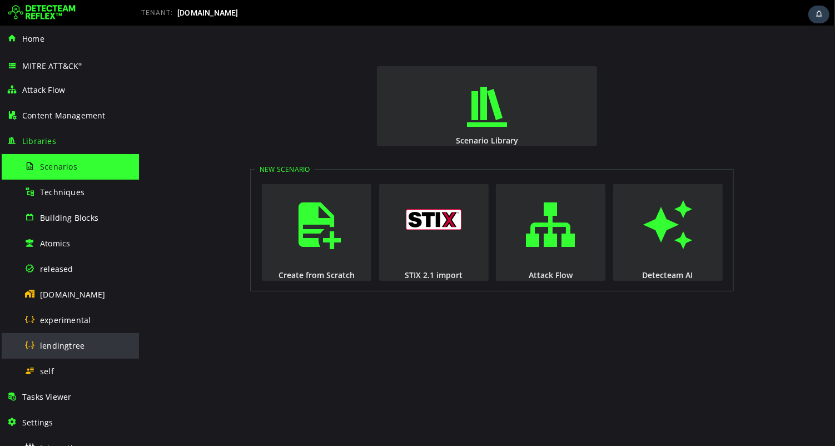
click at [70, 343] on span "lendingtree" at bounding box center [62, 345] width 44 height 11
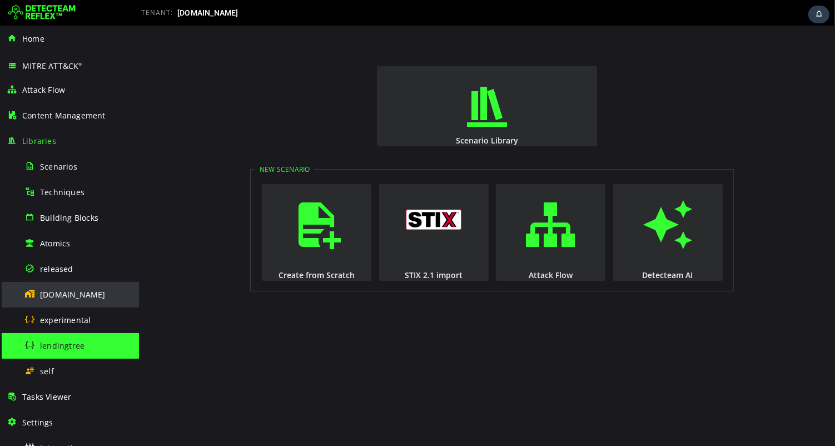
click at [72, 283] on div "[DOMAIN_NAME]" at bounding box center [78, 294] width 108 height 25
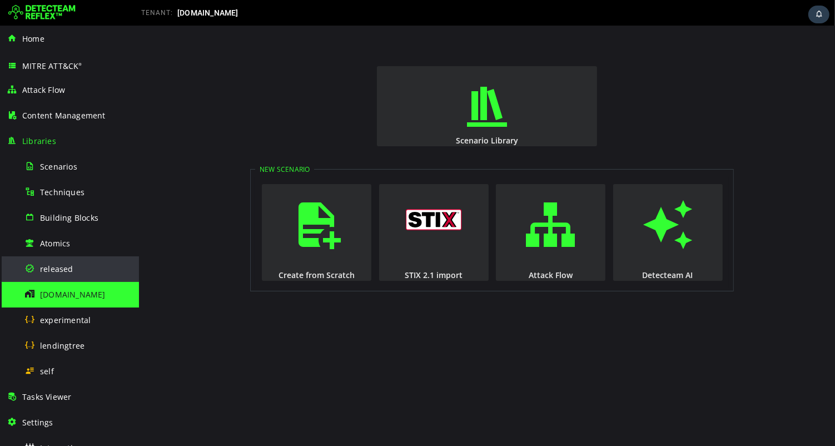
click at [53, 271] on span "released" at bounding box center [56, 268] width 33 height 11
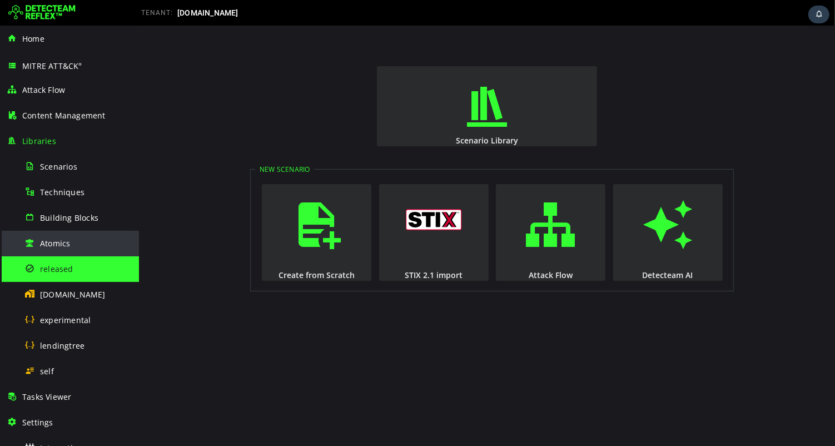
click at [54, 243] on span "Atomics" at bounding box center [55, 243] width 30 height 11
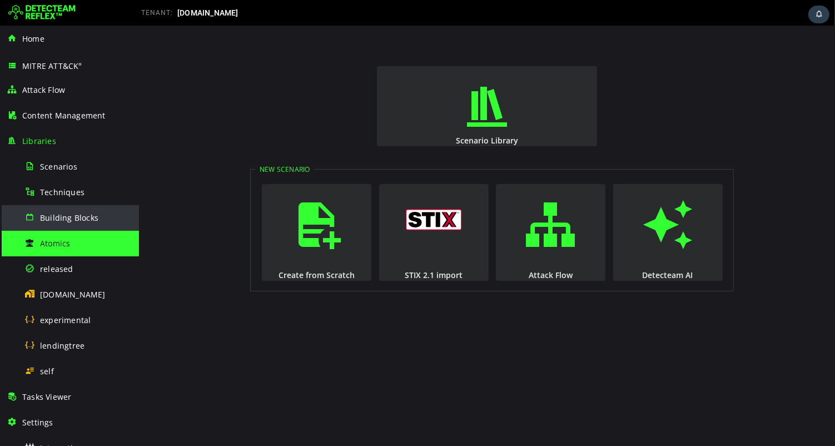
click at [61, 215] on span "Building Blocks" at bounding box center [69, 217] width 58 height 11
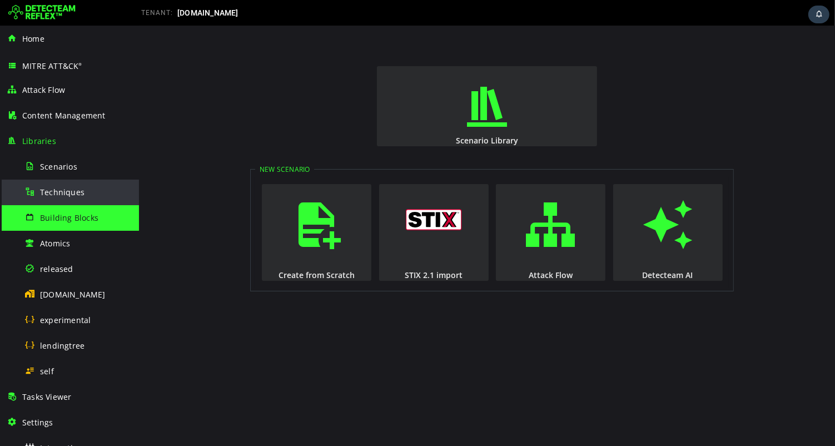
click at [63, 195] on span "Techniques" at bounding box center [62, 192] width 44 height 11
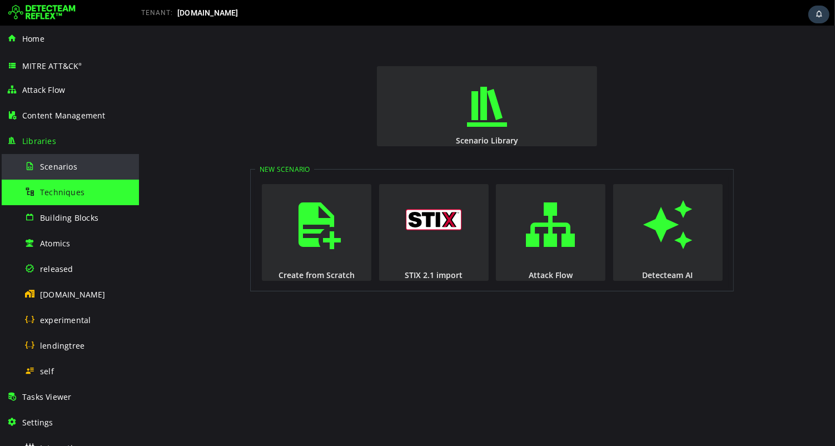
click at [63, 168] on span "Scenarios" at bounding box center [58, 166] width 37 height 11
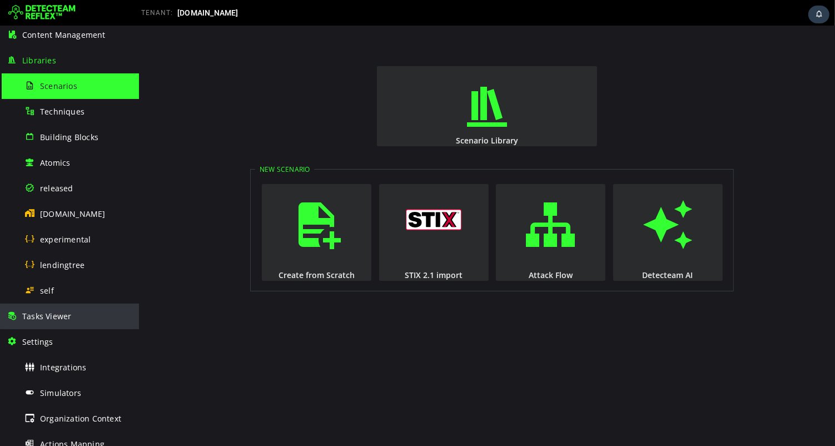
scroll to position [92, 0]
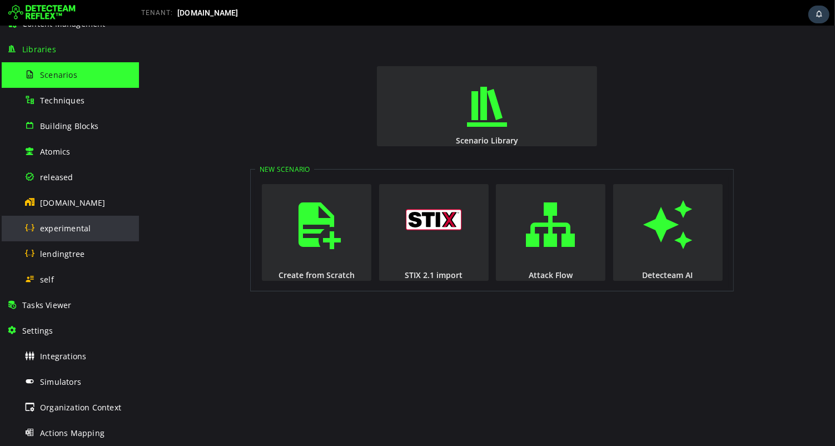
click at [79, 225] on span "experimental" at bounding box center [65, 228] width 51 height 11
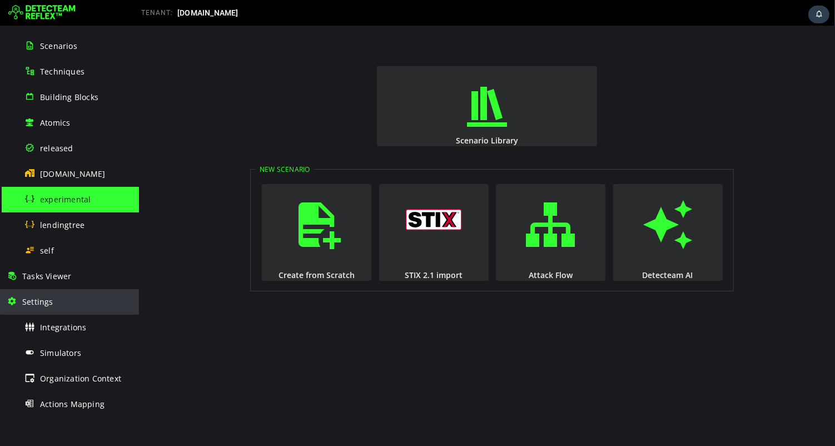
scroll to position [79, 0]
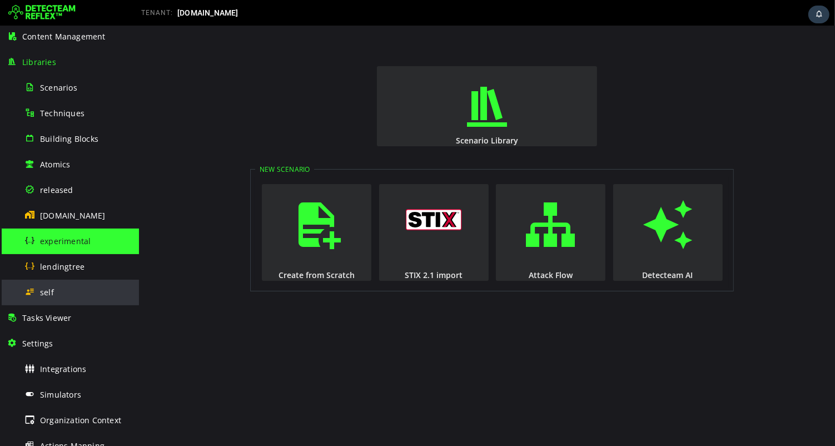
click at [42, 290] on span "self" at bounding box center [47, 292] width 14 height 11
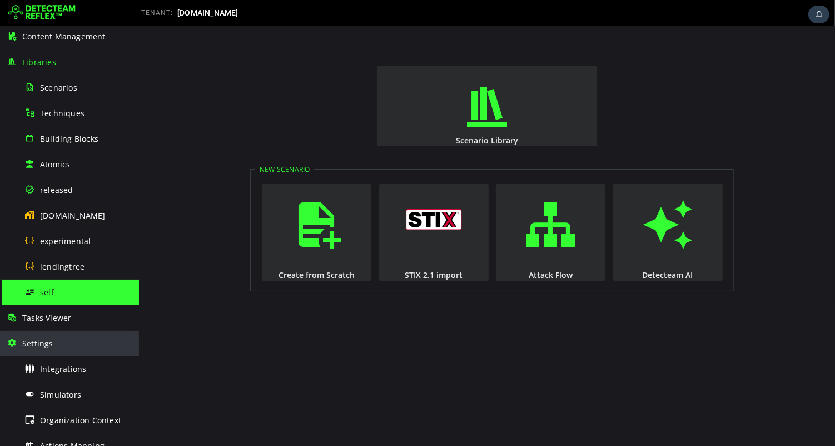
scroll to position [168, 0]
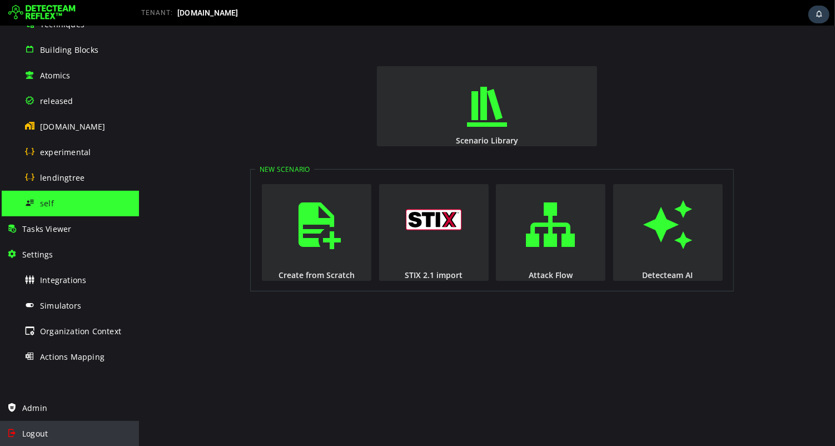
click at [34, 433] on span "Logout" at bounding box center [35, 433] width 26 height 11
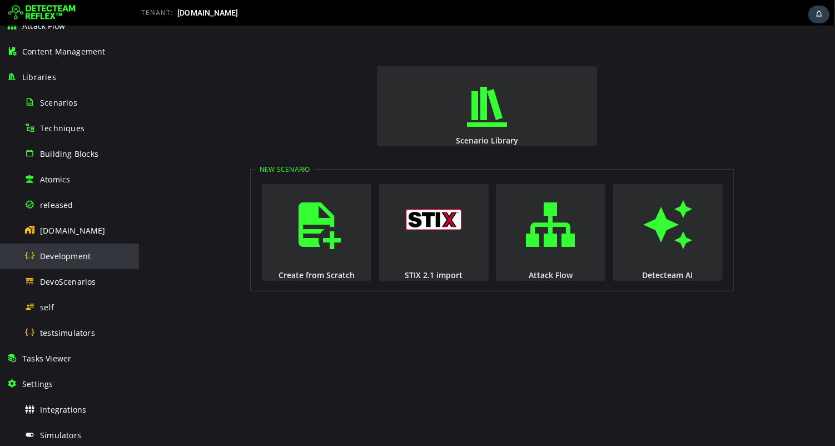
scroll to position [64, 0]
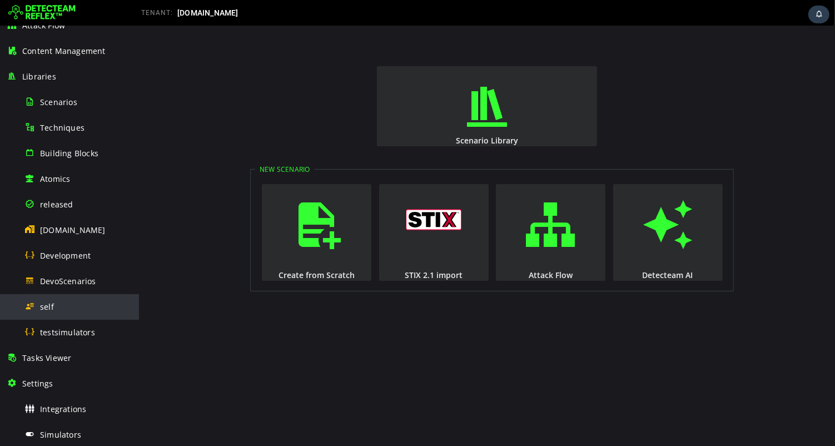
click at [53, 301] on div "self" at bounding box center [78, 306] width 108 height 25
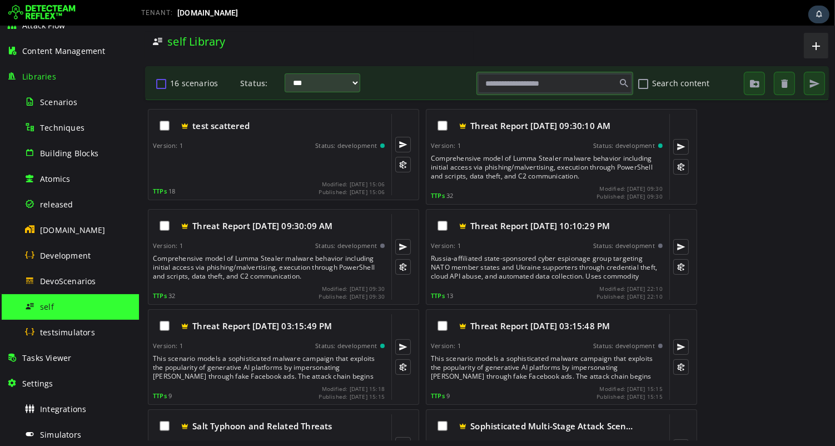
click at [159, 82] on button "16 scenarios" at bounding box center [160, 83] width 13 height 19
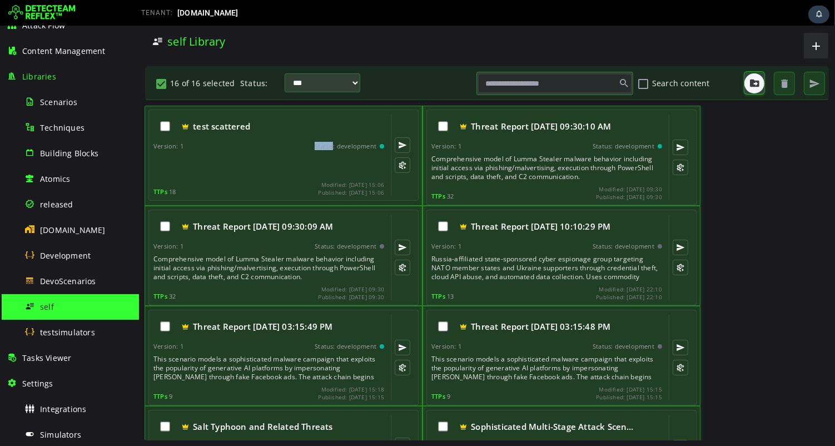
click at [752, 82] on span "button" at bounding box center [753, 83] width 11 height 11
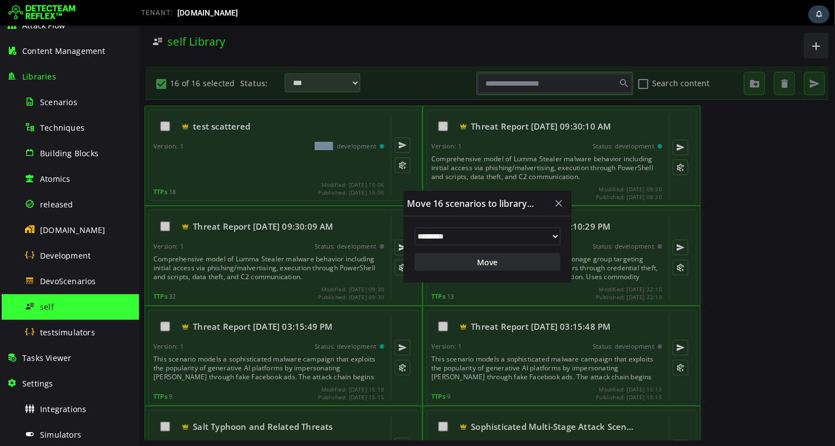
click at [481, 236] on select "**********" at bounding box center [487, 236] width 146 height 18
select select "***"
click at [414, 227] on select "**********" at bounding box center [487, 236] width 146 height 18
click at [489, 263] on button "Move" at bounding box center [487, 262] width 146 height 18
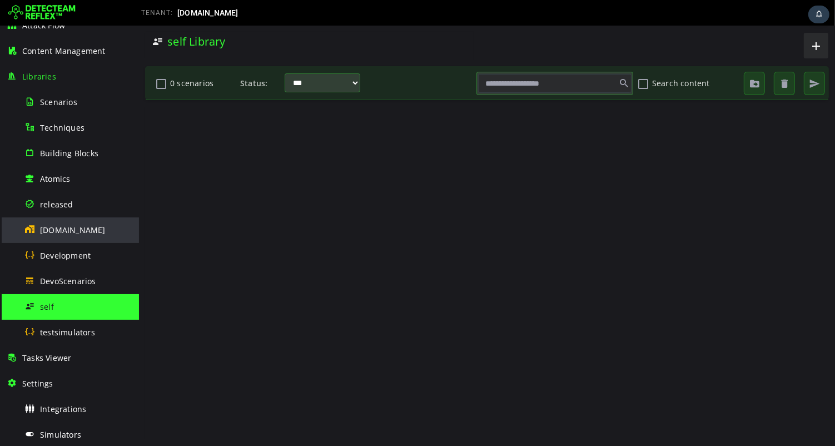
click at [60, 229] on span "[DOMAIN_NAME]" at bounding box center [73, 230] width 66 height 11
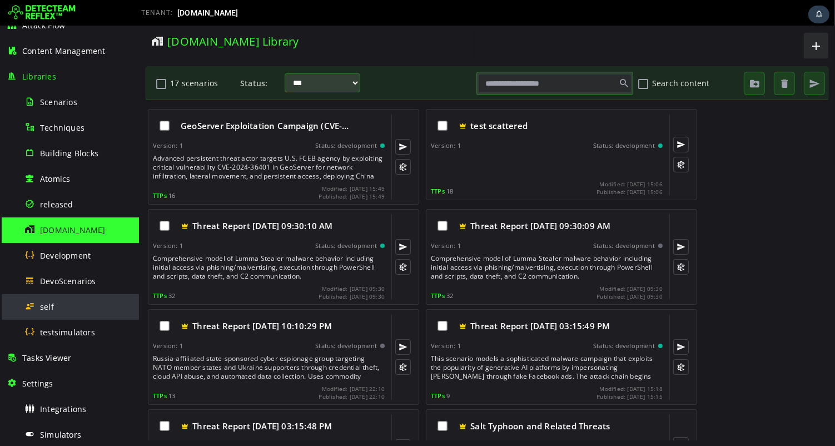
click at [72, 306] on div "self" at bounding box center [78, 306] width 108 height 25
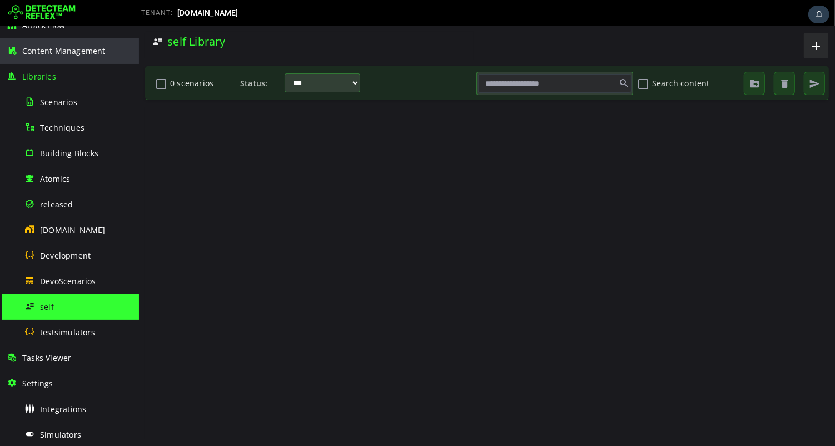
click at [83, 49] on span "Content Management" at bounding box center [63, 51] width 83 height 11
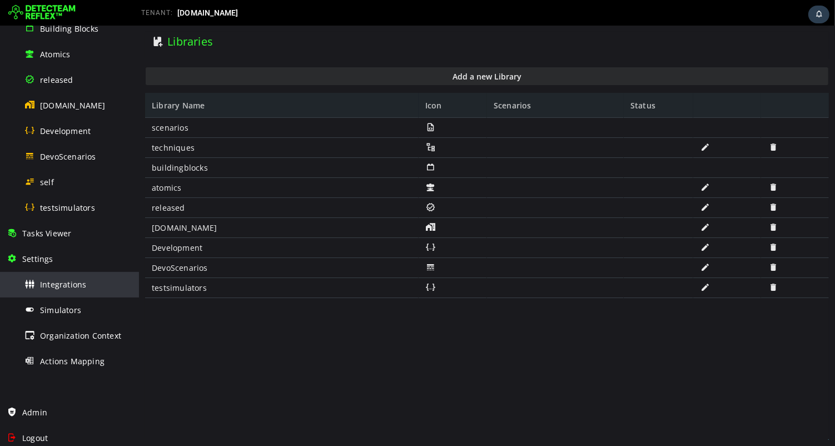
scroll to position [193, 0]
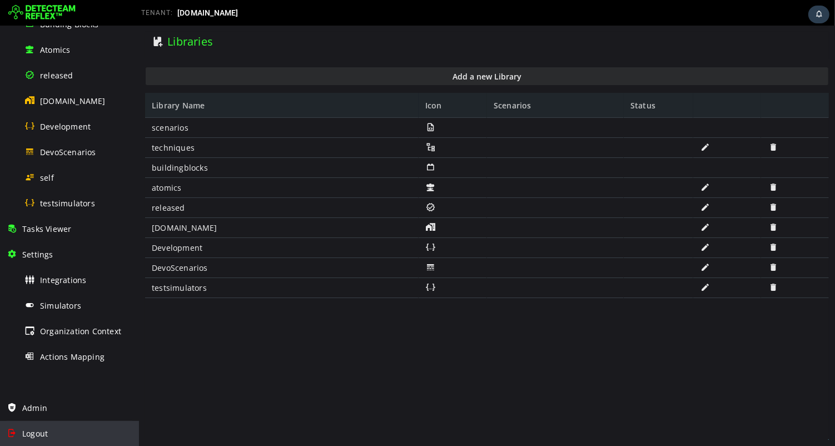
click at [48, 437] on div "Logout" at bounding box center [70, 434] width 126 height 26
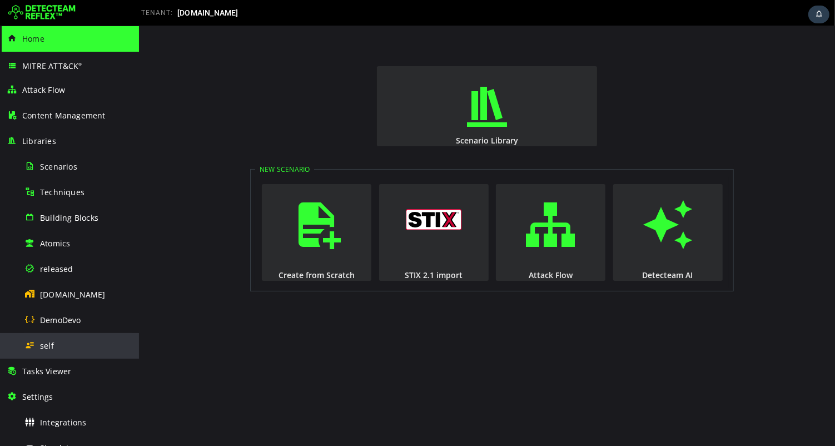
click at [47, 343] on span "self" at bounding box center [47, 345] width 14 height 11
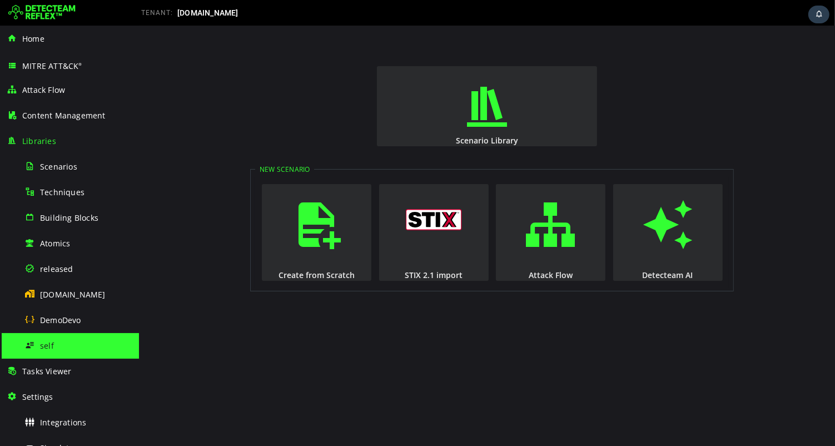
scroll to position [143, 0]
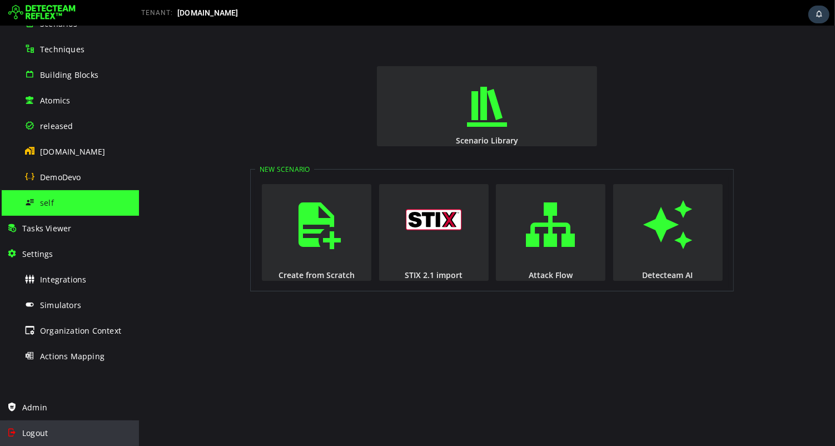
click at [41, 435] on span "Logout" at bounding box center [35, 432] width 26 height 11
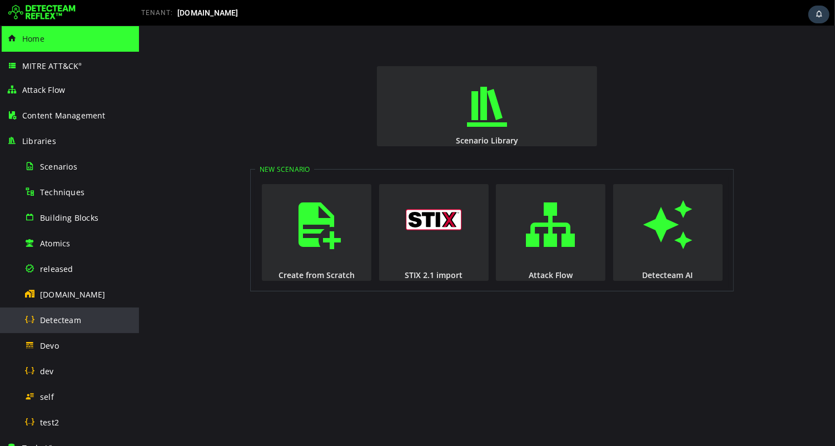
click at [60, 322] on span "Detecteam" at bounding box center [60, 320] width 41 height 11
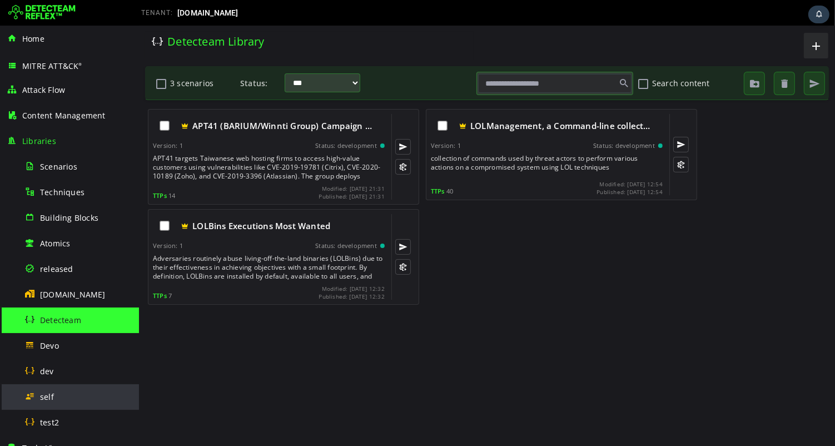
click at [46, 398] on span "self" at bounding box center [47, 396] width 14 height 11
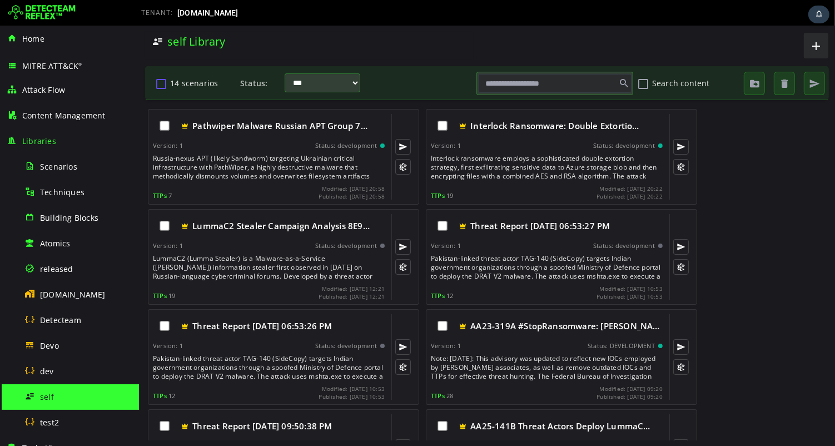
click at [162, 82] on button "14 scenarios" at bounding box center [160, 83] width 13 height 19
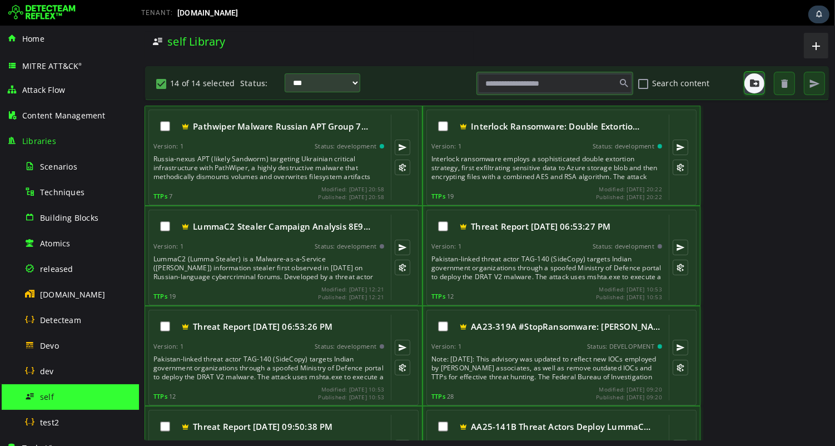
click at [752, 87] on span "button" at bounding box center [753, 83] width 11 height 11
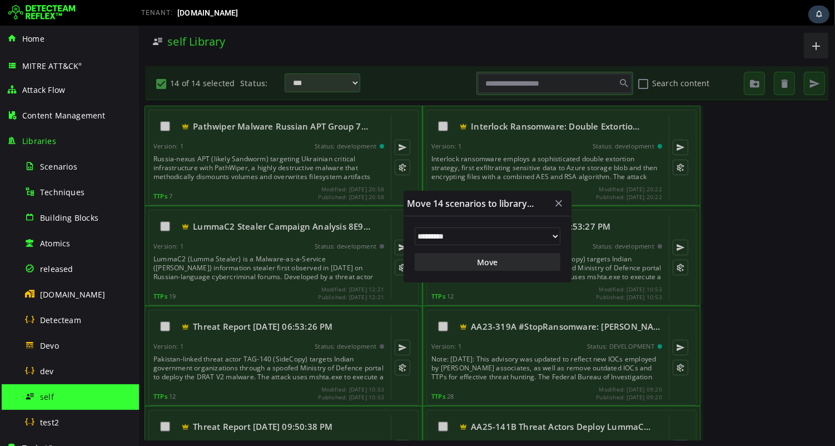
click at [512, 231] on select "**********" at bounding box center [487, 236] width 146 height 18
select select "***"
click at [414, 227] on select "**********" at bounding box center [487, 236] width 146 height 18
click at [466, 262] on button "Move" at bounding box center [487, 262] width 146 height 18
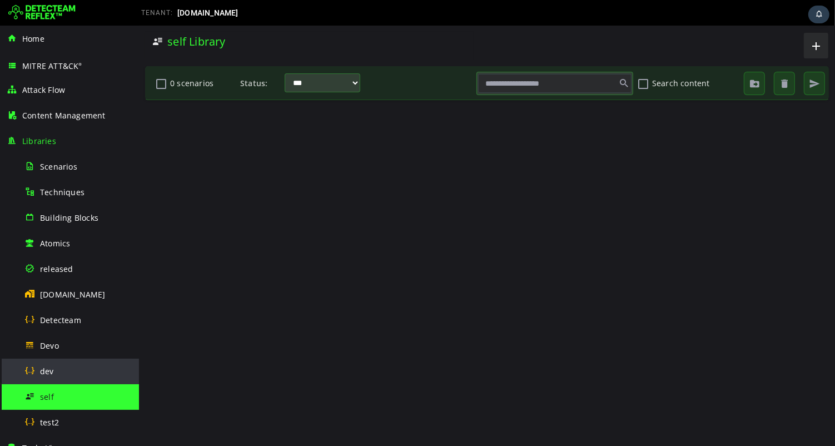
click at [45, 374] on span "dev" at bounding box center [47, 371] width 14 height 11
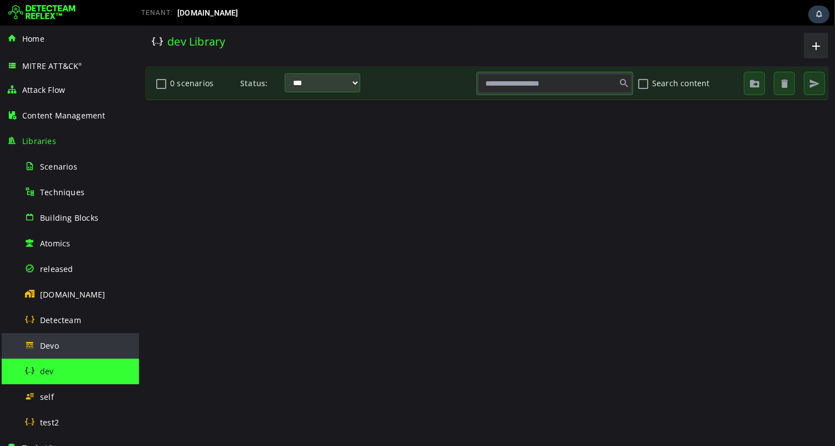
click at [49, 352] on div "Devo" at bounding box center [78, 345] width 108 height 25
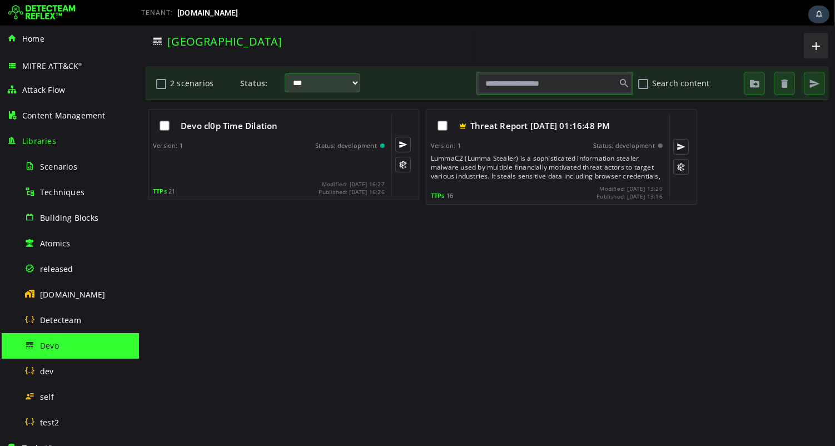
click at [400, 38] on div "[GEOGRAPHIC_DATA]" at bounding box center [308, 41] width 315 height 15
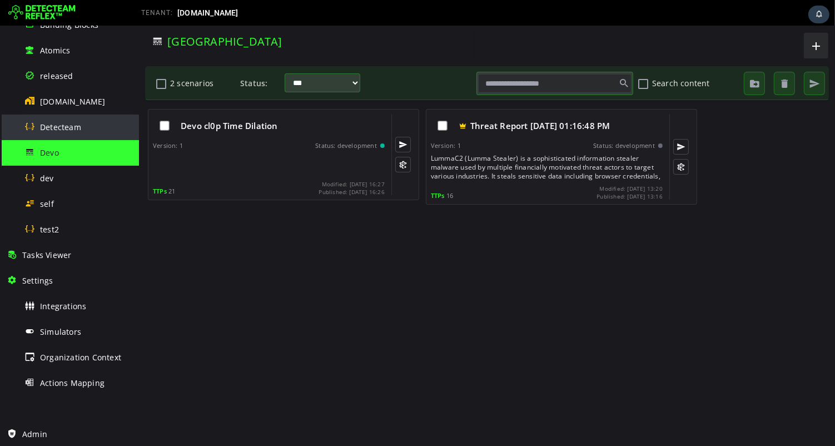
scroll to position [220, 0]
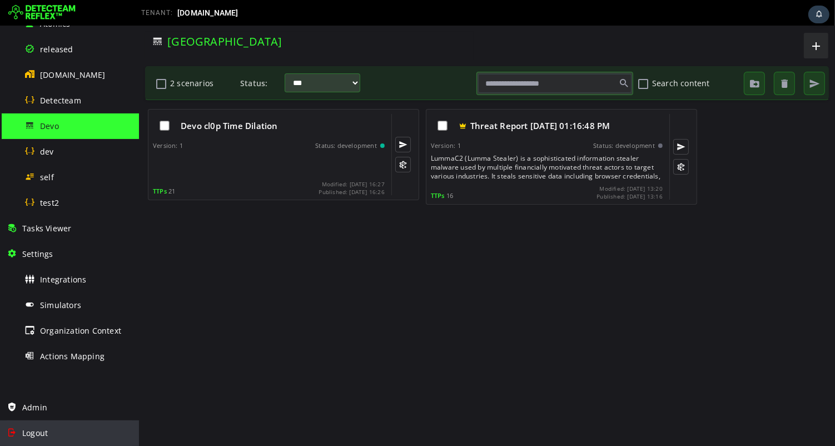
click at [37, 433] on span "Logout" at bounding box center [35, 432] width 26 height 11
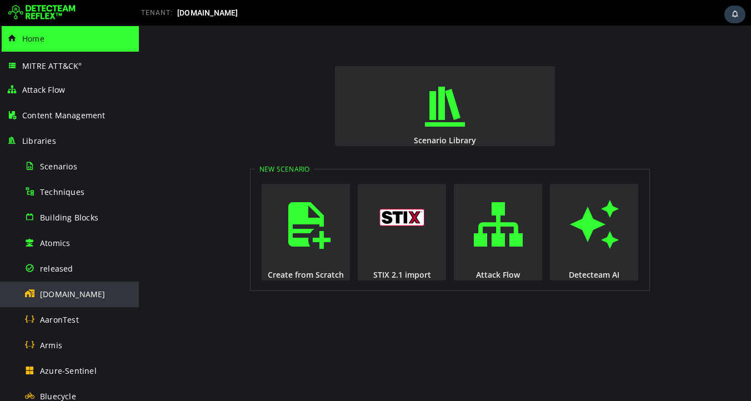
click at [66, 296] on span "[DOMAIN_NAME]" at bounding box center [73, 294] width 66 height 11
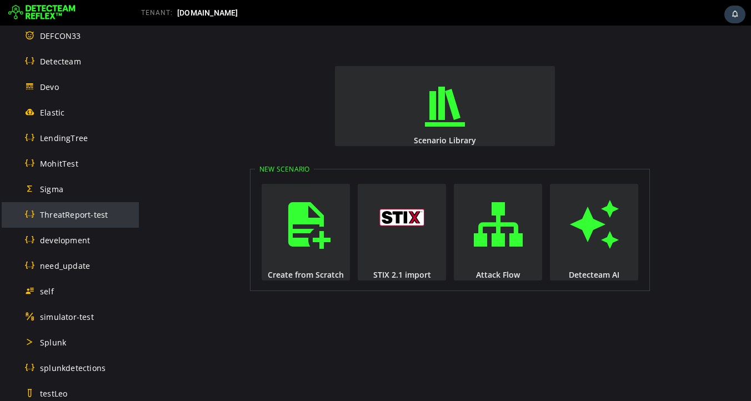
scroll to position [418, 0]
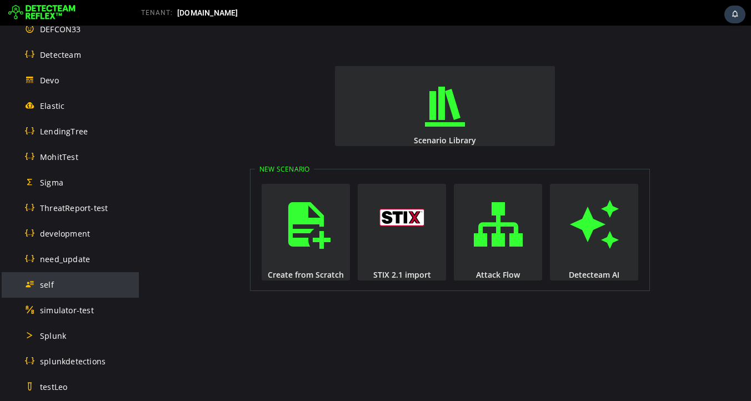
click at [55, 292] on div "self" at bounding box center [78, 284] width 108 height 25
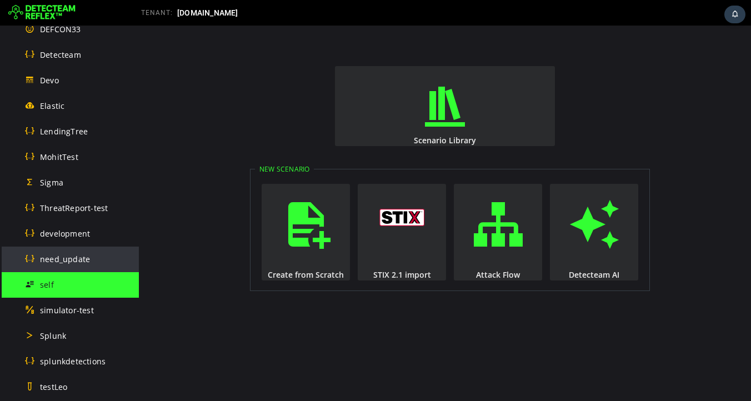
click at [63, 259] on span "need_update" at bounding box center [65, 259] width 50 height 11
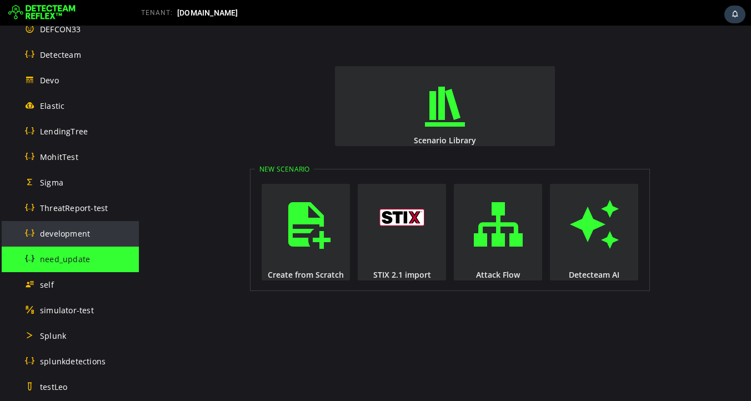
click at [66, 236] on span "development" at bounding box center [65, 233] width 50 height 11
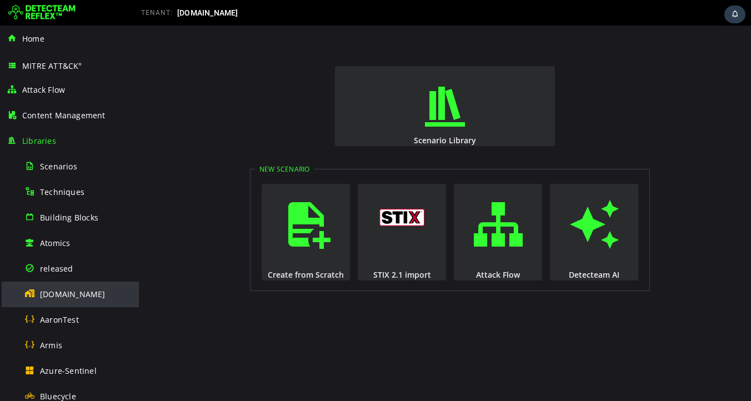
click at [55, 295] on span "[DOMAIN_NAME]" at bounding box center [73, 294] width 66 height 11
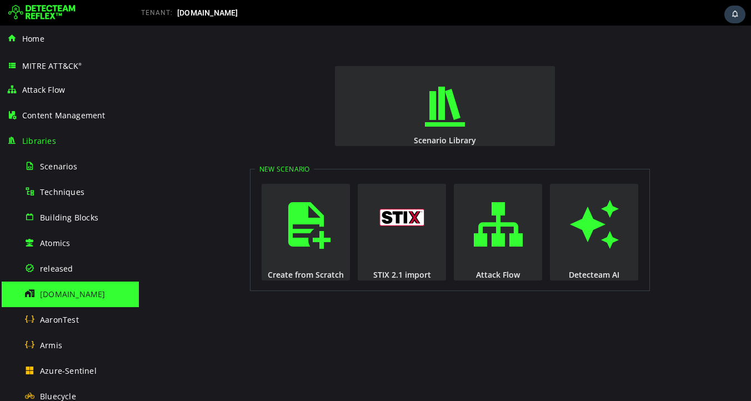
click at [61, 294] on span "[DOMAIN_NAME]" at bounding box center [73, 294] width 66 height 11
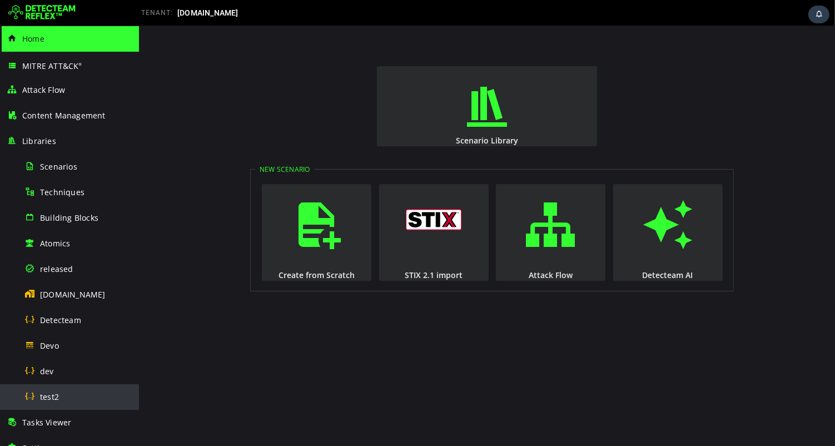
scroll to position [193, 0]
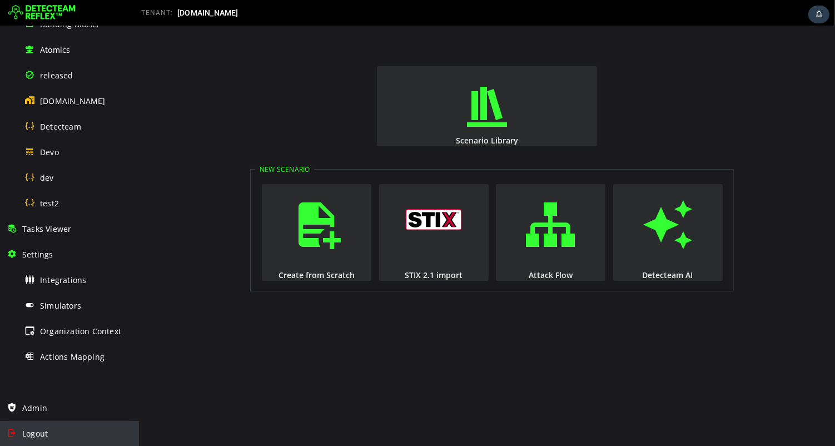
click at [36, 437] on span "Logout" at bounding box center [35, 433] width 26 height 11
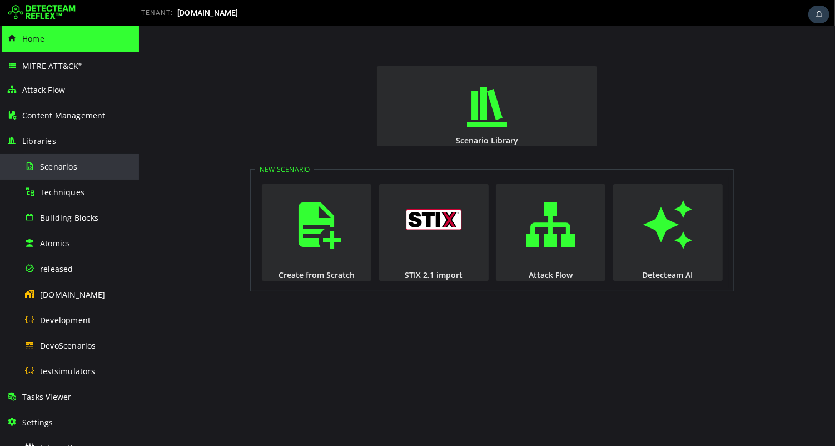
click at [53, 174] on div "Scenarios" at bounding box center [78, 166] width 108 height 25
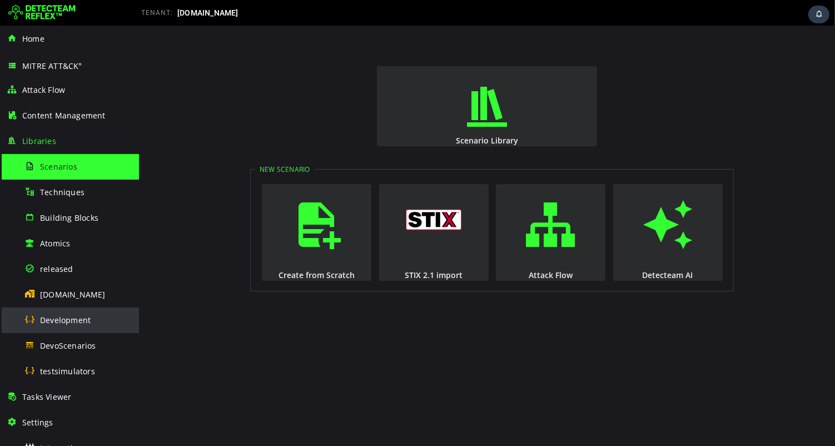
click at [58, 319] on span "Development" at bounding box center [65, 320] width 51 height 11
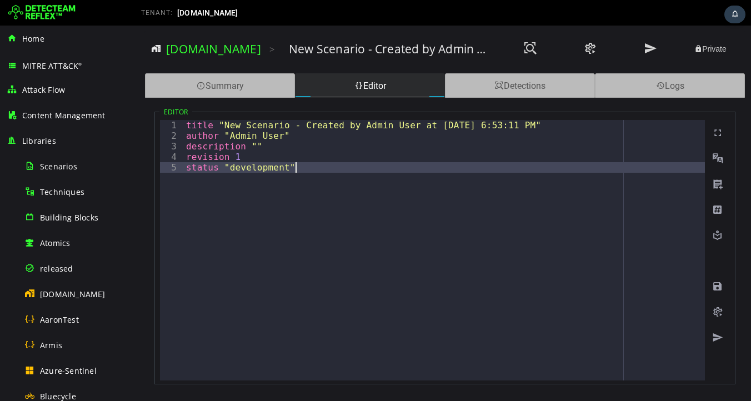
click at [295, 177] on div "title "New Scenario - Created by Admin User at [DATE] 6:53:11 PM" author "Admin…" at bounding box center [444, 261] width 521 height 282
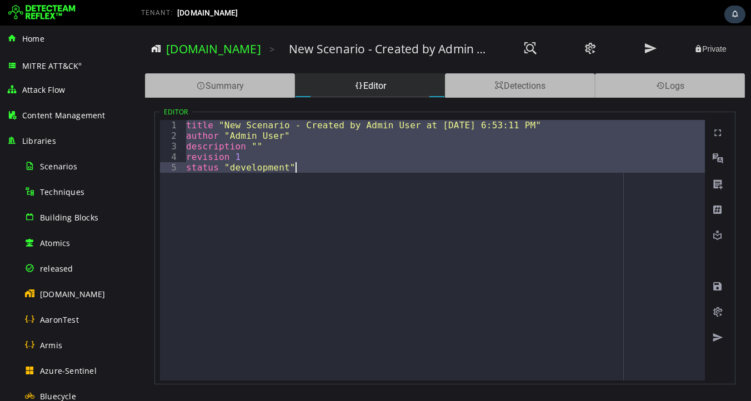
paste textarea
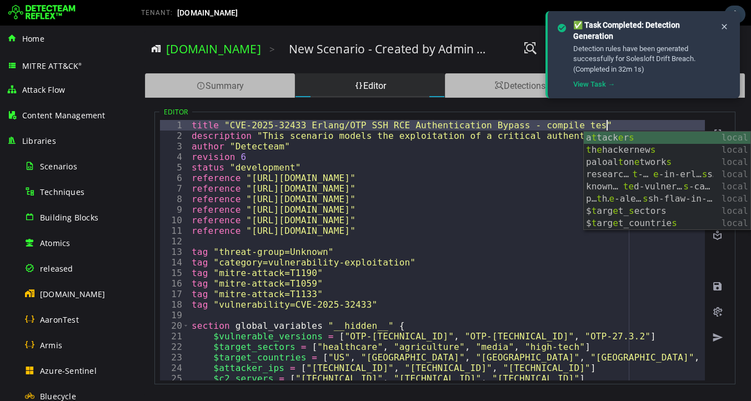
scroll to position [0, 24]
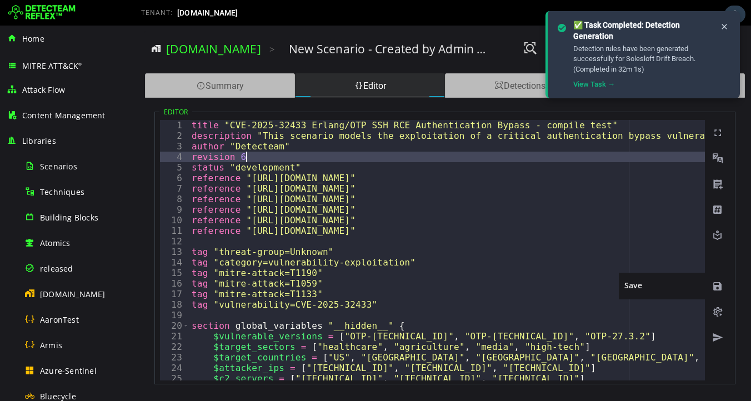
click at [717, 287] on span at bounding box center [717, 286] width 11 height 11
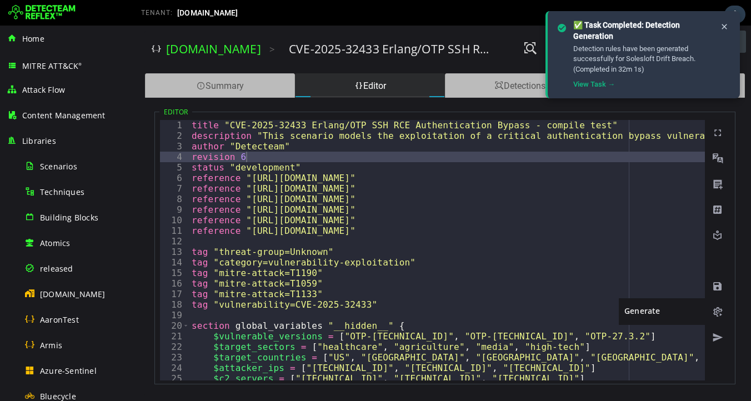
click at [717, 315] on span at bounding box center [717, 312] width 11 height 11
click at [727, 27] on icon at bounding box center [724, 26] width 9 height 9
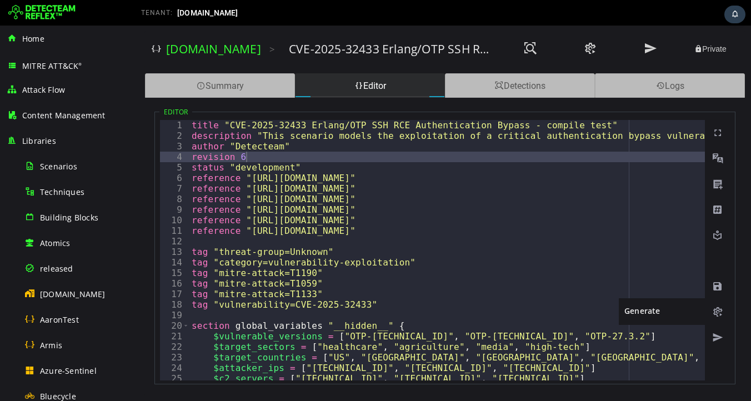
click at [719, 312] on span at bounding box center [717, 312] width 11 height 11
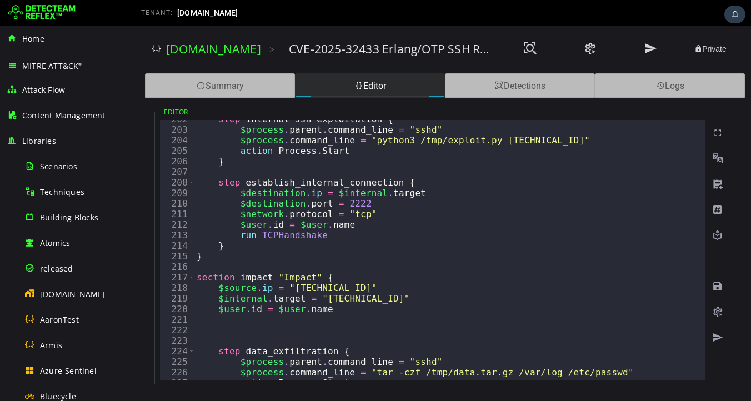
scroll to position [2284, 0]
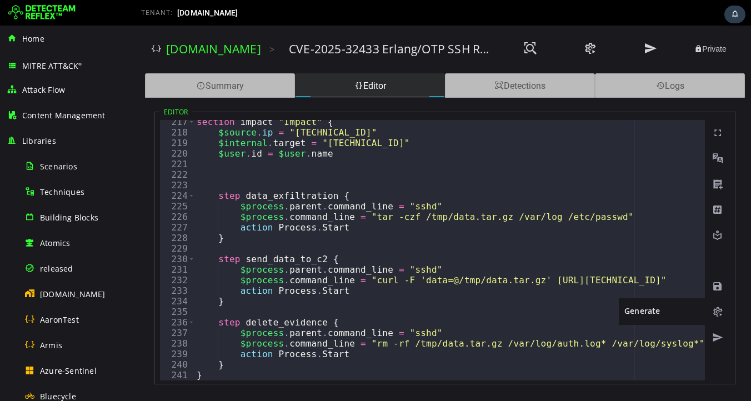
click at [717, 310] on span at bounding box center [717, 312] width 11 height 11
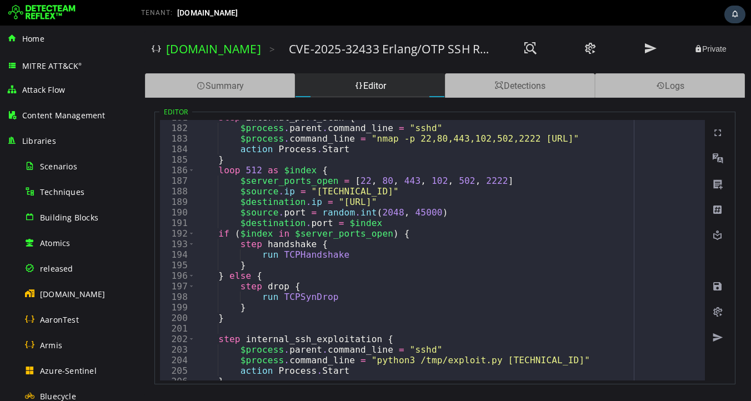
scroll to position [1907, 0]
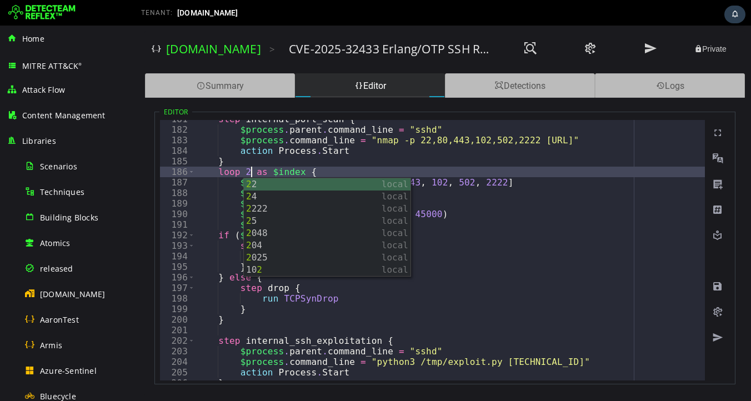
scroll to position [0, 3]
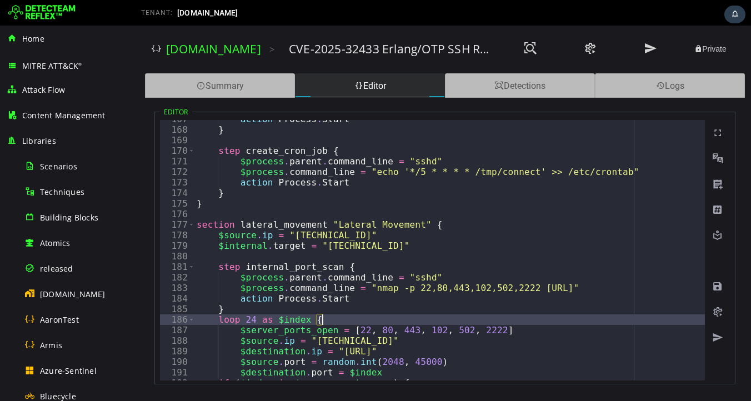
scroll to position [1759, 0]
type textarea "**********"
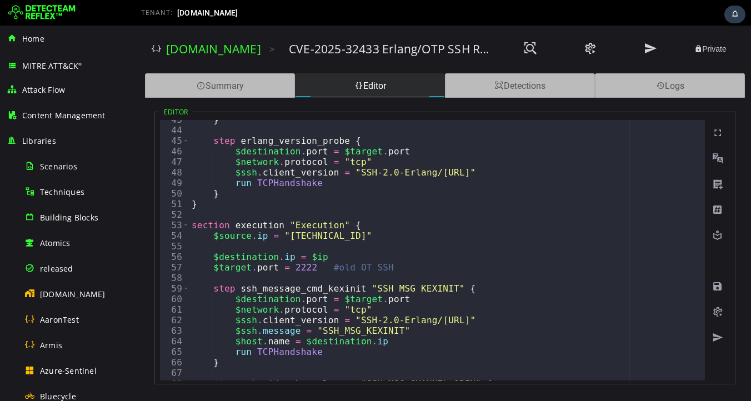
scroll to position [478, 0]
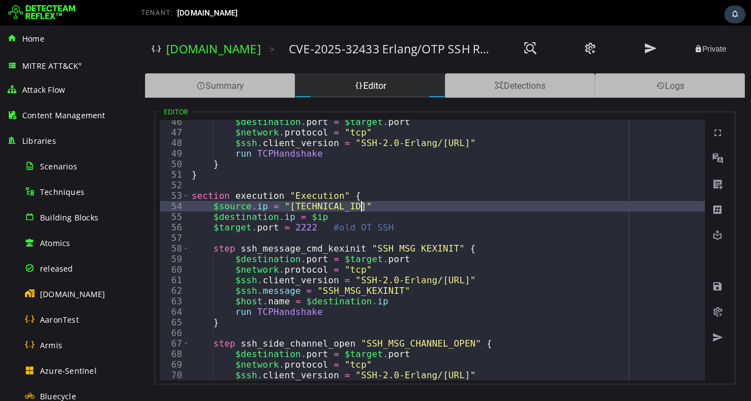
scroll to position [528, 0]
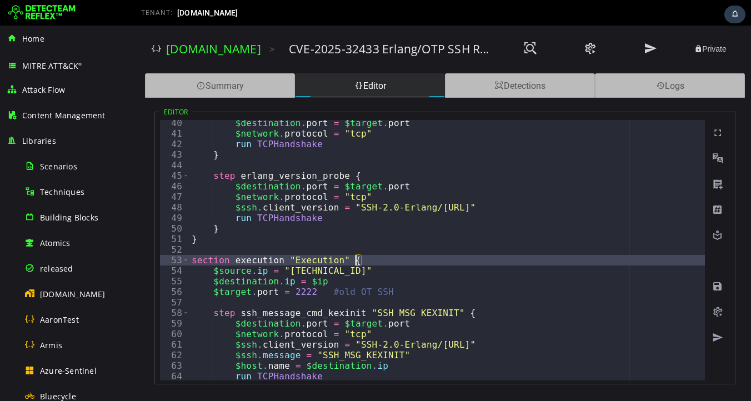
scroll to position [413, 0]
click at [185, 259] on span "Toggle code folding, rows 53 through 108" at bounding box center [186, 260] width 6 height 11
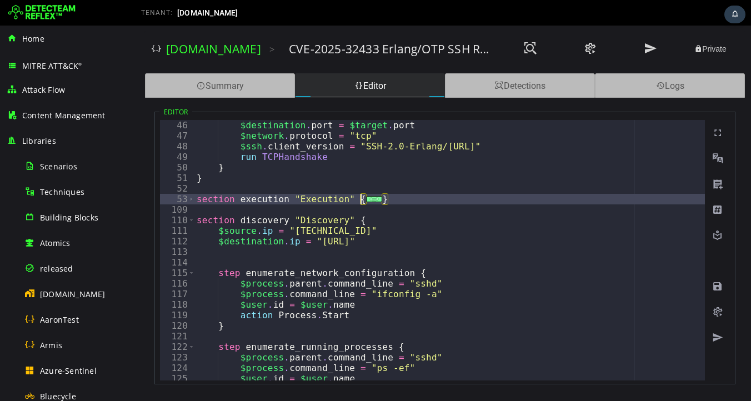
scroll to position [475, 0]
click at [716, 285] on span at bounding box center [717, 286] width 11 height 11
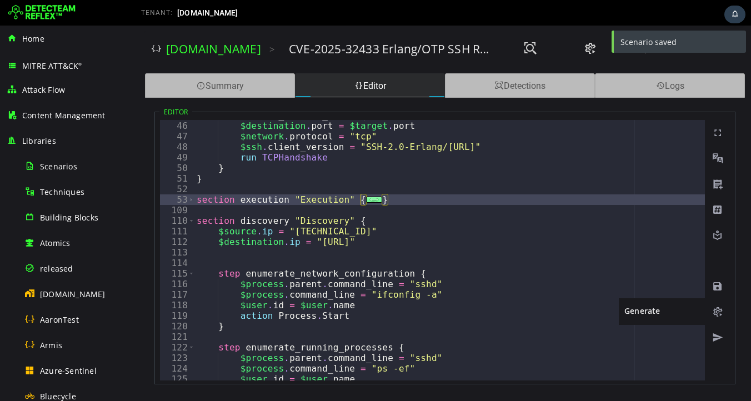
click at [718, 315] on span at bounding box center [717, 312] width 11 height 11
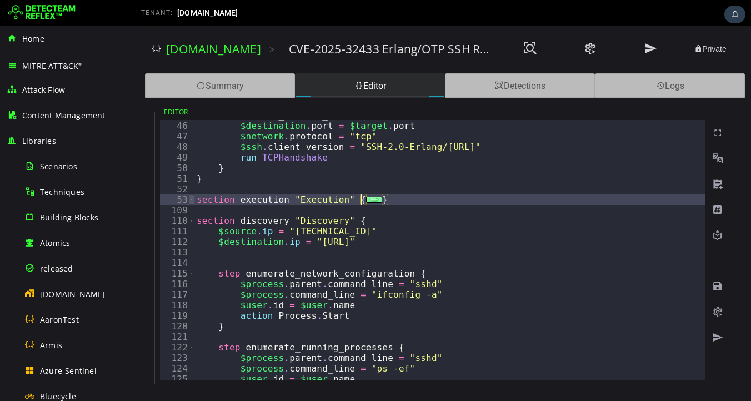
click at [193, 198] on span "Toggle code folding, rows 53 through 108" at bounding box center [191, 200] width 6 height 11
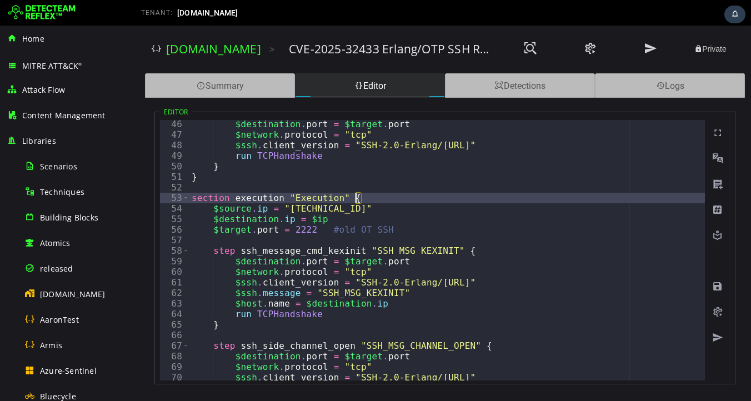
scroll to position [481, 0]
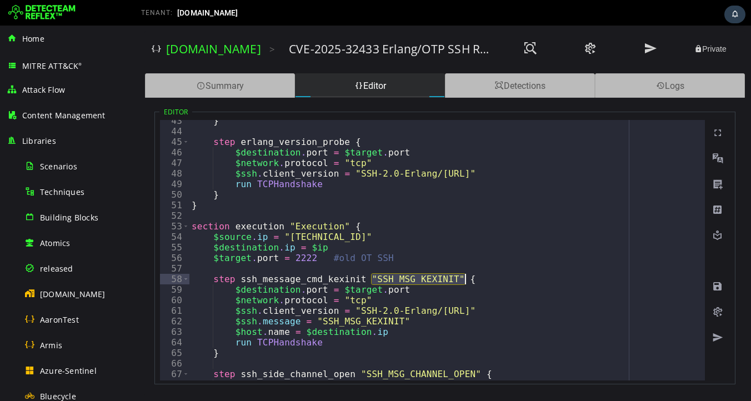
scroll to position [443, 0]
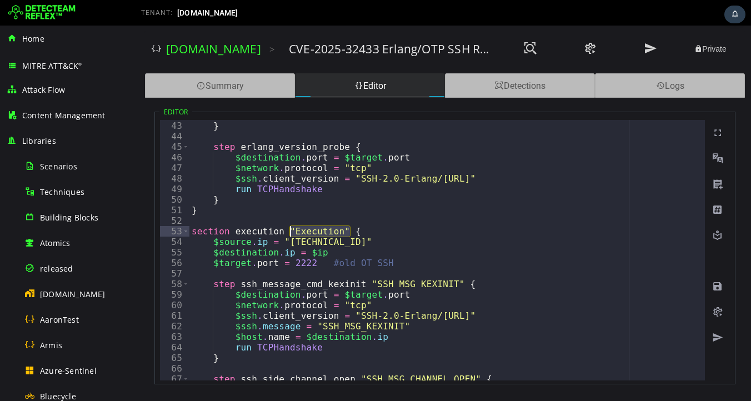
drag, startPoint x: 349, startPoint y: 231, endPoint x: 291, endPoint y: 228, distance: 58.4
drag, startPoint x: 371, startPoint y: 282, endPoint x: 463, endPoint y: 280, distance: 91.7
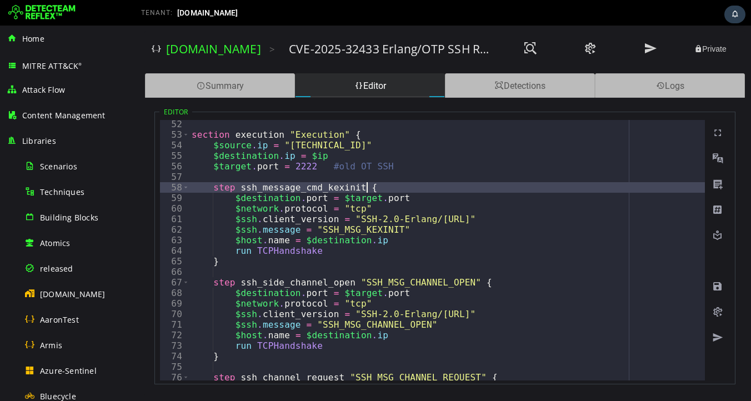
scroll to position [544, 0]
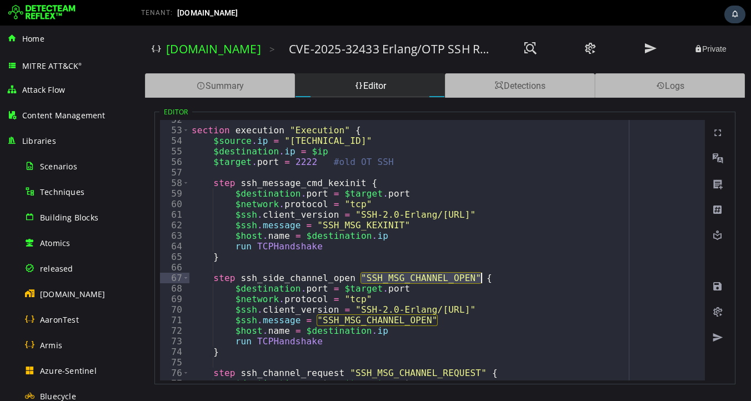
drag, startPoint x: 362, startPoint y: 277, endPoint x: 481, endPoint y: 276, distance: 118.4
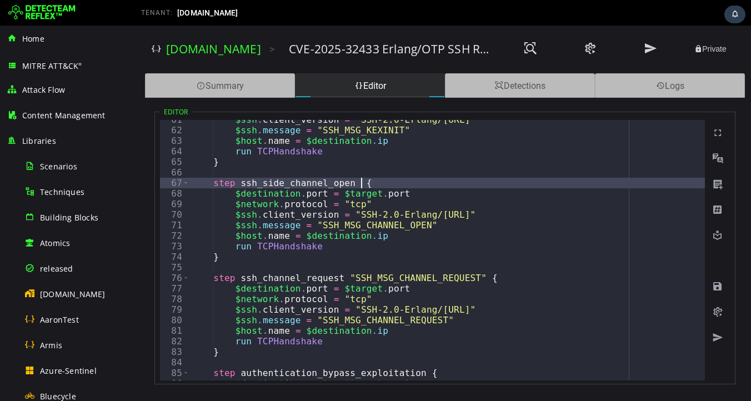
scroll to position [646, 0]
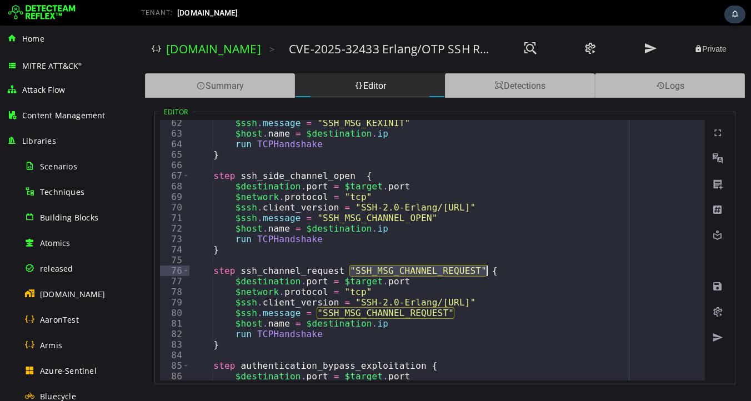
drag, startPoint x: 350, startPoint y: 270, endPoint x: 487, endPoint y: 268, distance: 136.7
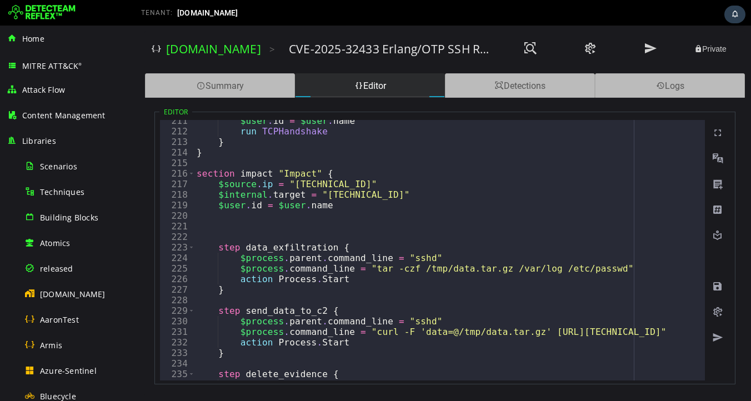
scroll to position [2274, 0]
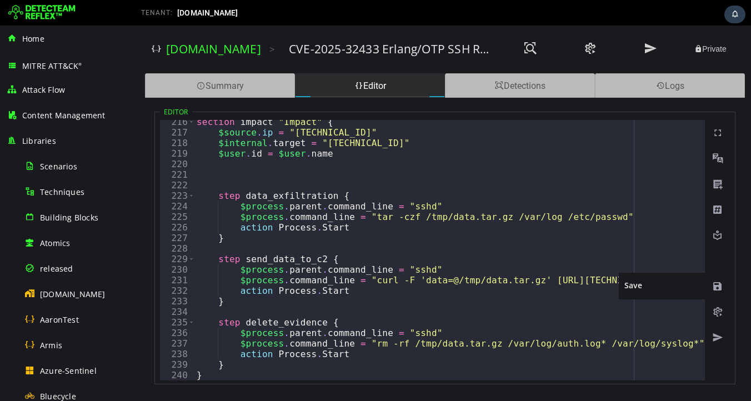
click at [719, 286] on span at bounding box center [717, 286] width 11 height 11
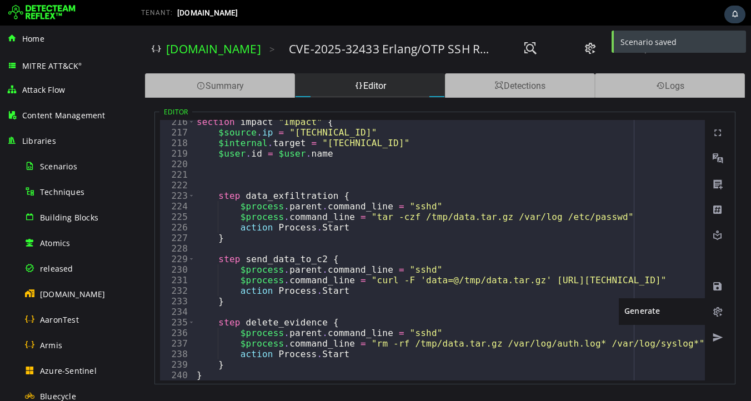
click at [718, 313] on span at bounding box center [717, 312] width 11 height 11
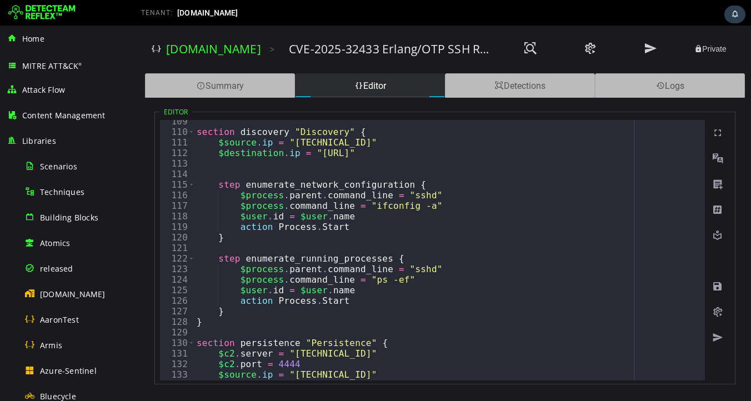
scroll to position [1144, 0]
click at [719, 288] on span at bounding box center [717, 286] width 11 height 11
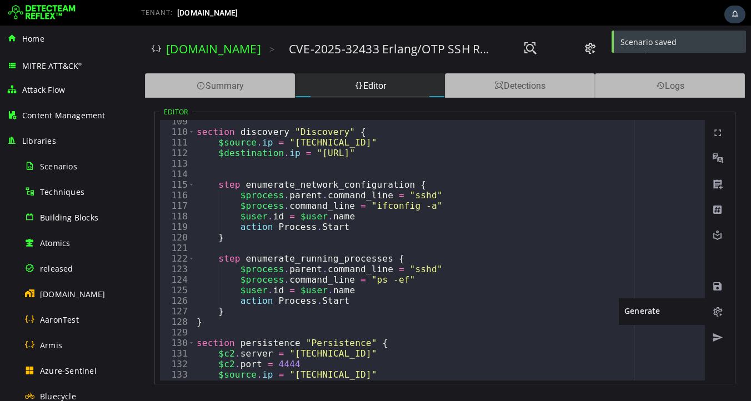
click at [719, 315] on span at bounding box center [717, 312] width 11 height 11
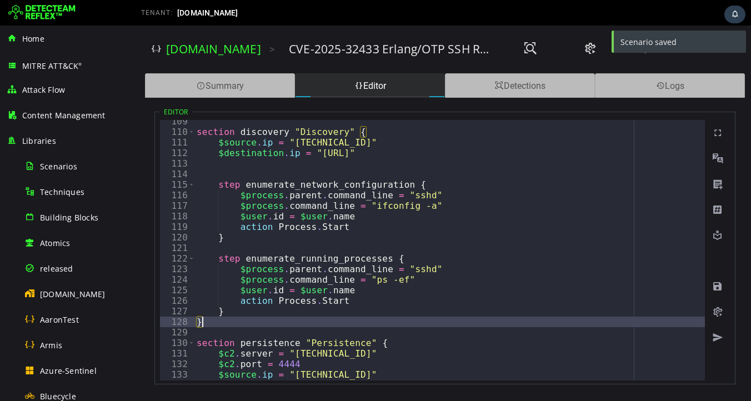
type textarea "* *"
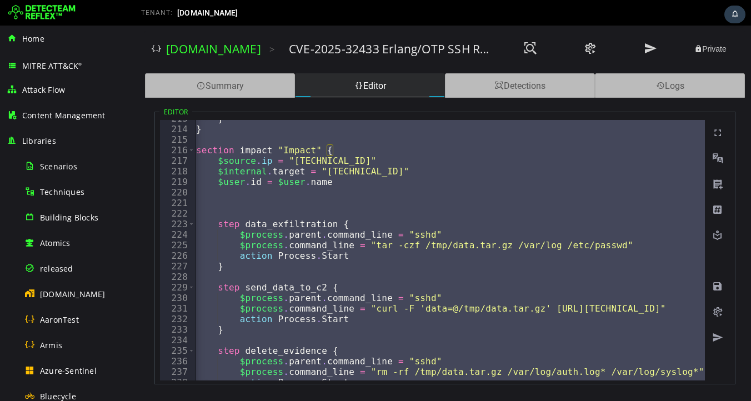
scroll to position [2244, 0]
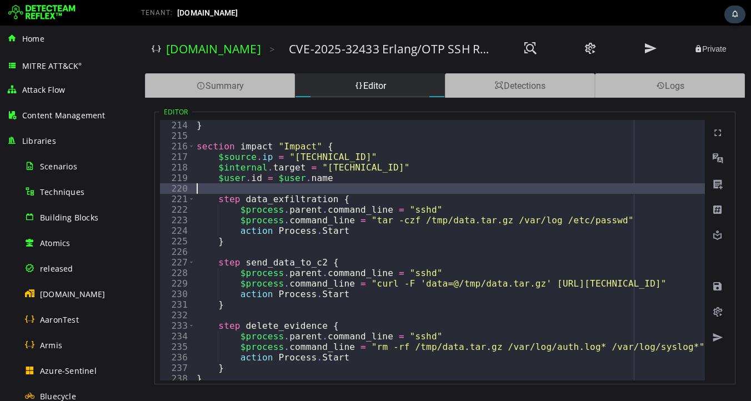
scroll to position [2252, 0]
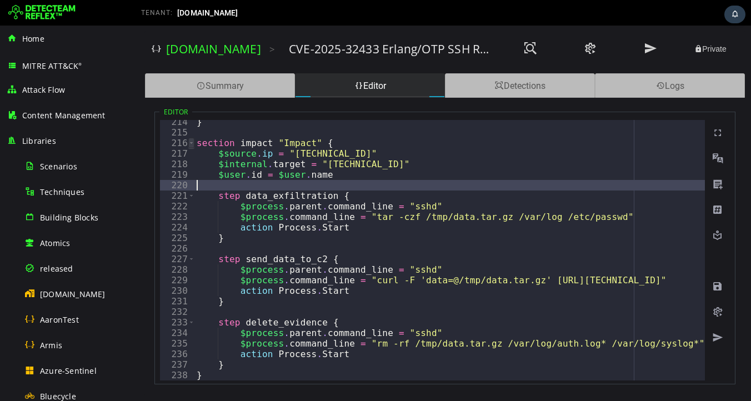
click at [190, 143] on span "Toggle code folding, rows 216 through 238" at bounding box center [191, 143] width 6 height 11
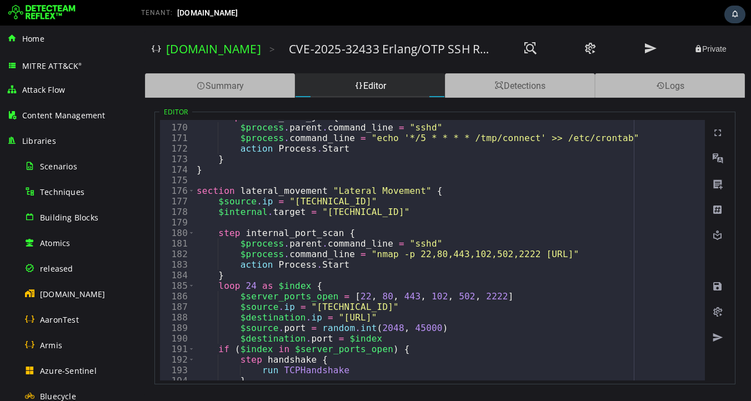
scroll to position [1763, 0]
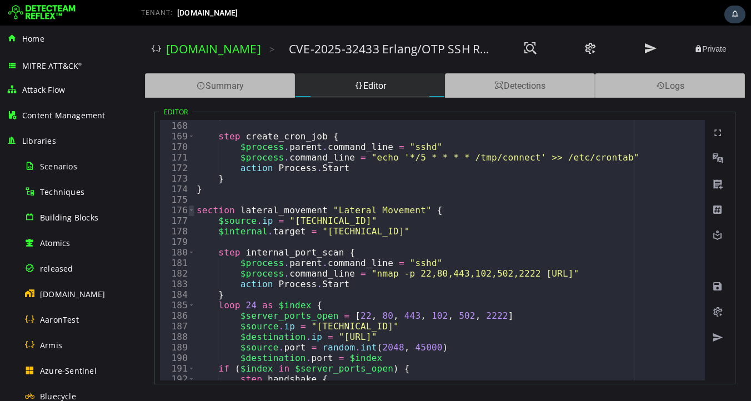
click at [190, 209] on span "Toggle code folding, rows 216 through 238" at bounding box center [191, 210] width 6 height 11
click at [192, 213] on span "Toggle code folding, rows 216 through 238" at bounding box center [191, 210] width 6 height 11
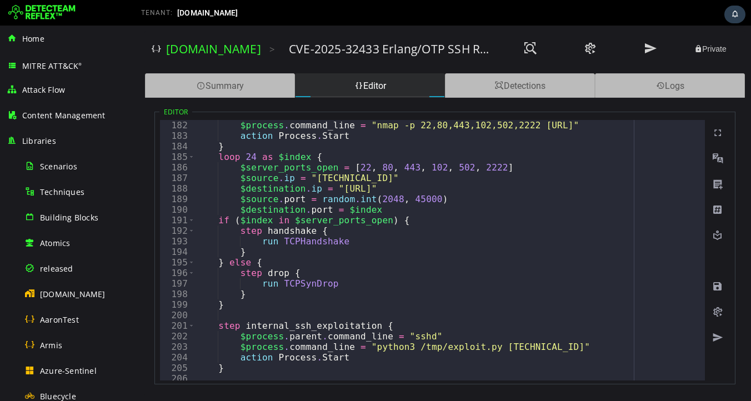
scroll to position [1900, 0]
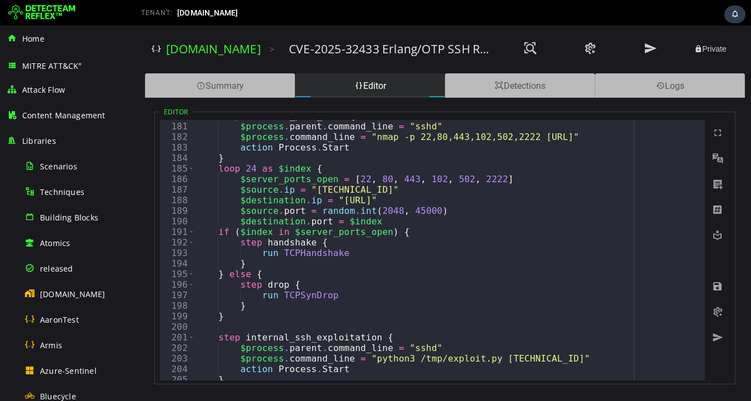
type textarea "*"
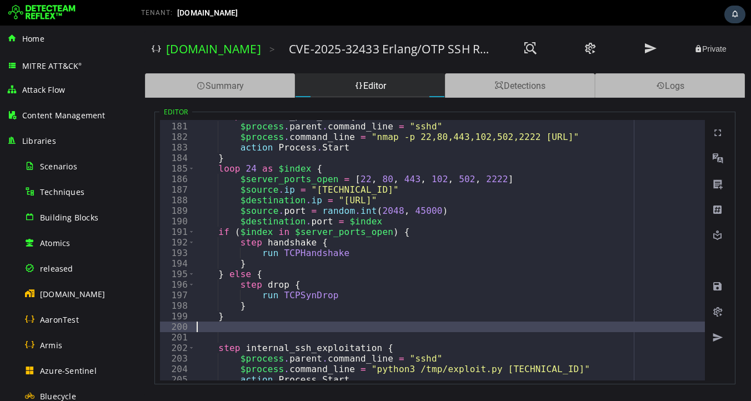
type textarea "*"
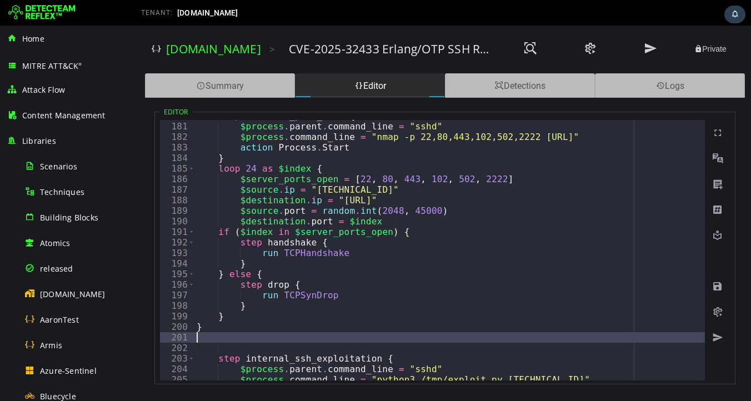
type textarea "*"
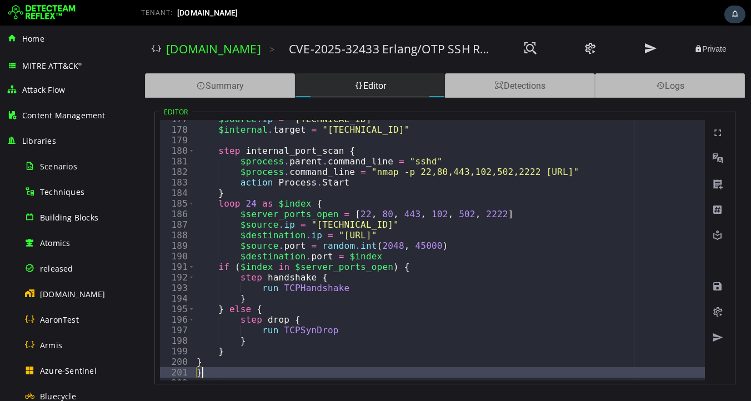
scroll to position [1835, 0]
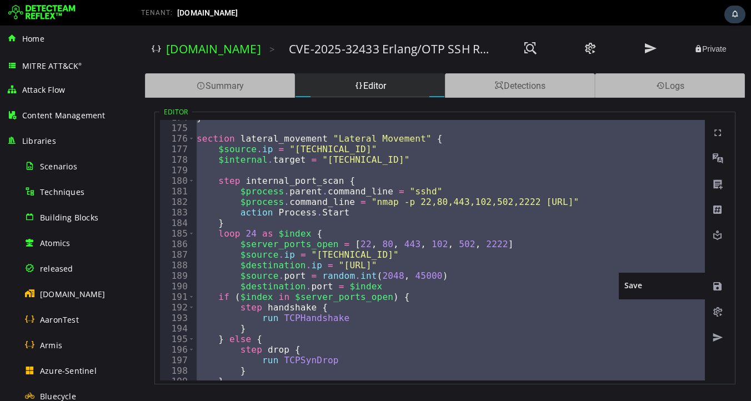
click at [717, 287] on span at bounding box center [717, 286] width 11 height 11
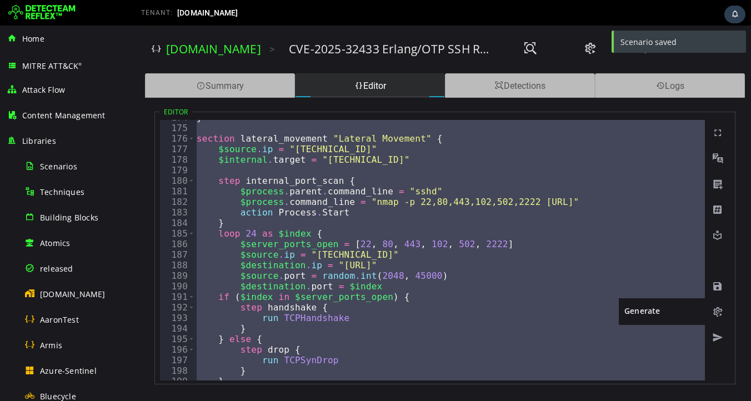
click at [716, 313] on span at bounding box center [717, 312] width 11 height 11
click at [716, 312] on span at bounding box center [717, 312] width 11 height 11
click at [717, 313] on span at bounding box center [717, 312] width 11 height 11
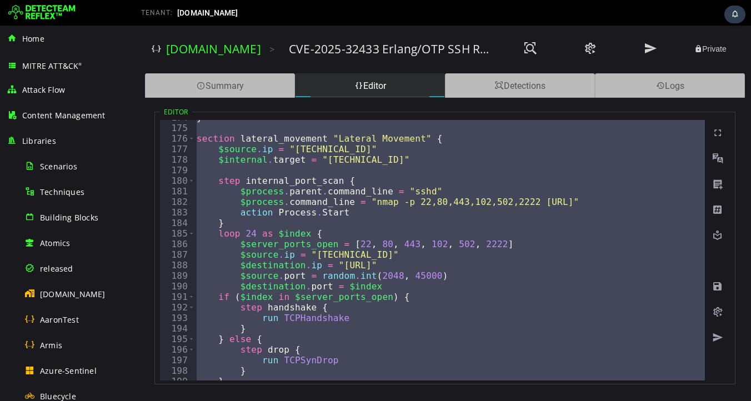
drag, startPoint x: 267, startPoint y: 253, endPoint x: 181, endPoint y: 265, distance: 86.9
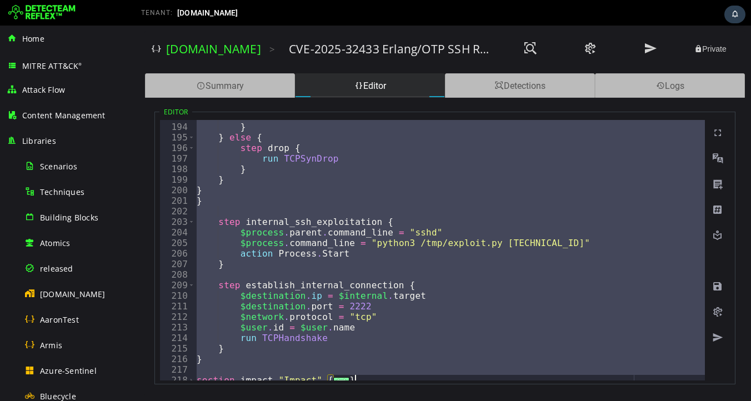
scroll to position [2041, 0]
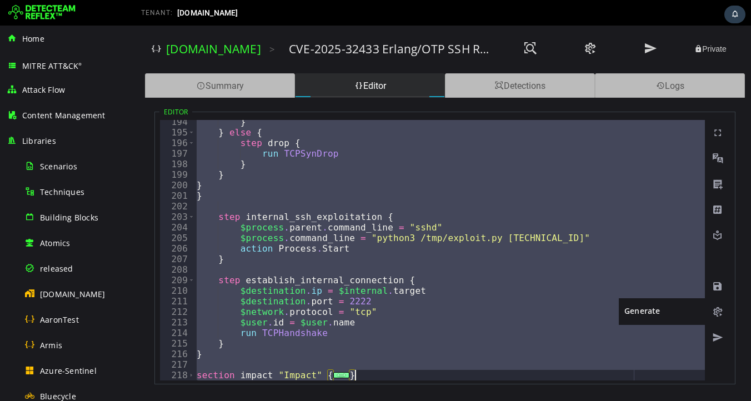
click at [716, 314] on span at bounding box center [717, 312] width 11 height 11
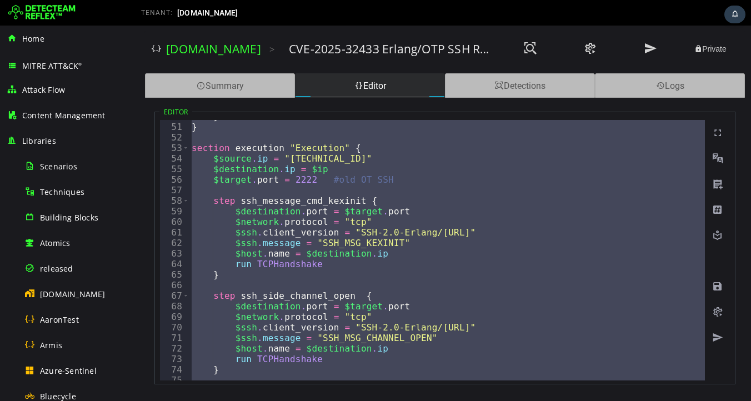
scroll to position [0, 0]
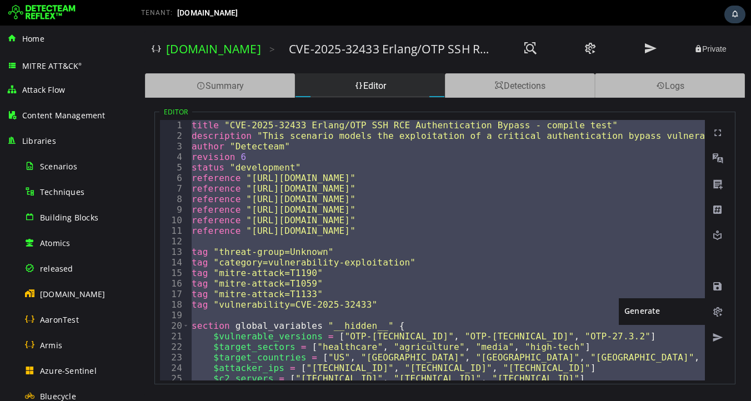
click at [719, 312] on span at bounding box center [717, 312] width 11 height 11
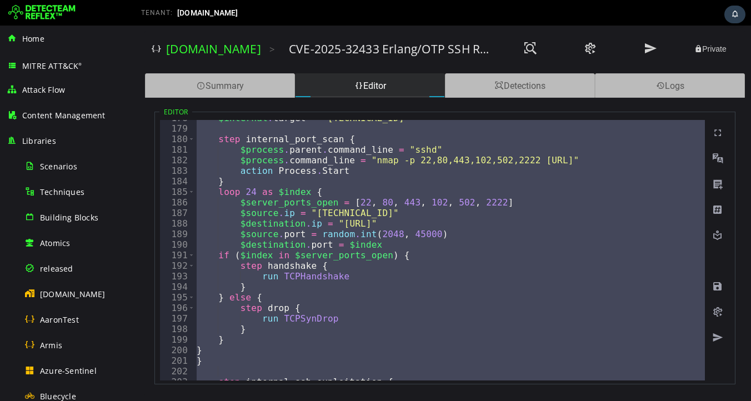
scroll to position [2041, 0]
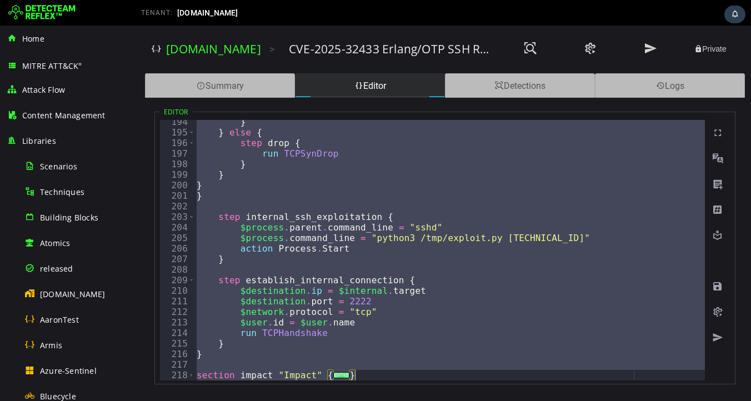
type textarea "*"
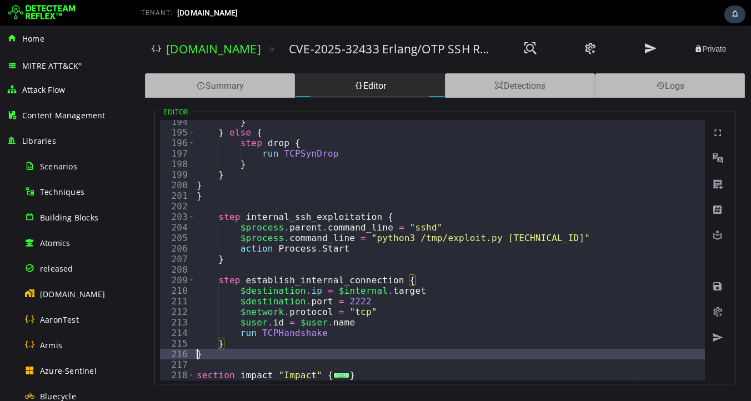
type textarea "*"
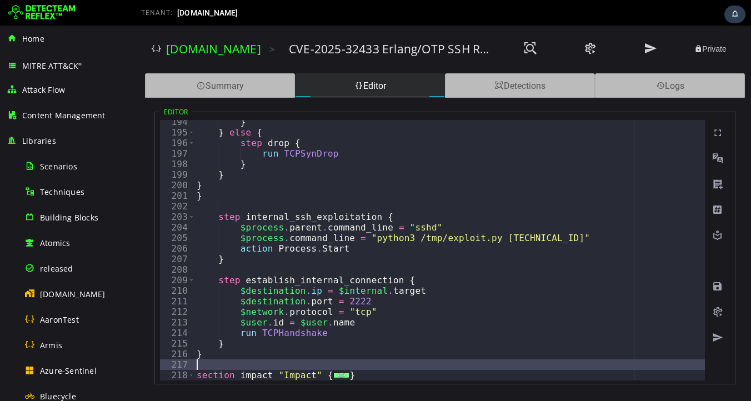
type textarea "*"
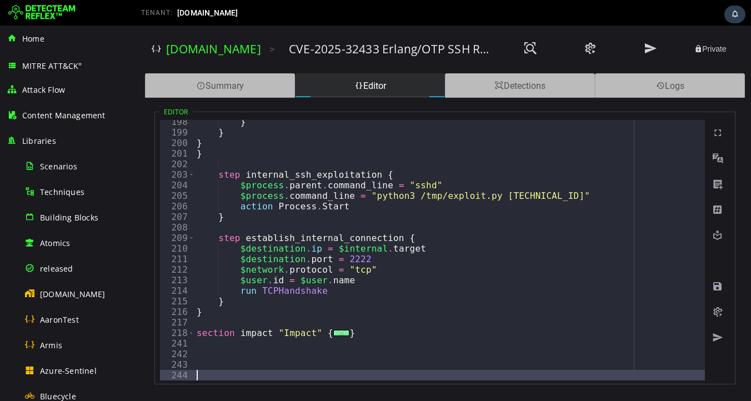
scroll to position [2084, 0]
click at [190, 333] on span "Toggle code folding, rows 218 through 240" at bounding box center [191, 333] width 6 height 11
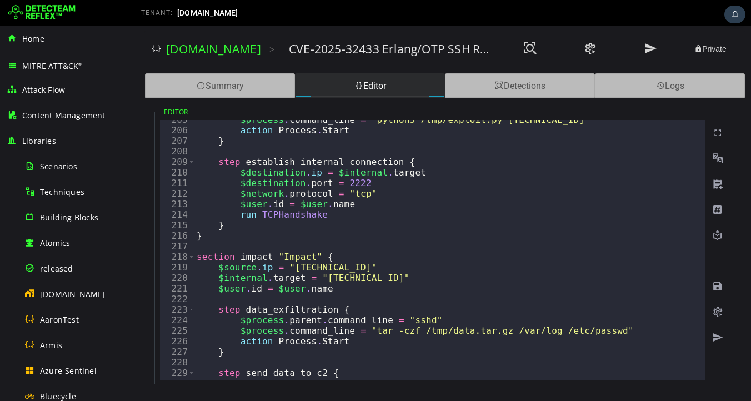
scroll to position [2148, 0]
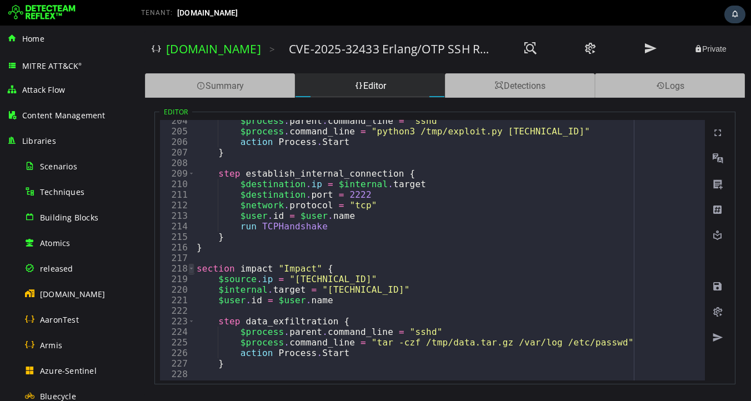
click at [191, 268] on span "Toggle code folding, rows 218 through 240" at bounding box center [191, 268] width 6 height 11
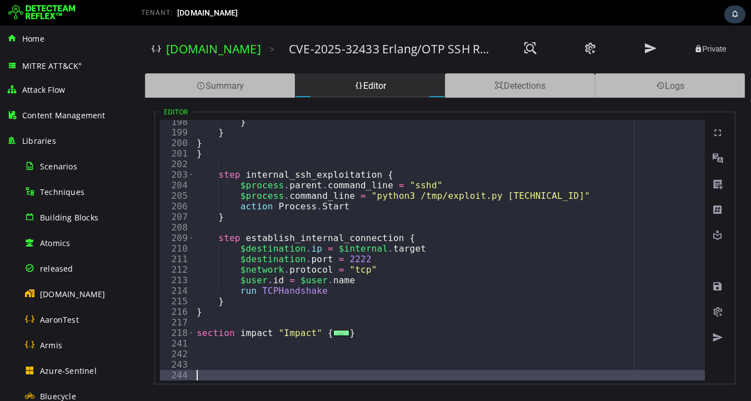
scroll to position [2084, 0]
click at [193, 175] on span "Toggle code folding, rows 203 through 207" at bounding box center [191, 175] width 6 height 11
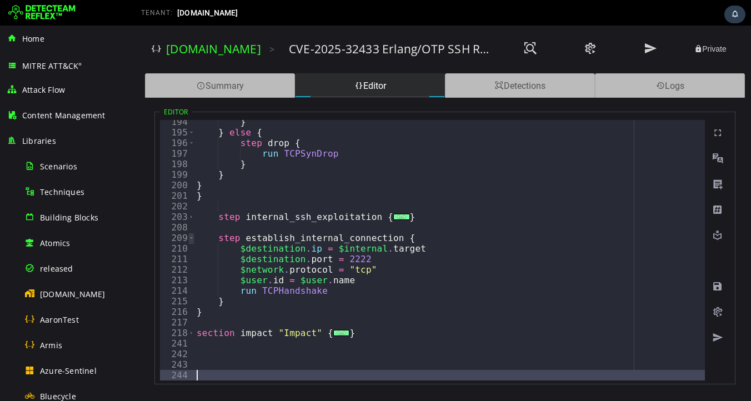
click at [191, 239] on span "Toggle code folding, rows 209 through 215" at bounding box center [191, 238] width 6 height 11
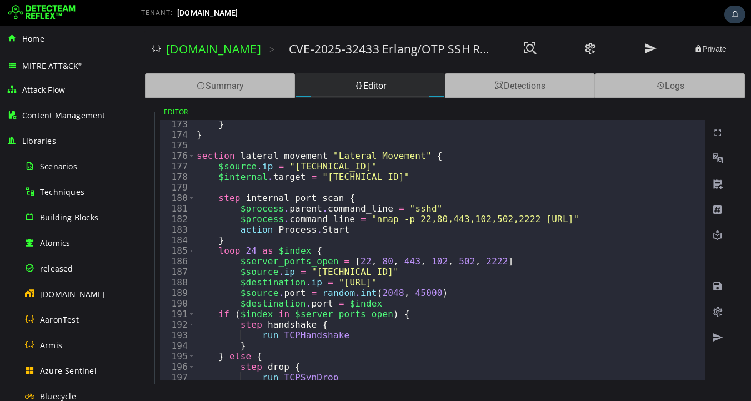
scroll to position [1817, 0]
click at [191, 156] on span "Toggle code folding, rows 176 through 201" at bounding box center [191, 156] width 6 height 11
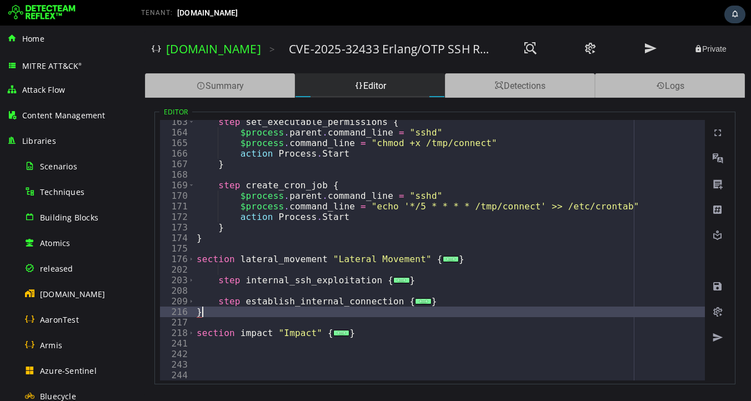
type textarea "*"
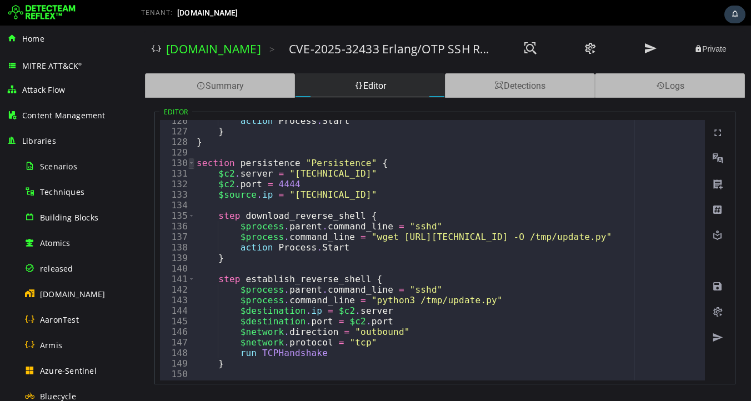
click at [191, 163] on span "Toggle code folding, rows 130 through 174" at bounding box center [191, 163] width 6 height 11
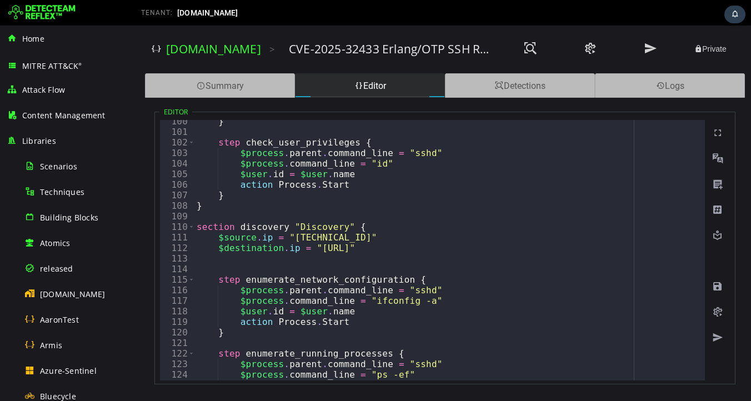
scroll to position [1028, 0]
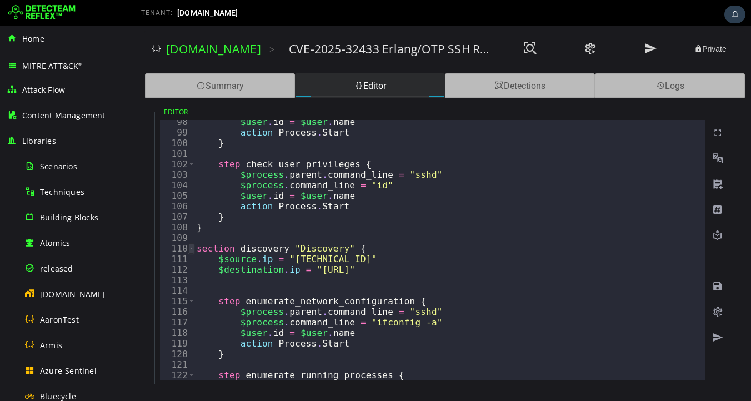
click at [191, 248] on span "Toggle code folding, rows 110 through 128" at bounding box center [191, 248] width 6 height 11
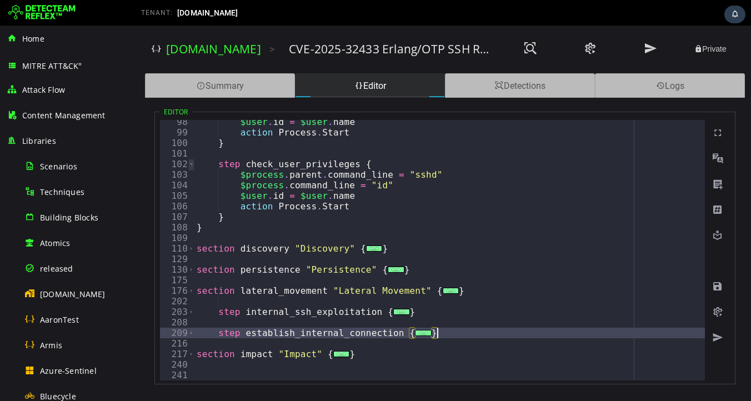
click at [191, 165] on span "Toggle code folding, rows 102 through 107" at bounding box center [191, 164] width 6 height 11
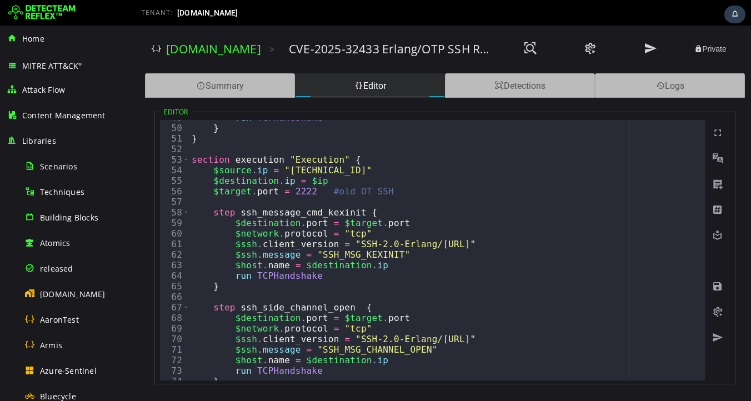
click at [189, 157] on div "53" at bounding box center [174, 159] width 29 height 11
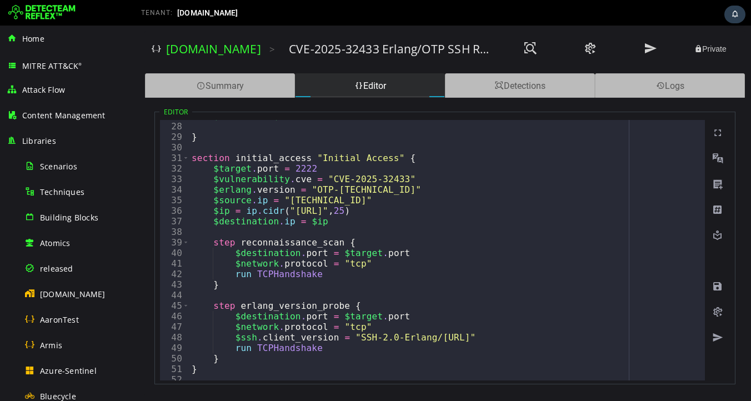
scroll to position [292, 0]
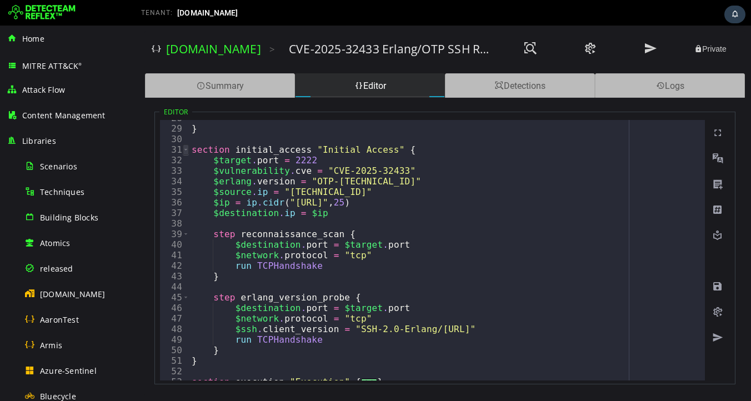
click at [186, 150] on span "Toggle code folding, rows 31 through 51" at bounding box center [186, 149] width 6 height 11
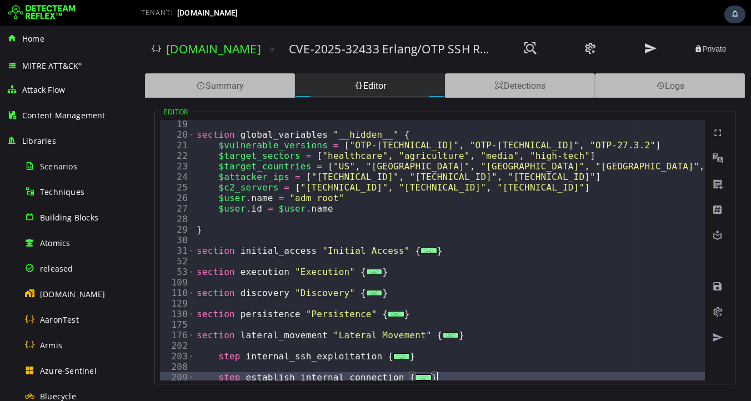
scroll to position [156, 0]
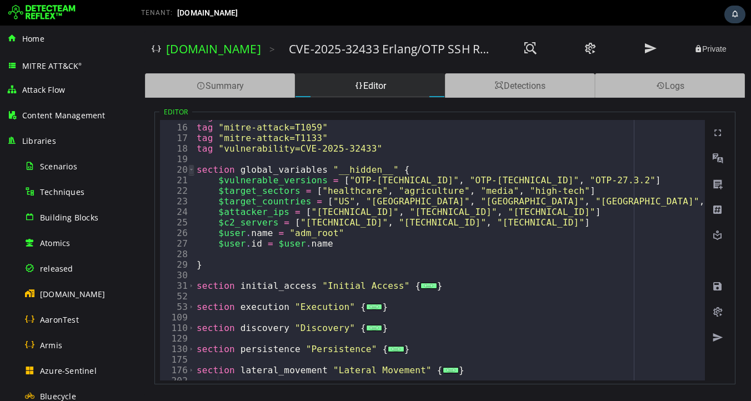
click at [191, 168] on span "Toggle code folding, rows 20 through 29" at bounding box center [191, 170] width 6 height 11
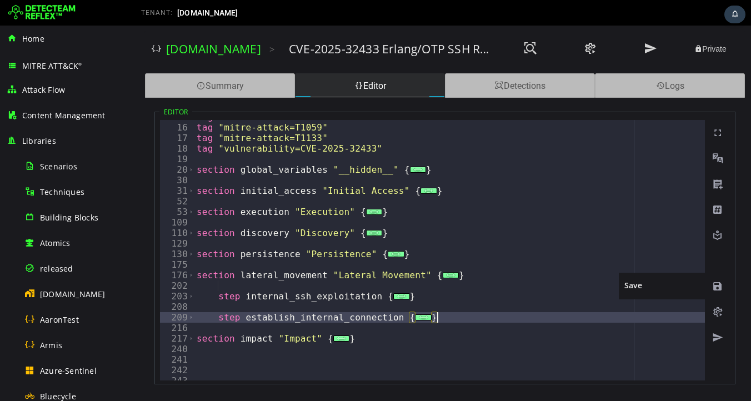
click at [717, 286] on span at bounding box center [717, 286] width 11 height 11
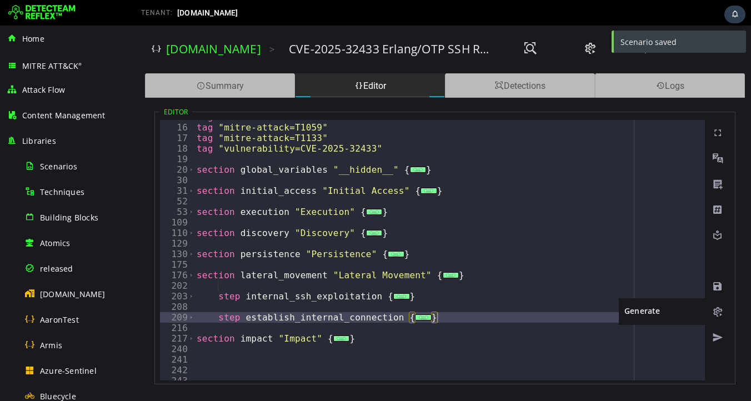
click at [717, 313] on span at bounding box center [717, 312] width 11 height 11
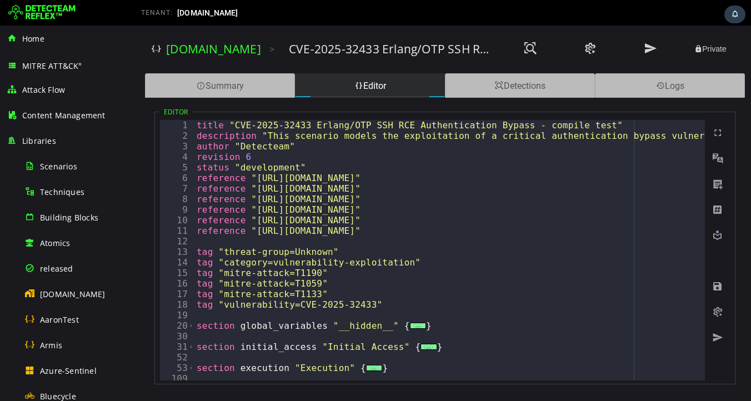
scroll to position [162, 0]
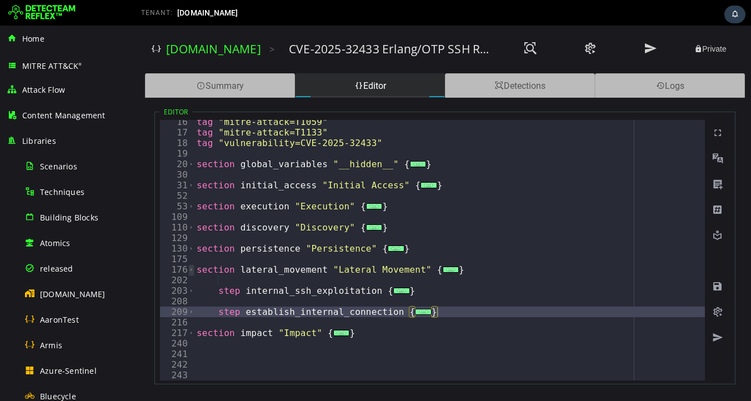
click at [191, 268] on span "Toggle code folding, rows 176 through 201" at bounding box center [191, 270] width 6 height 11
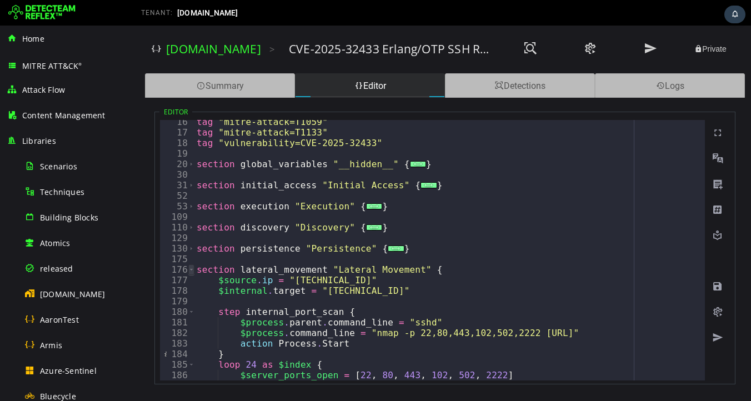
click at [191, 268] on span "Toggle code folding, rows 176 through 201" at bounding box center [191, 270] width 6 height 11
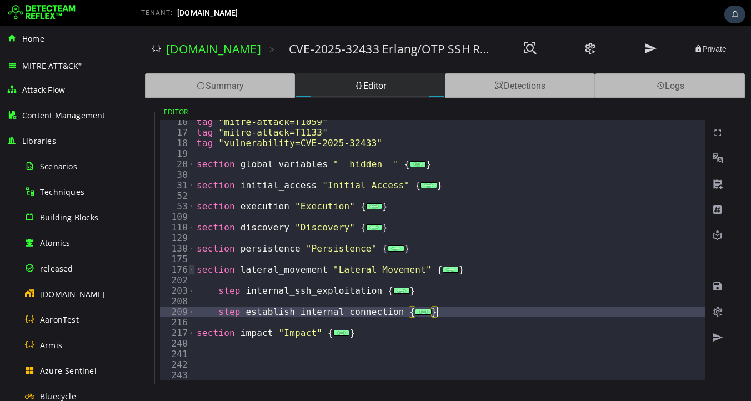
click at [191, 268] on span "Toggle code folding, rows 176 through 201" at bounding box center [191, 270] width 6 height 11
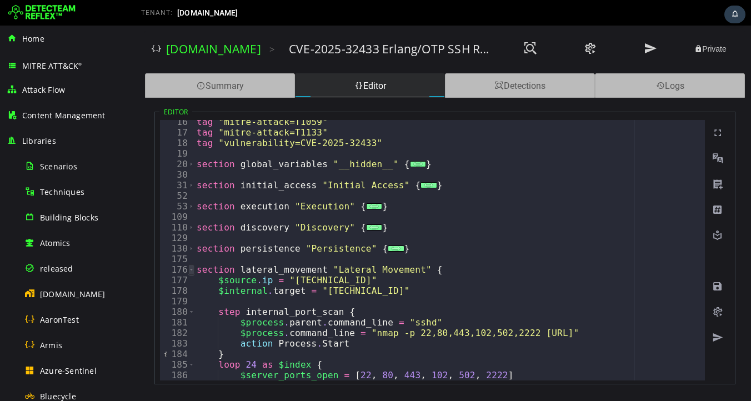
click at [191, 268] on span "Toggle code folding, rows 176 through 201" at bounding box center [191, 270] width 6 height 11
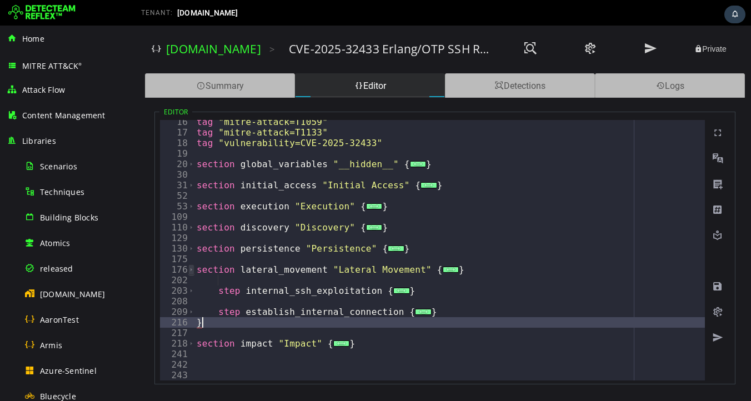
type textarea "*"
click at [193, 271] on span "Toggle code folding, rows 176 through 201" at bounding box center [191, 270] width 6 height 11
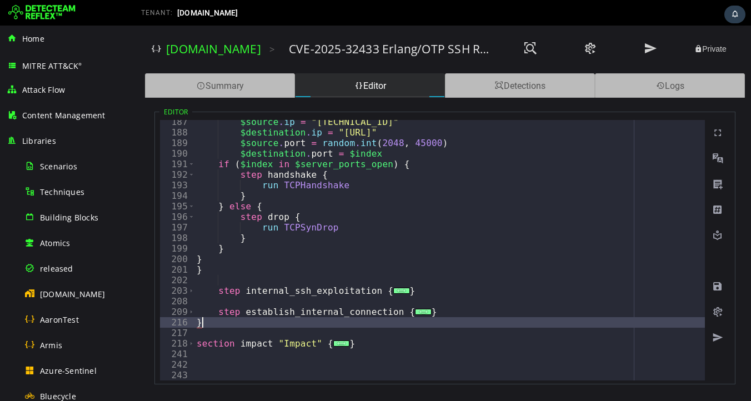
scroll to position [436, 0]
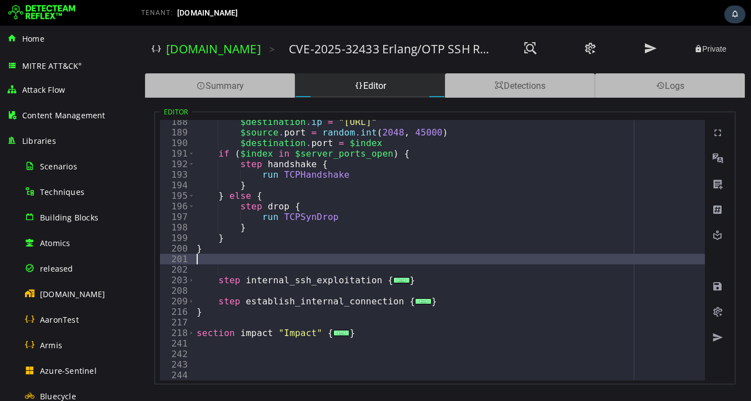
type textarea "*"
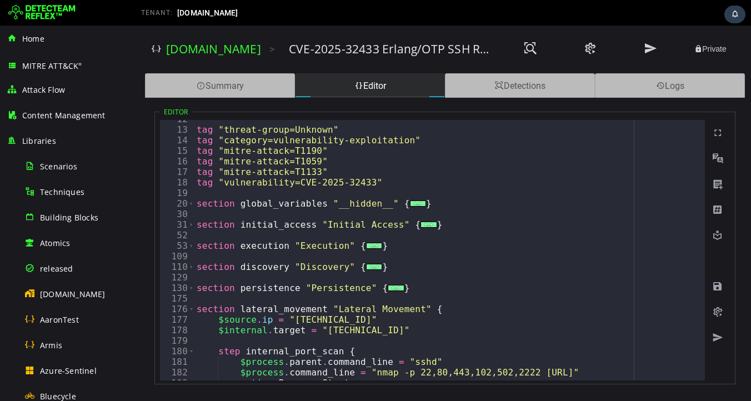
scroll to position [112, 0]
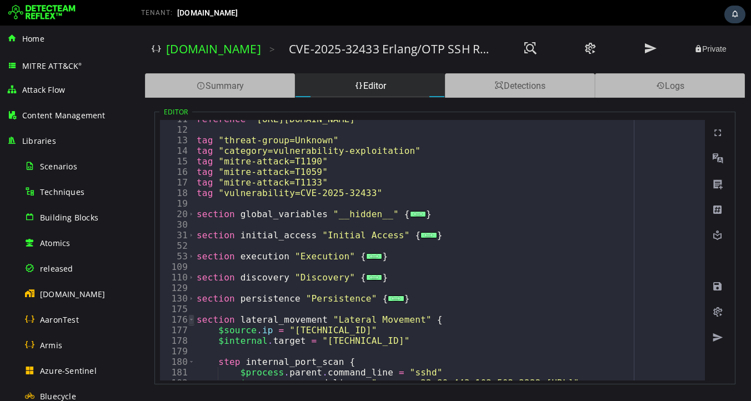
click at [193, 320] on span "Toggle code folding, rows 176 through 215" at bounding box center [191, 320] width 6 height 11
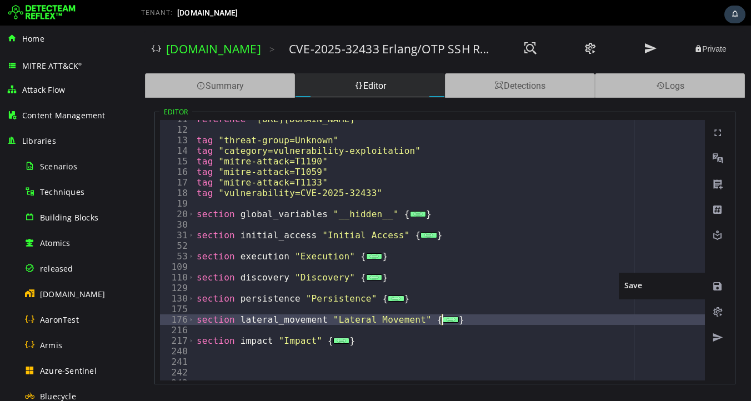
click at [719, 287] on span at bounding box center [717, 286] width 11 height 11
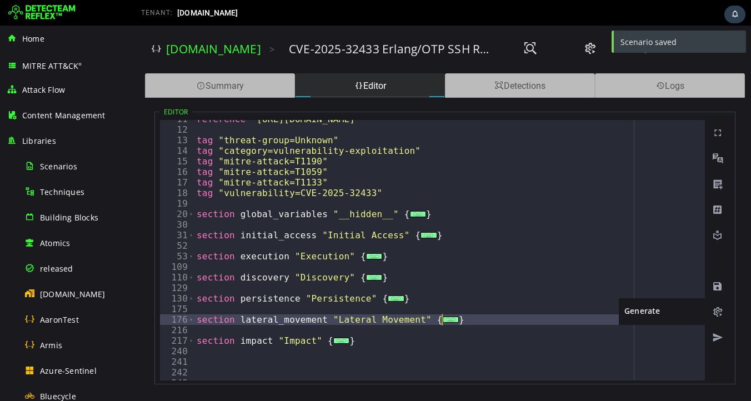
click at [717, 312] on span at bounding box center [717, 312] width 11 height 11
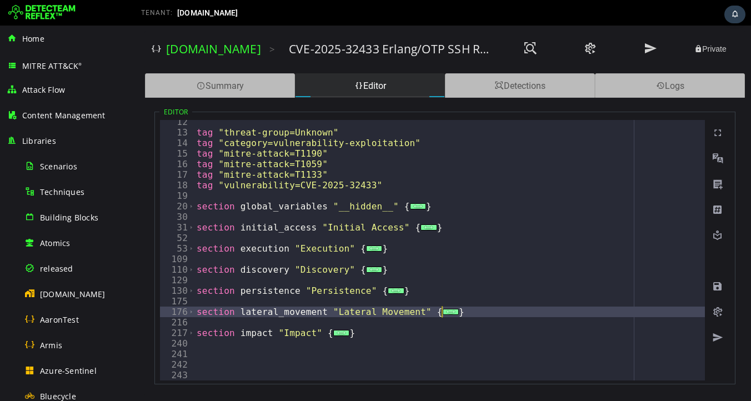
scroll to position [119, 0]
click at [192, 291] on span "Toggle code folding, rows 130 through 174" at bounding box center [191, 291] width 6 height 11
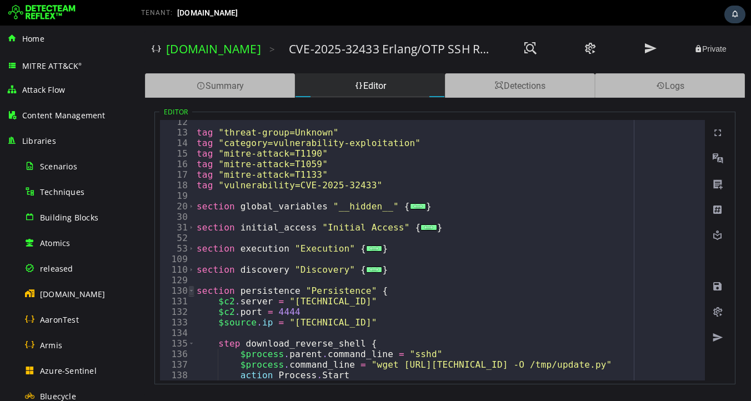
click at [192, 291] on span "Toggle code folding, rows 130 through 174" at bounding box center [191, 291] width 6 height 11
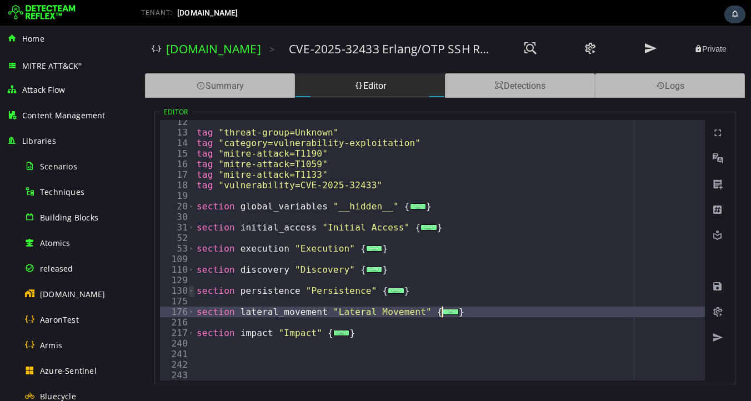
click at [192, 292] on span "Toggle code folding, rows 130 through 174" at bounding box center [191, 291] width 6 height 11
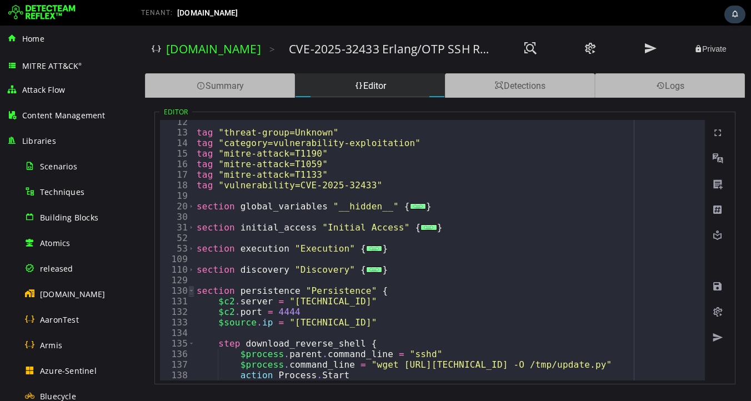
click at [192, 292] on span "Toggle code folding, rows 130 through 174" at bounding box center [191, 291] width 6 height 11
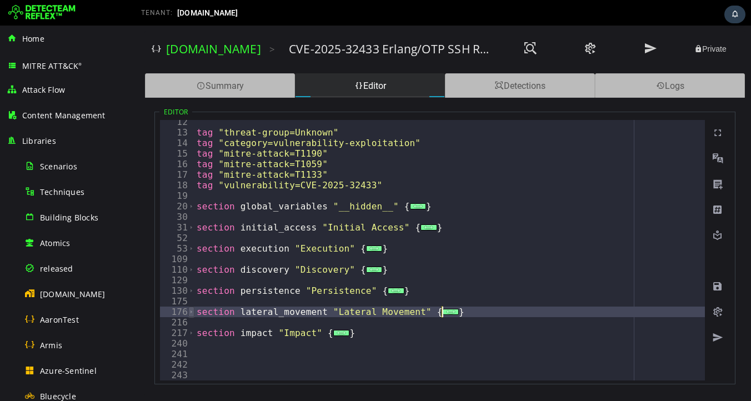
click at [192, 311] on span "Toggle code folding, rows 176 through 215" at bounding box center [191, 312] width 6 height 11
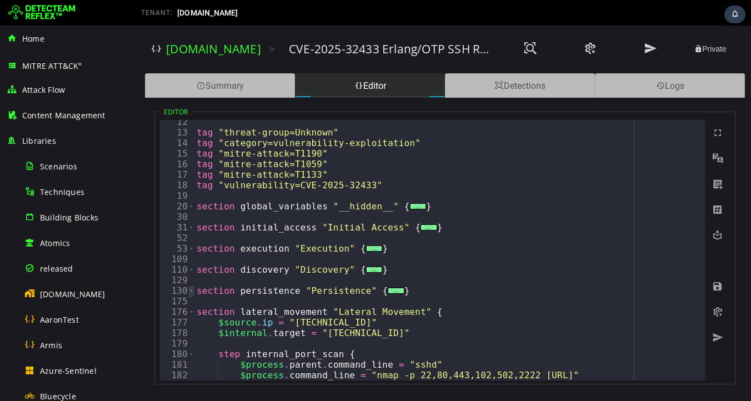
click at [191, 290] on span "Toggle code folding, rows 130 through 174" at bounding box center [191, 291] width 6 height 11
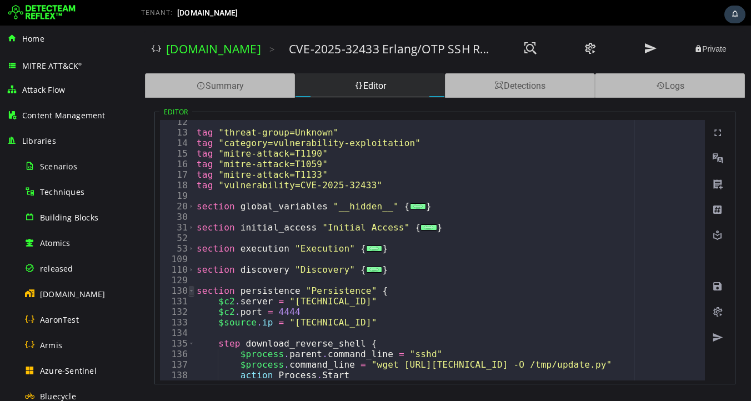
click at [190, 287] on span "Toggle code folding, rows 130 through 174" at bounding box center [191, 291] width 6 height 11
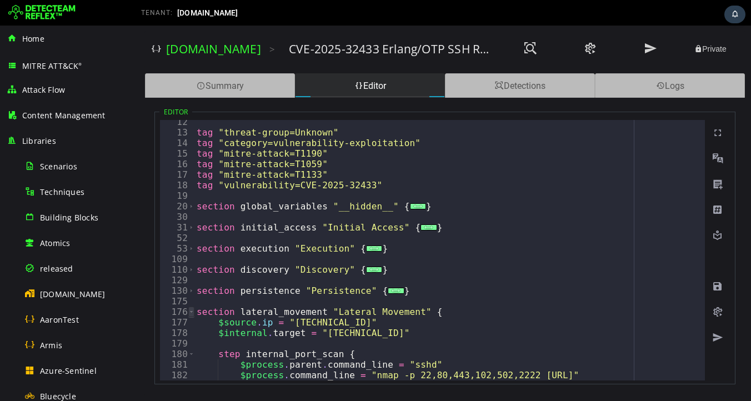
click at [189, 313] on span "Toggle code folding, rows 176 through 215" at bounding box center [191, 312] width 6 height 11
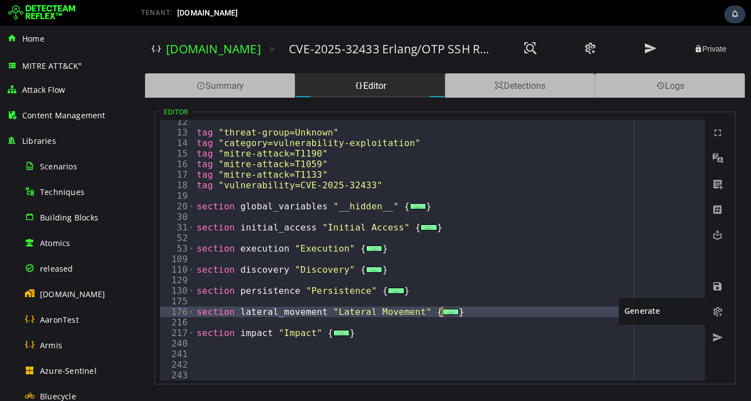
click at [719, 313] on span at bounding box center [717, 312] width 11 height 11
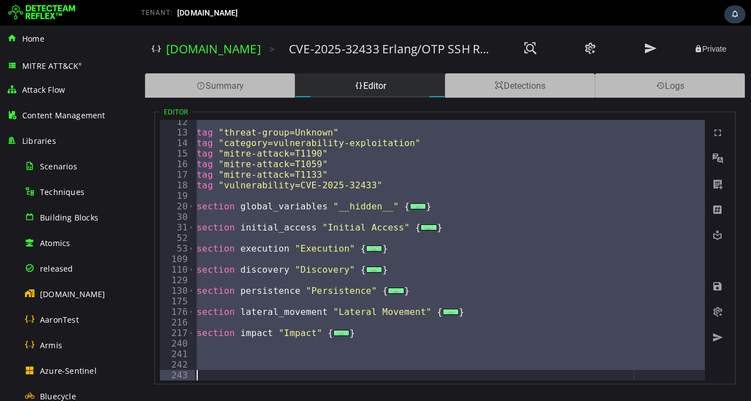
paste textarea "*"
type textarea "*"
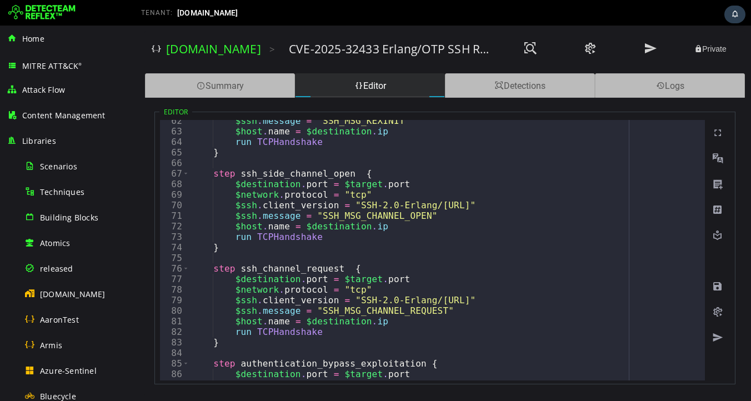
scroll to position [603, 0]
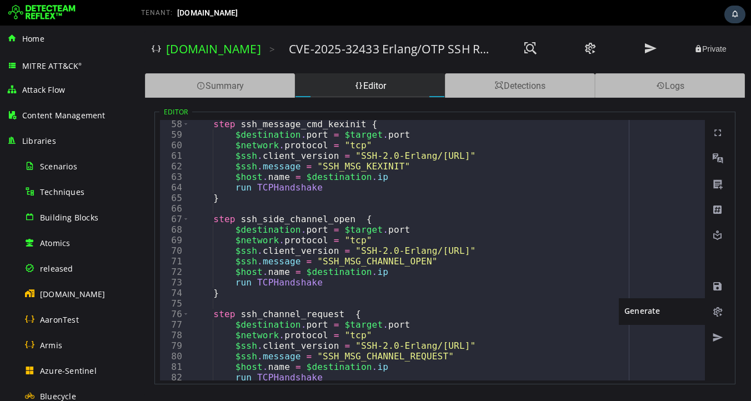
click at [718, 313] on span at bounding box center [717, 312] width 11 height 11
click at [716, 314] on span at bounding box center [717, 312] width 11 height 11
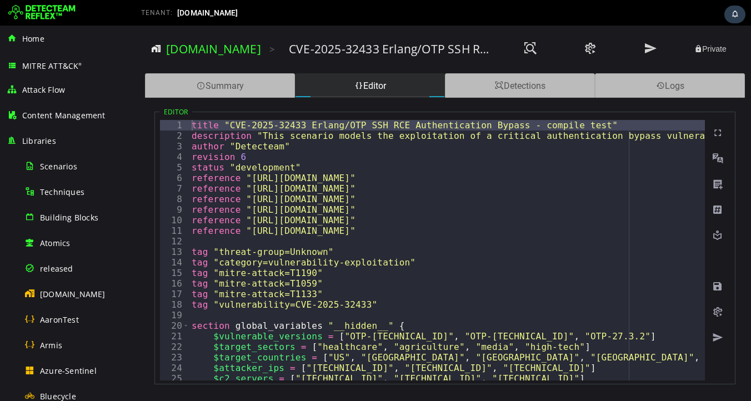
type textarea "**********"
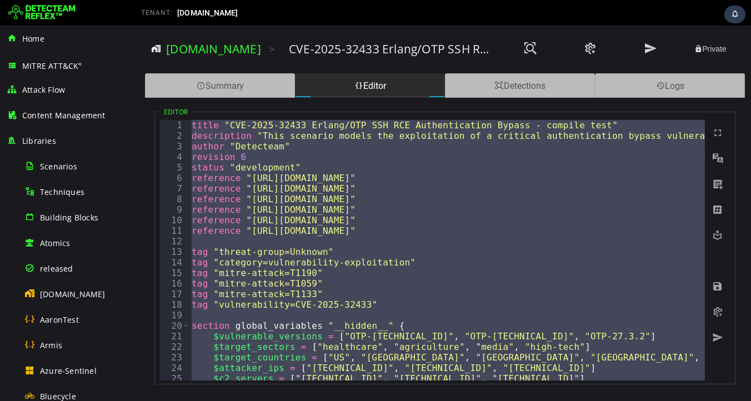
paste textarea "*"
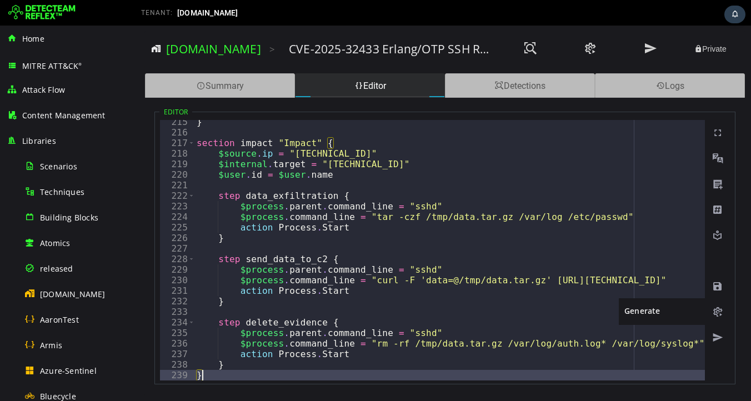
click at [716, 313] on span at bounding box center [717, 312] width 11 height 11
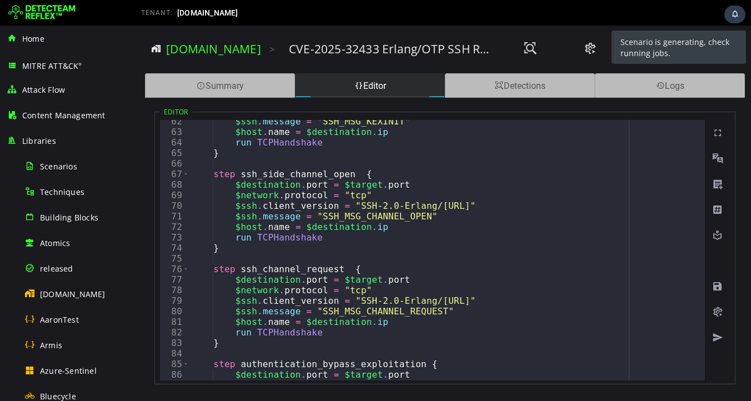
scroll to position [0, 0]
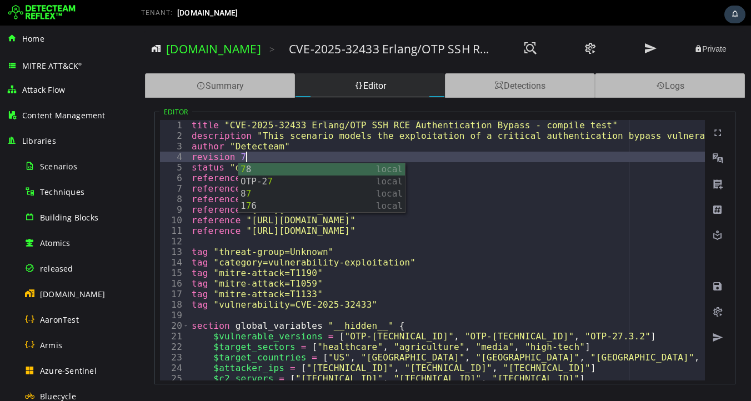
scroll to position [0, 2]
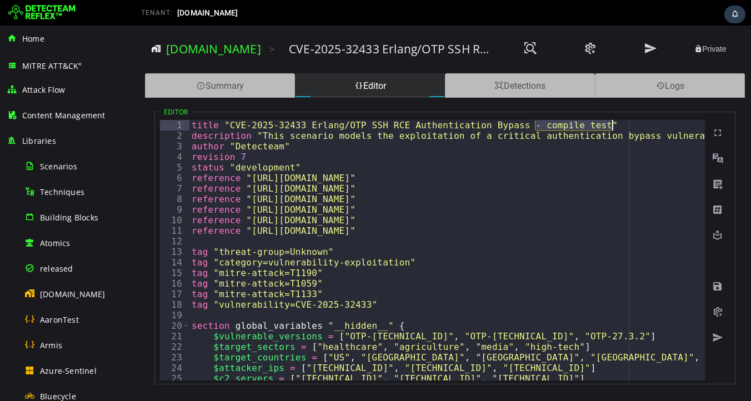
drag, startPoint x: 535, startPoint y: 127, endPoint x: 612, endPoint y: 122, distance: 77.4
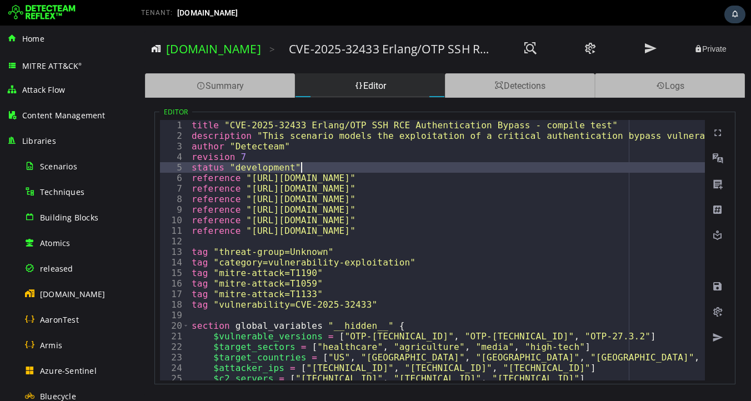
click at [712, 291] on div at bounding box center [718, 286] width 24 height 26
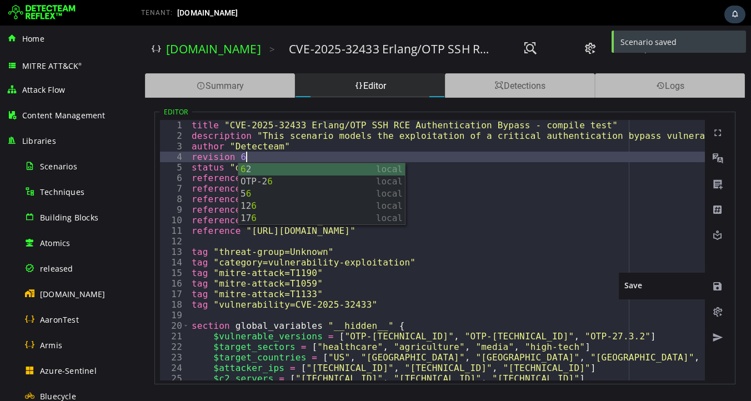
type textarea "**********"
click at [717, 284] on span at bounding box center [717, 286] width 11 height 11
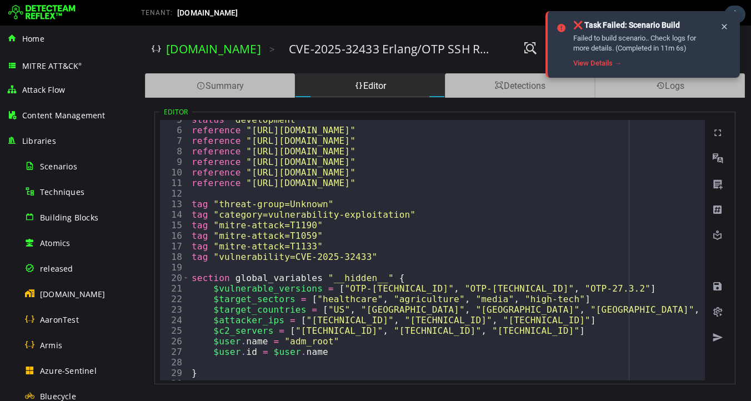
scroll to position [48, 0]
click at [725, 28] on icon at bounding box center [724, 26] width 9 height 9
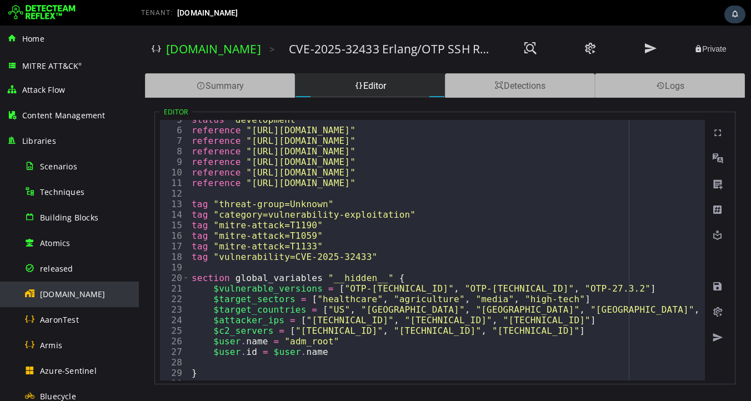
click at [70, 298] on span "[DOMAIN_NAME]" at bounding box center [73, 294] width 66 height 11
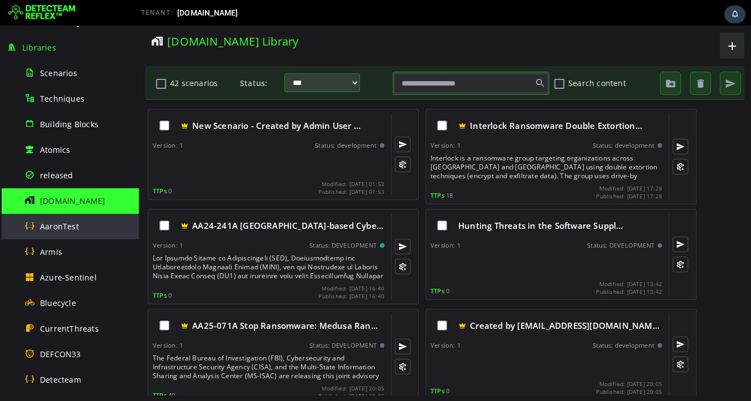
scroll to position [94, 0]
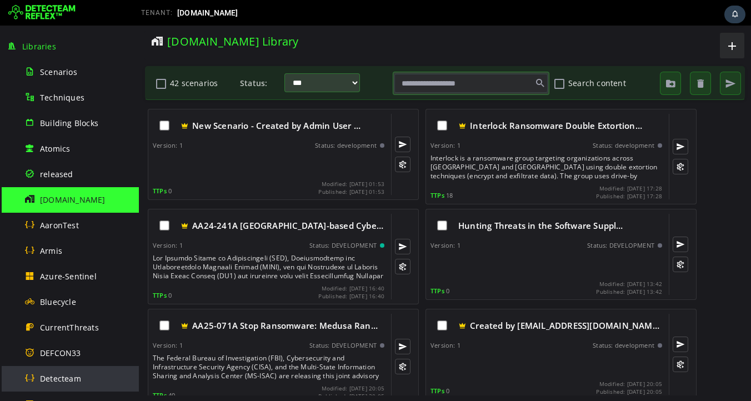
click at [58, 378] on span "Detecteam" at bounding box center [60, 378] width 41 height 11
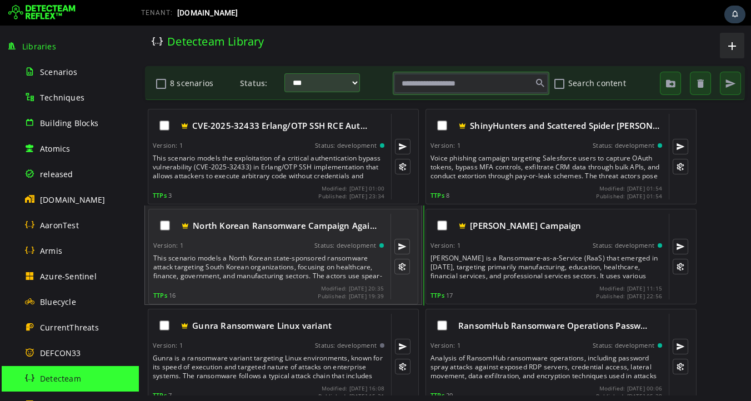
click at [258, 267] on div "This scenario models a North Korean state-sponsored ransomware attack targeting…" at bounding box center [269, 267] width 233 height 27
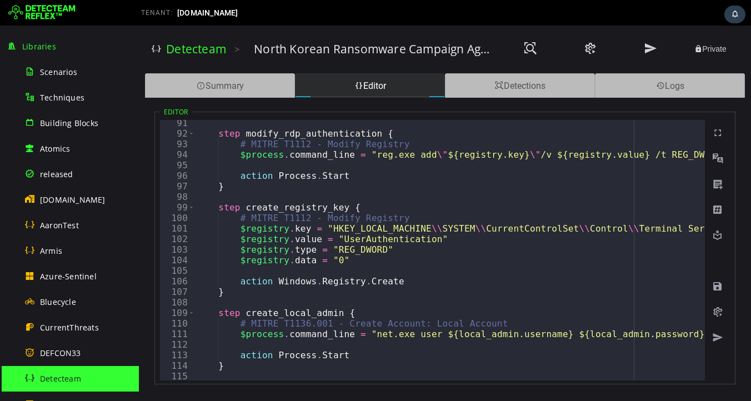
scroll to position [981, 0]
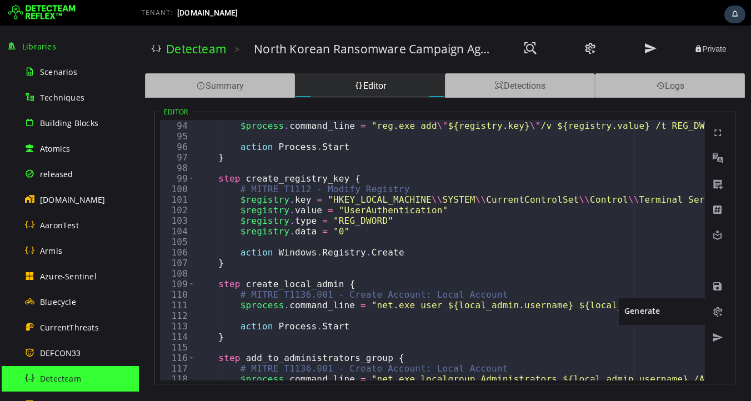
click at [718, 315] on span at bounding box center [717, 312] width 11 height 11
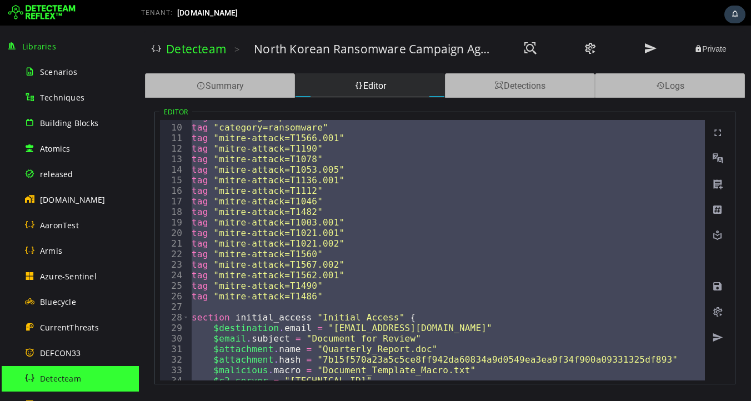
scroll to position [0, 0]
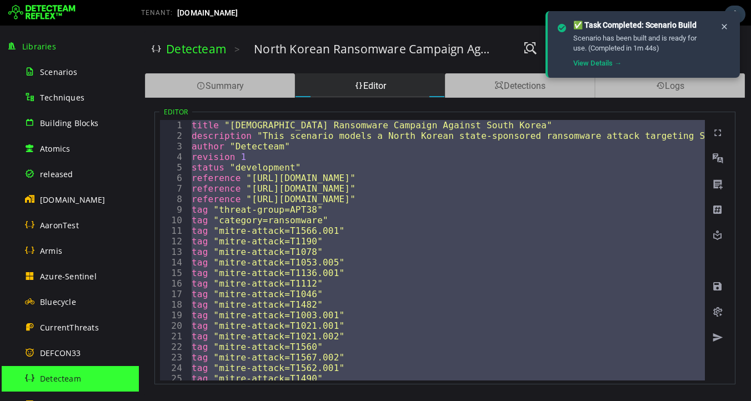
paste textarea
type textarea "*"
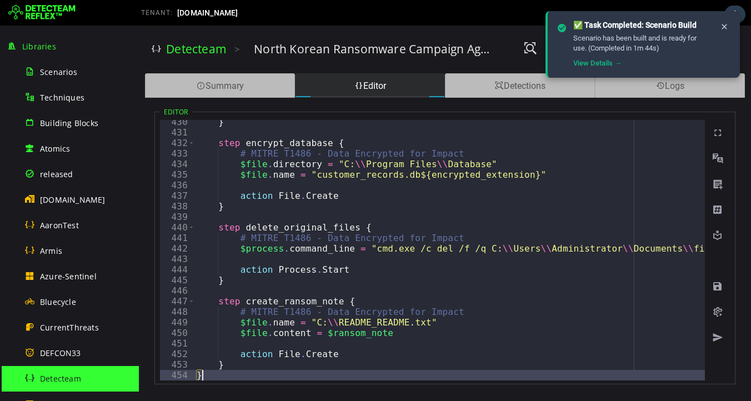
scroll to position [4533, 0]
click at [717, 284] on span at bounding box center [717, 286] width 11 height 11
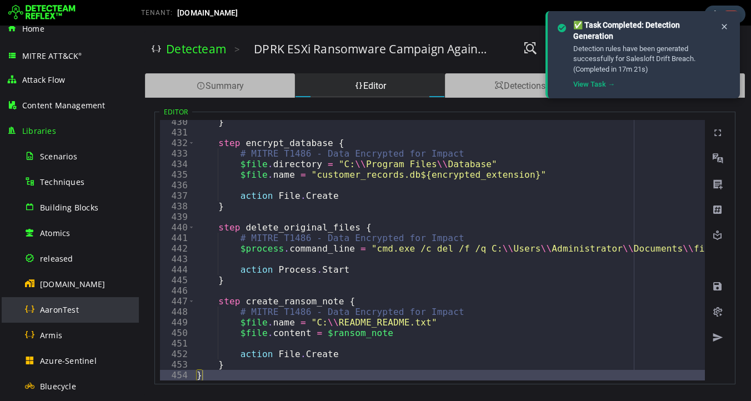
scroll to position [17, 0]
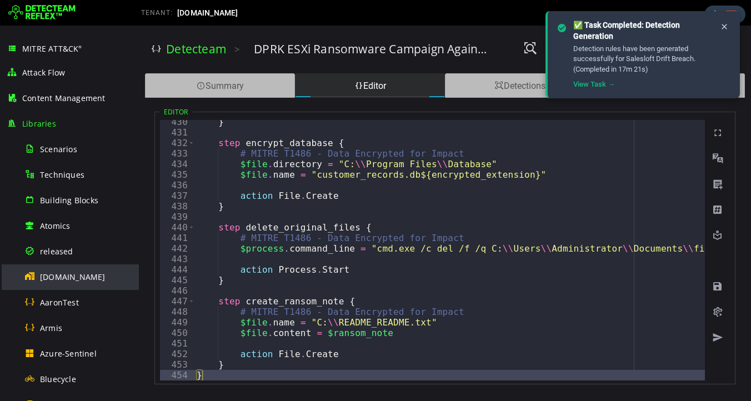
click at [63, 280] on span "[DOMAIN_NAME]" at bounding box center [73, 277] width 66 height 11
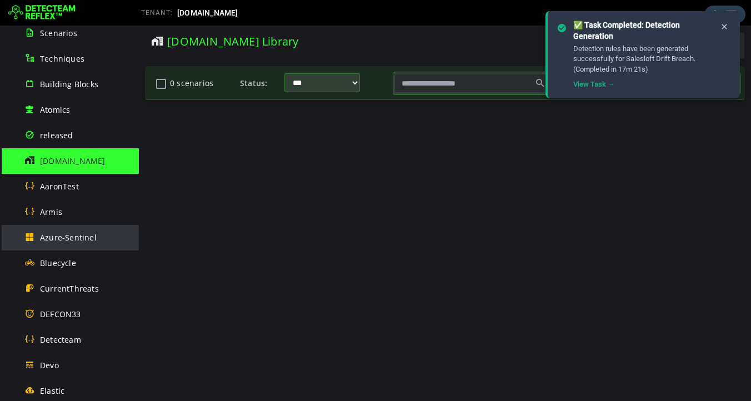
scroll to position [143, 0]
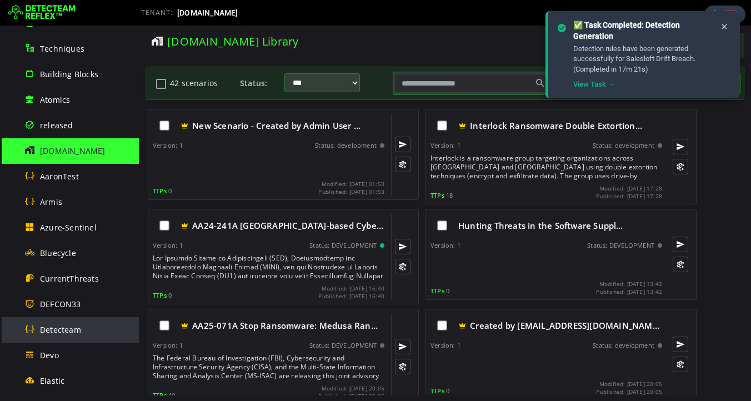
click at [53, 335] on span "Detecteam" at bounding box center [60, 330] width 41 height 11
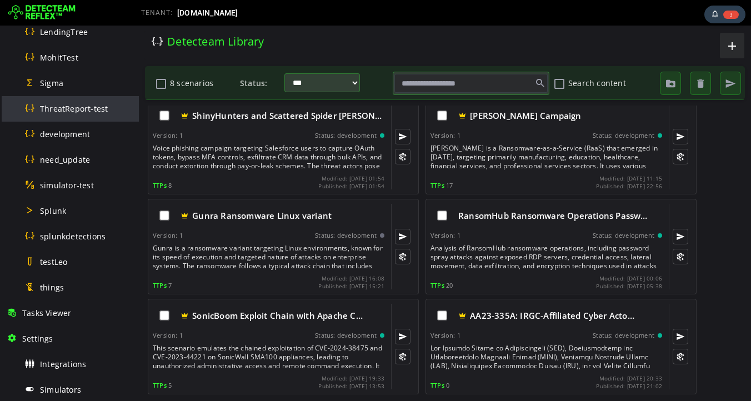
scroll to position [515, 0]
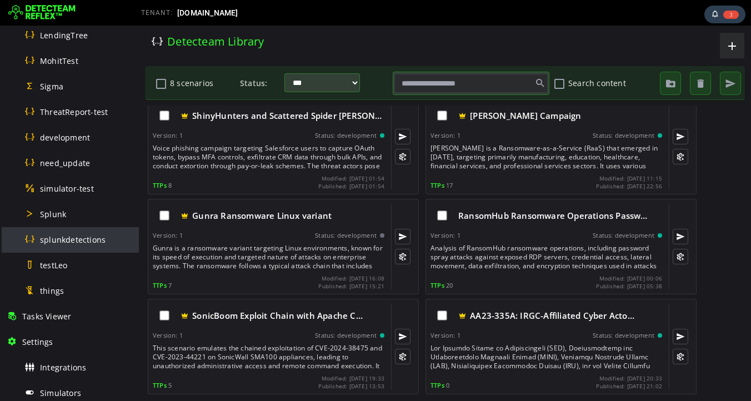
click at [72, 242] on span "splunkdetections" at bounding box center [73, 240] width 66 height 11
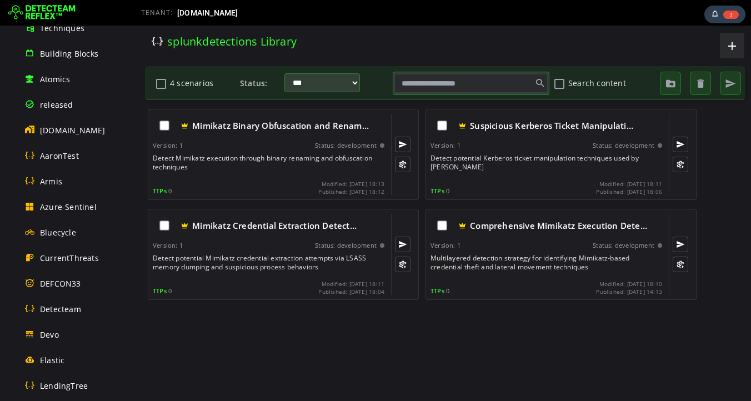
scroll to position [163, 0]
click at [67, 310] on span "Detecteam" at bounding box center [60, 310] width 41 height 11
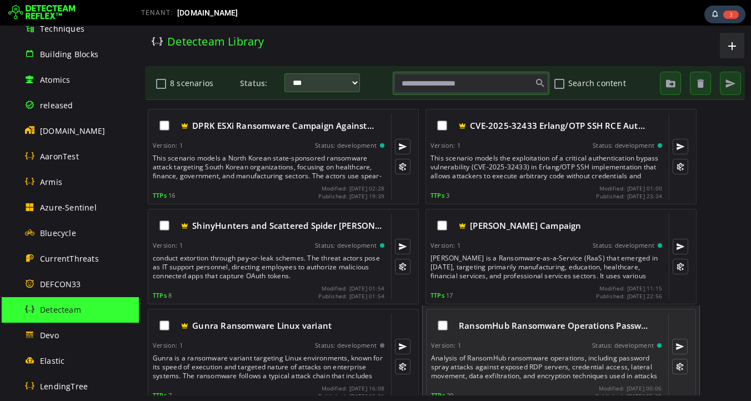
scroll to position [110, 0]
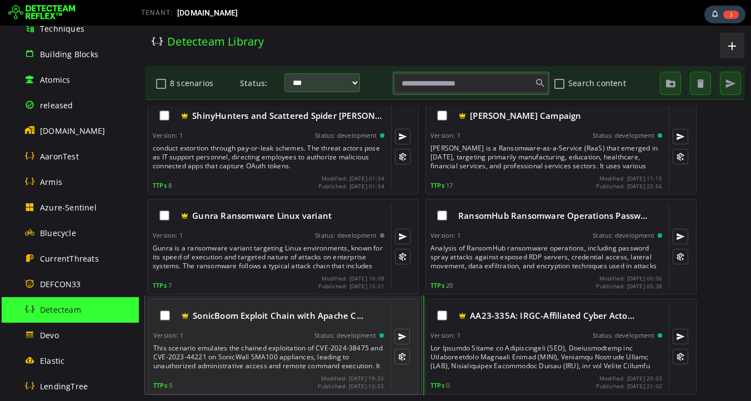
click at [226, 356] on div "This scenario emulates the chained exploitation of CVE-2024-38475 and CVE-2023-…" at bounding box center [269, 357] width 233 height 27
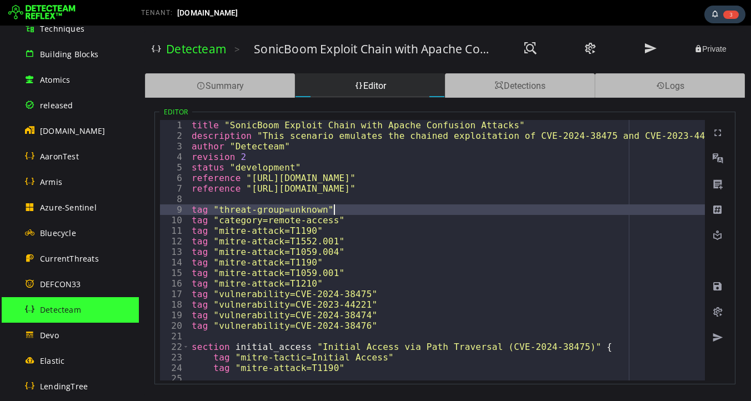
type textarea "*"
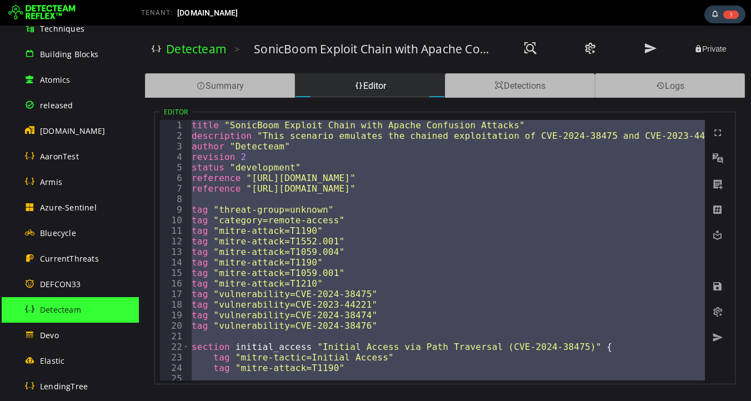
click at [64, 311] on span "Detecteam" at bounding box center [60, 310] width 41 height 11
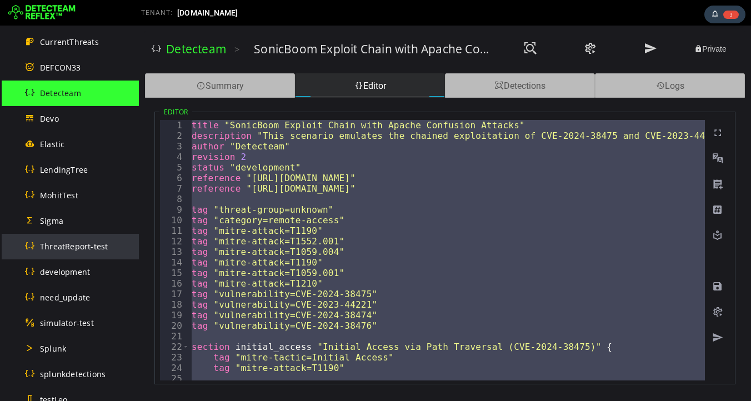
scroll to position [379, 0]
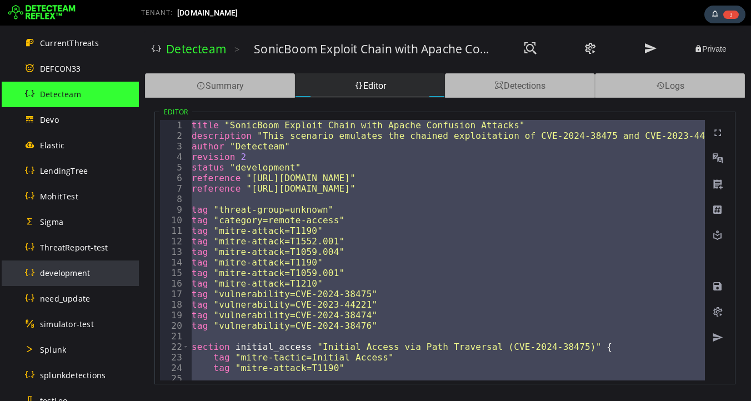
click at [64, 276] on span "development" at bounding box center [65, 273] width 50 height 11
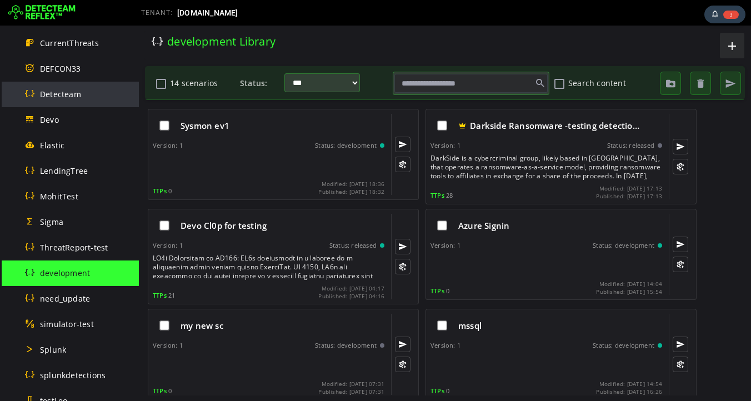
click at [63, 94] on span "Detecteam" at bounding box center [60, 94] width 41 height 11
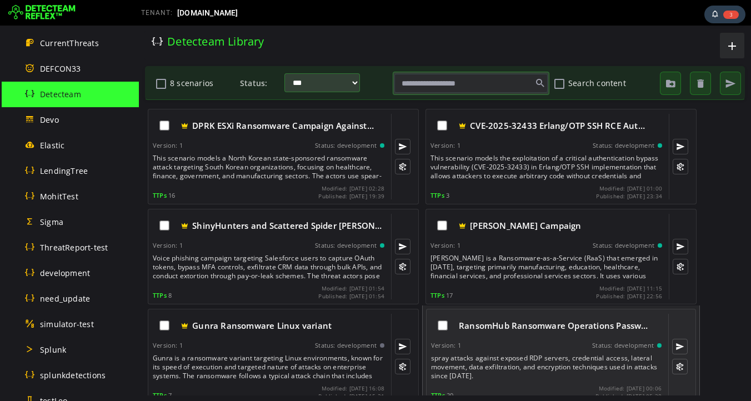
scroll to position [110, 0]
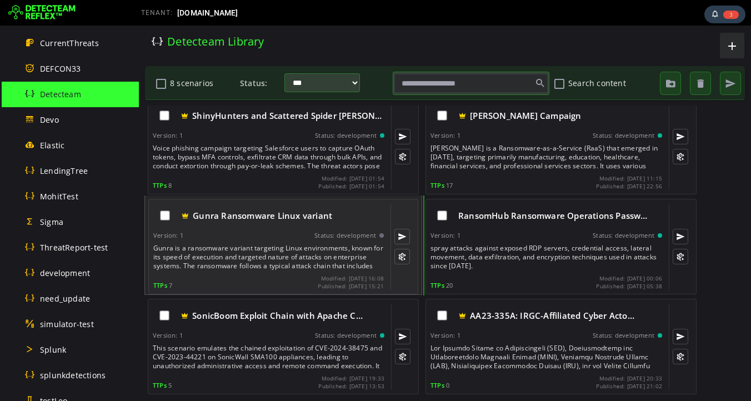
click at [263, 254] on div "Gunra is a ransomware variant targeting Linux environments, known for its speed…" at bounding box center [269, 257] width 233 height 27
click at [261, 260] on div "Gunra is a ransomware variant targeting Linux environments, known for its speed…" at bounding box center [269, 257] width 233 height 27
click at [267, 259] on div "Gunra is a ransomware variant targeting Linux environments, known for its speed…" at bounding box center [269, 257] width 233 height 27
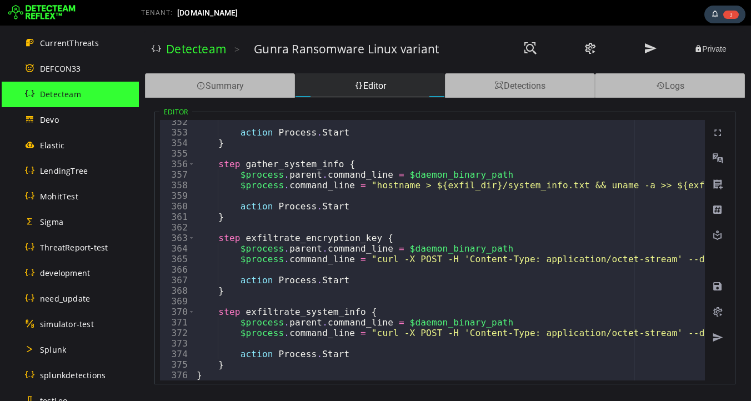
scroll to position [3710, 0]
click at [719, 313] on span at bounding box center [717, 312] width 11 height 11
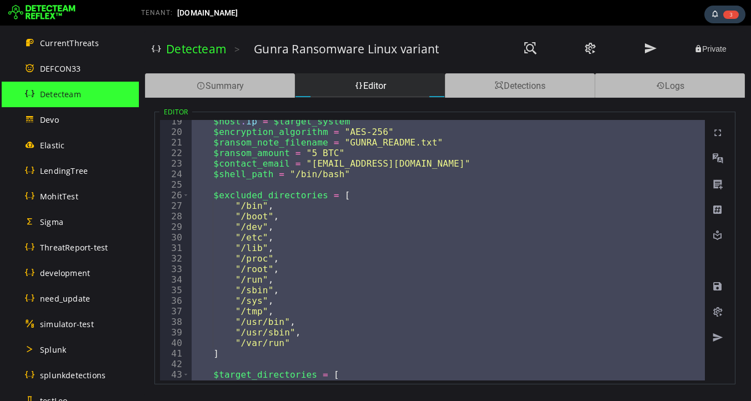
scroll to position [0, 0]
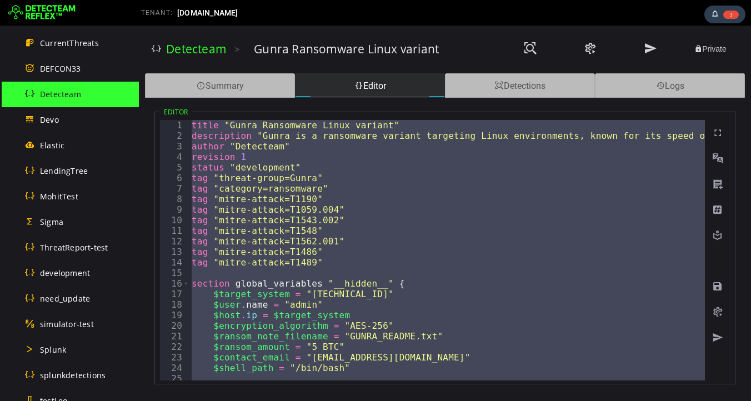
paste textarea
type textarea "*"
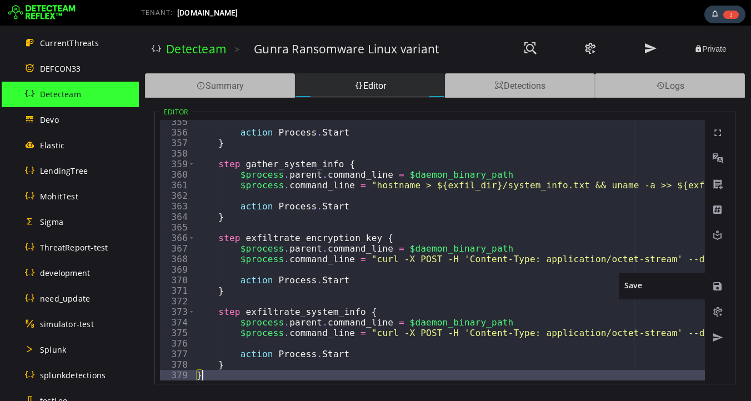
click at [713, 280] on div at bounding box center [718, 286] width 24 height 26
click at [719, 288] on span at bounding box center [717, 286] width 11 height 11
click at [716, 287] on span at bounding box center [717, 286] width 11 height 11
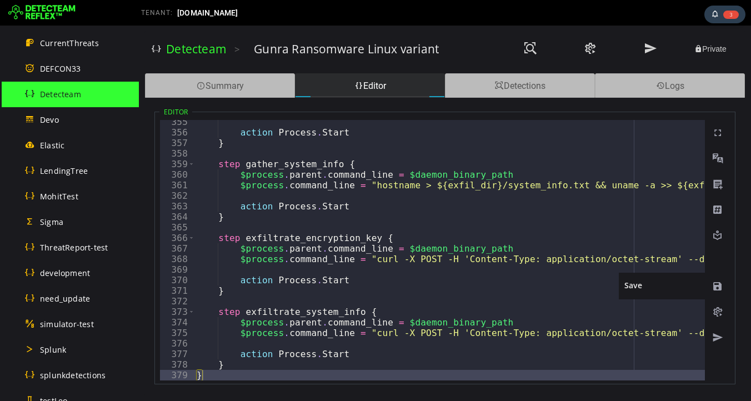
click at [686, 287] on div "Save" at bounding box center [662, 286] width 87 height 27
click at [716, 282] on span at bounding box center [717, 286] width 11 height 11
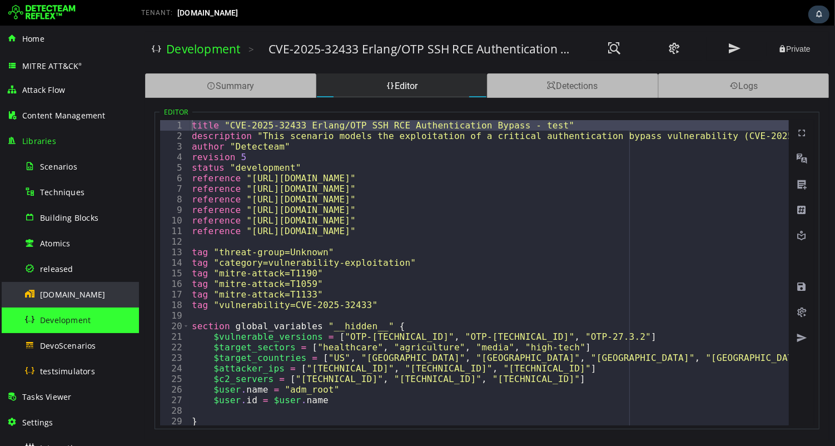
click at [62, 295] on span "[DOMAIN_NAME]" at bounding box center [73, 294] width 66 height 11
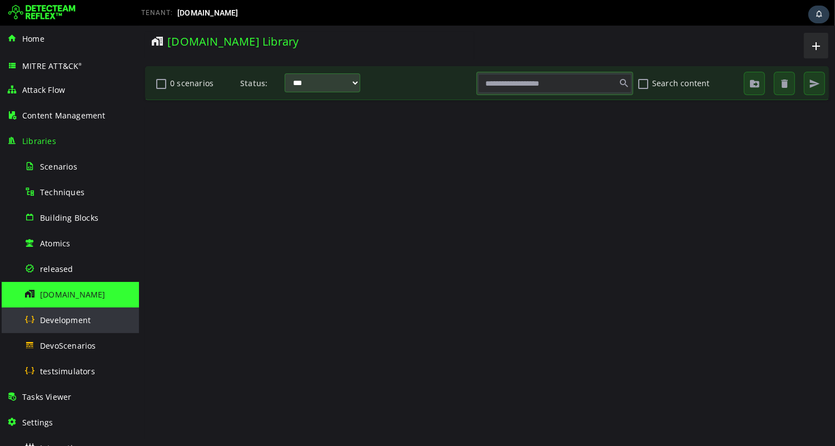
click at [65, 322] on span "Development" at bounding box center [65, 320] width 51 height 11
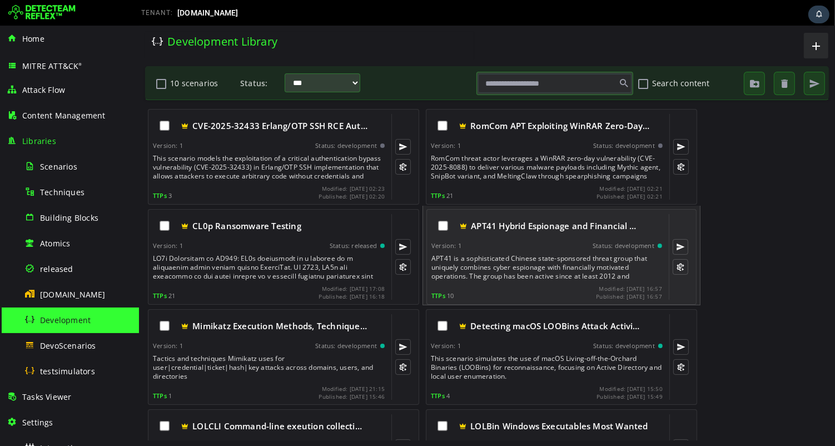
scroll to position [12, 0]
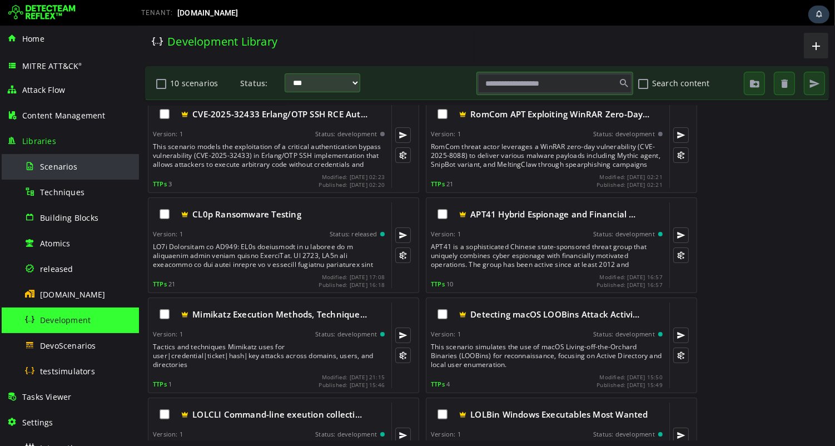
click at [56, 167] on span "Scenarios" at bounding box center [58, 166] width 37 height 11
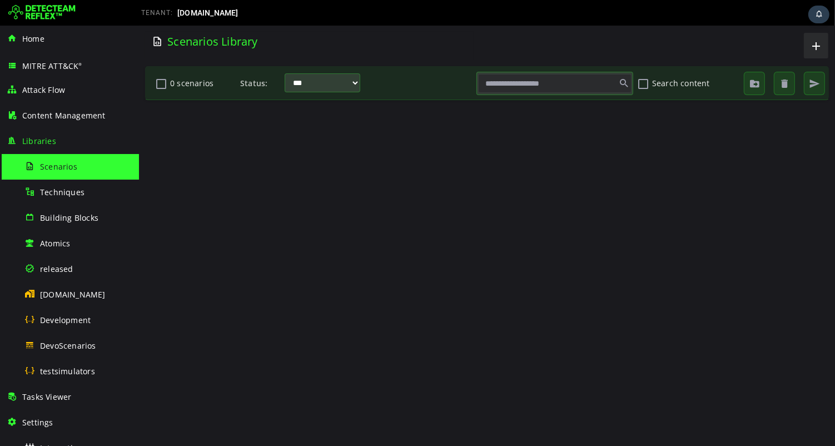
click at [531, 89] on input "text" at bounding box center [553, 83] width 153 height 19
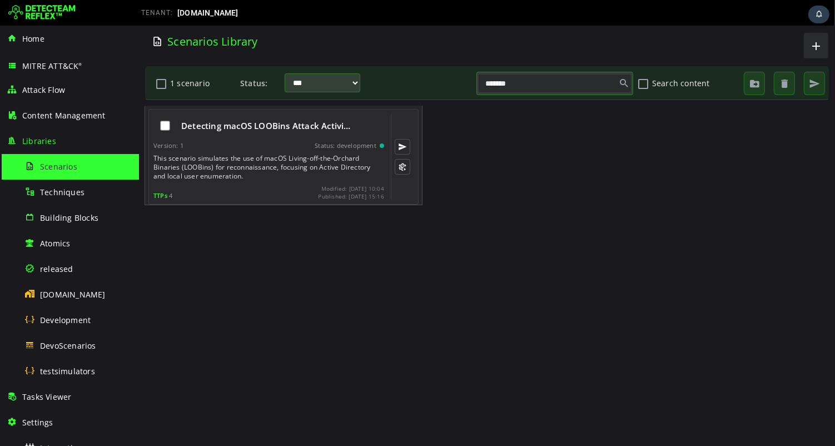
type input "*******"
click at [227, 174] on div "This scenario simulates the use of macOS Living-off-the-Orchard Binaries (LOOBi…" at bounding box center [269, 167] width 233 height 27
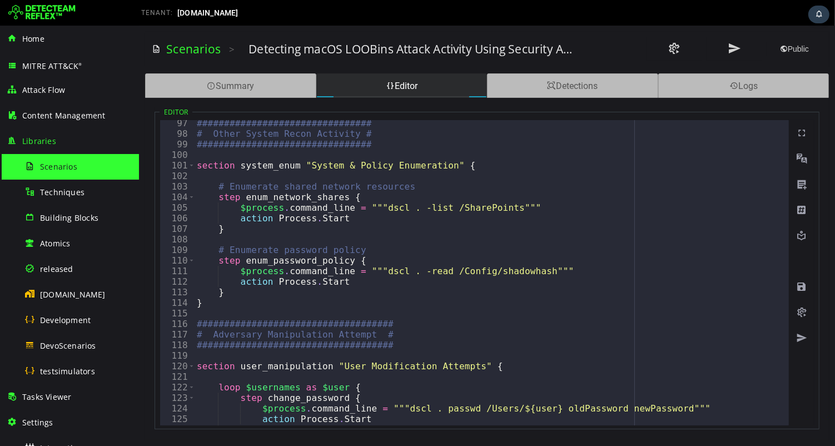
scroll to position [1057, 0]
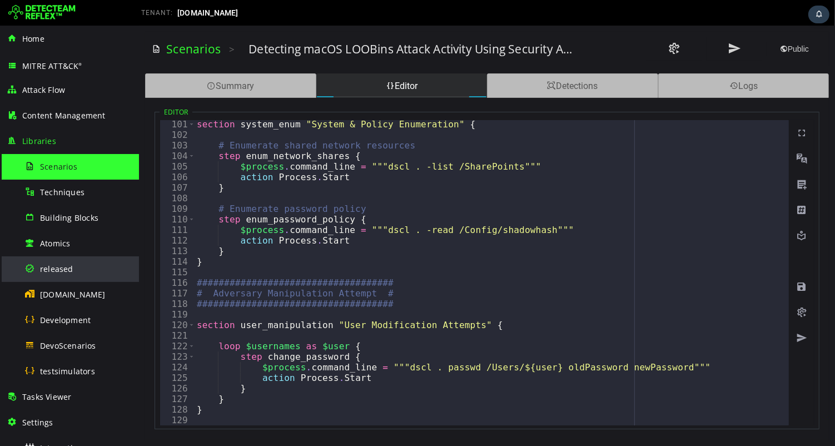
click at [52, 263] on span "released" at bounding box center [56, 268] width 33 height 11
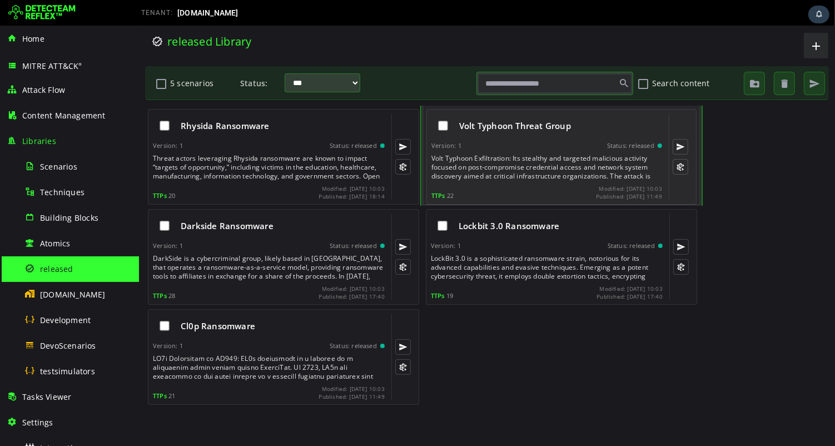
click at [522, 155] on div "Volt Typhoon Exfiltration: Its stealthy and targeted malicious activity focused…" at bounding box center [547, 167] width 233 height 27
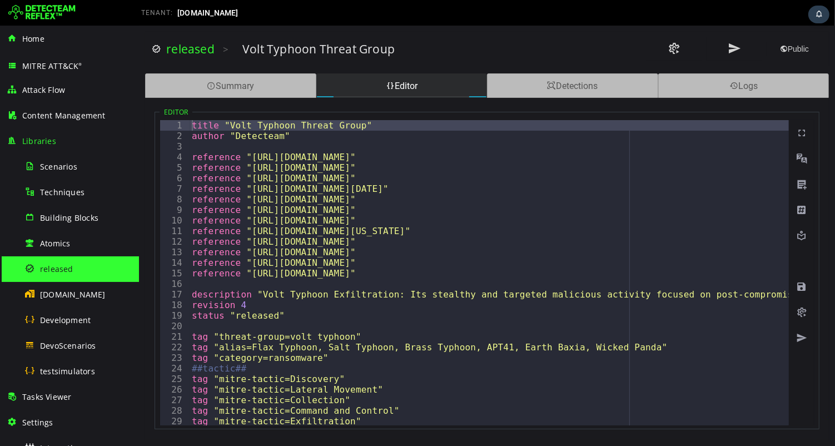
type textarea "**********"
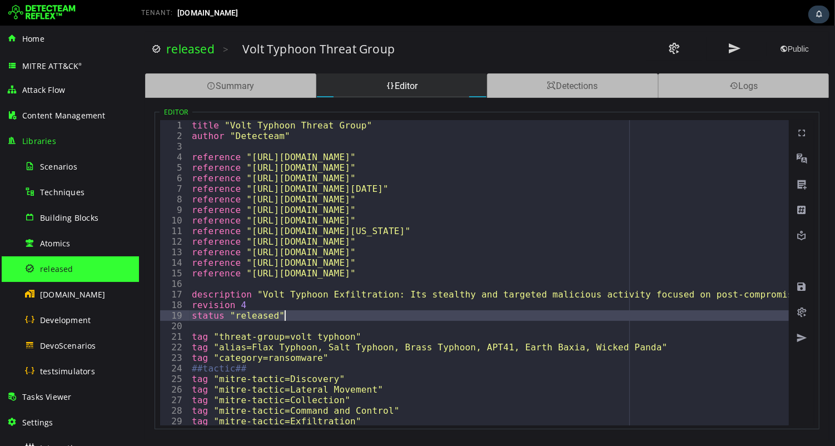
click at [800, 310] on span at bounding box center [800, 312] width 11 height 11
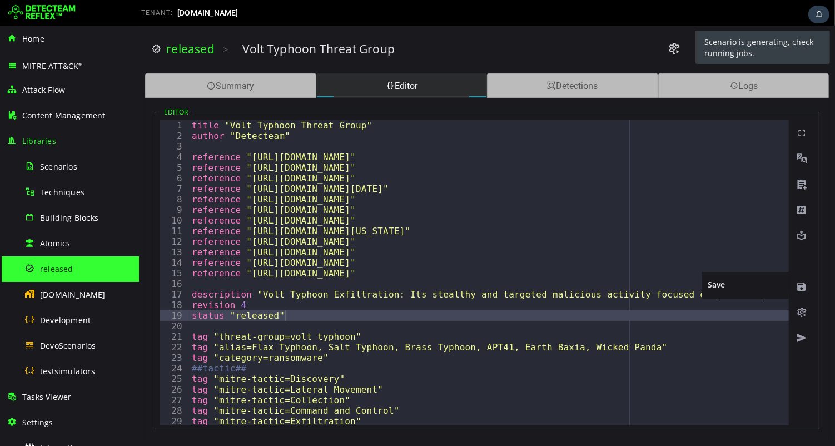
click at [801, 286] on span at bounding box center [800, 286] width 11 height 11
click at [797, 282] on span at bounding box center [800, 286] width 11 height 11
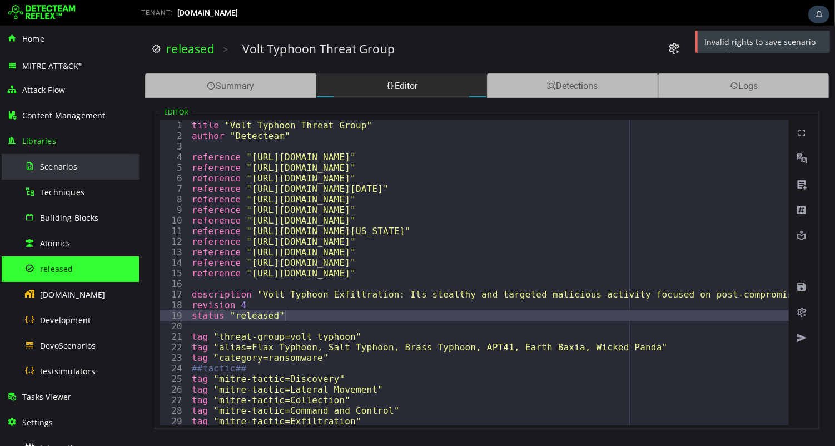
click at [55, 165] on span "Scenarios" at bounding box center [58, 166] width 37 height 11
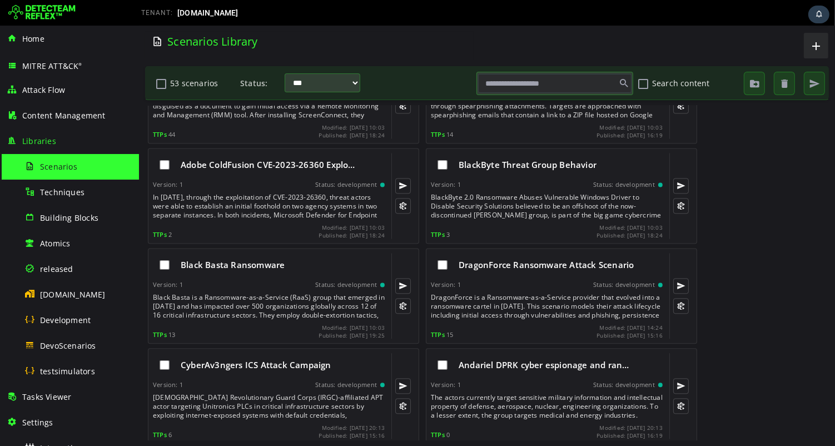
scroll to position [2366, 0]
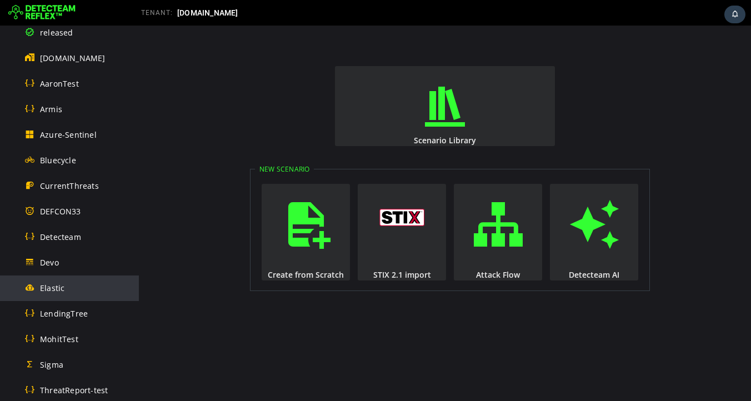
scroll to position [237, 0]
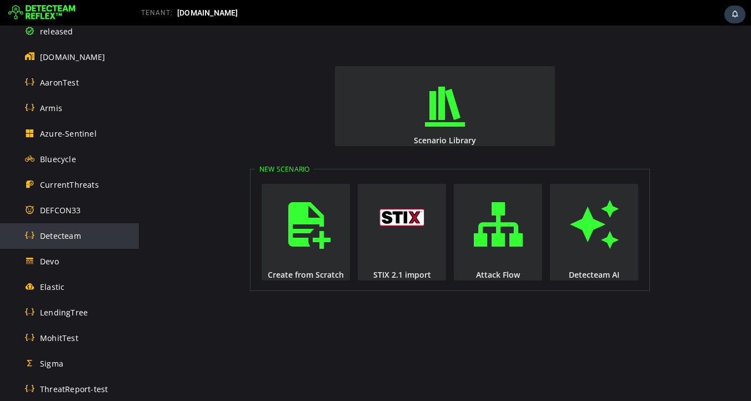
click at [72, 234] on span "Detecteam" at bounding box center [60, 236] width 41 height 11
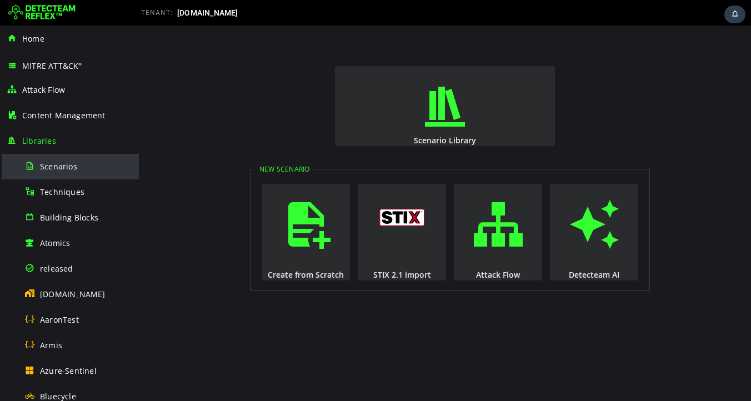
click at [49, 168] on span "Scenarios" at bounding box center [58, 166] width 37 height 11
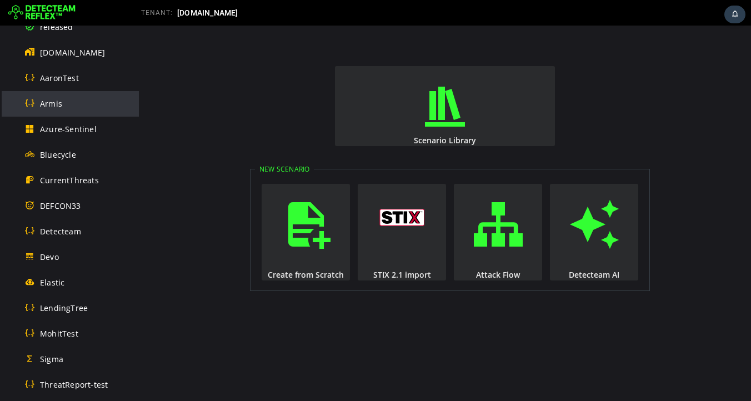
scroll to position [483, 0]
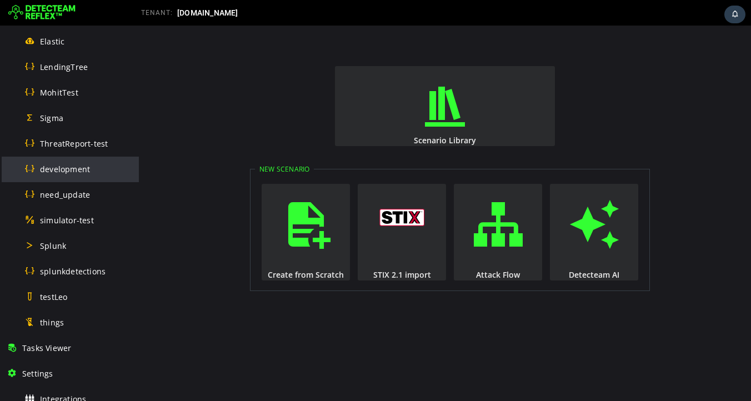
click at [53, 170] on span "development" at bounding box center [65, 169] width 50 height 11
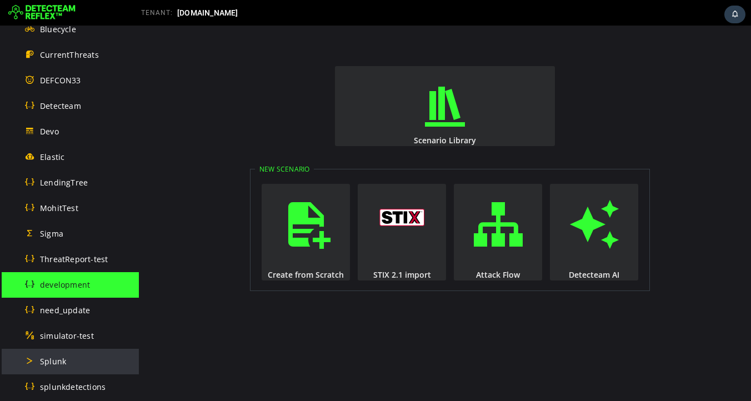
scroll to position [353, 0]
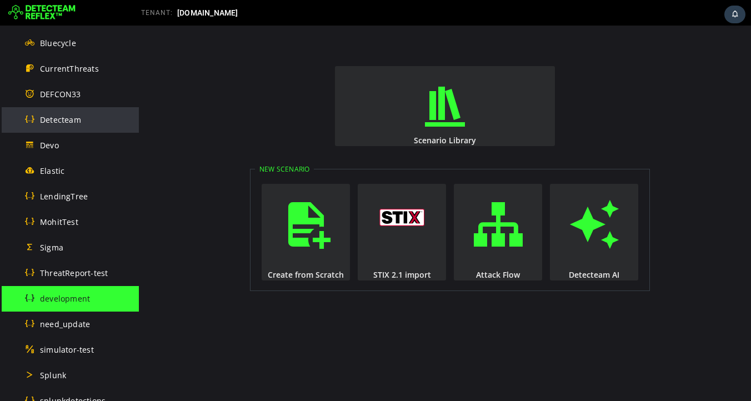
click at [55, 123] on span "Detecteam" at bounding box center [60, 119] width 41 height 11
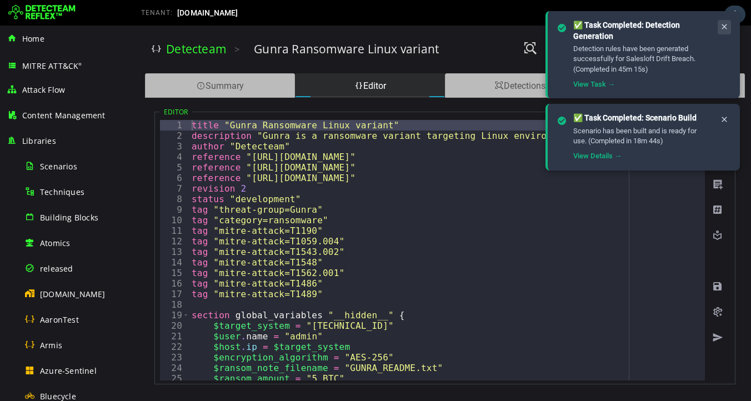
click at [724, 27] on icon at bounding box center [724, 26] width 9 height 9
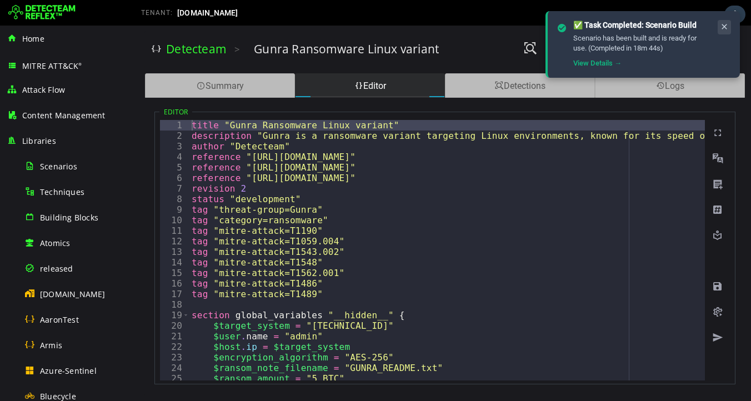
click at [724, 27] on icon at bounding box center [724, 26] width 9 height 9
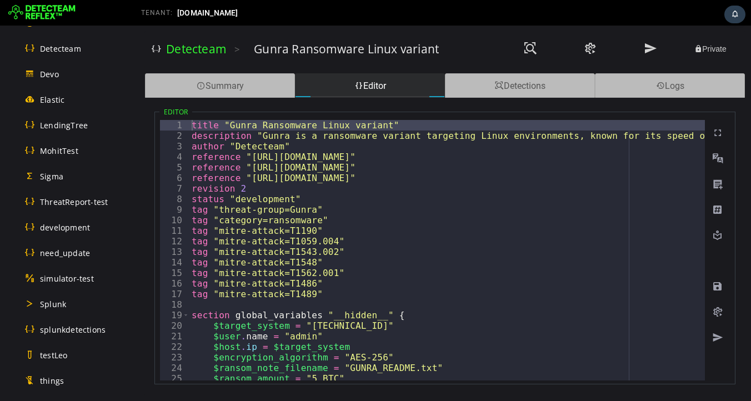
scroll to position [647, 0]
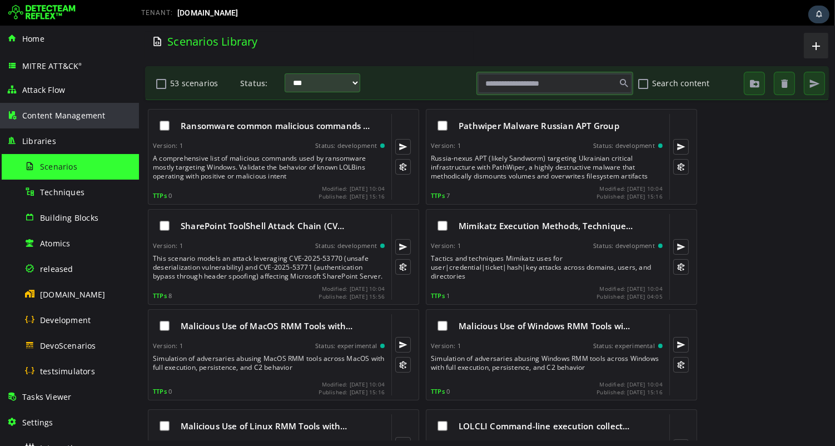
click at [57, 115] on span "Content Management" at bounding box center [63, 115] width 83 height 11
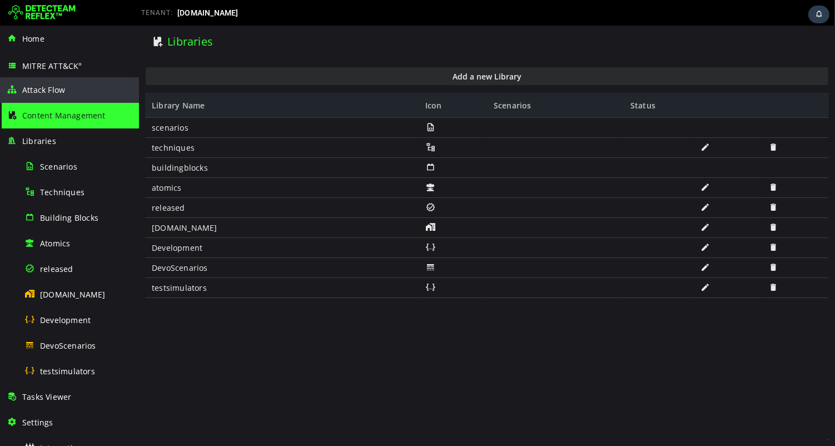
click at [37, 93] on span "Attack Flow" at bounding box center [43, 89] width 43 height 11
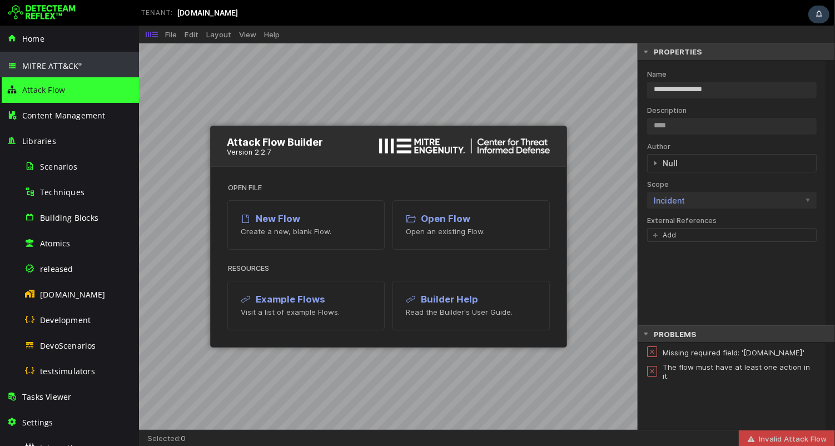
click at [39, 65] on span "MITRE ATT&CK ®" at bounding box center [52, 66] width 60 height 11
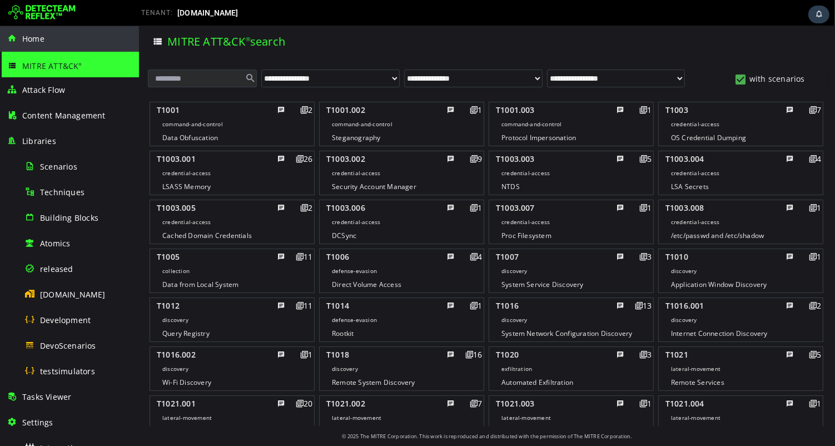
click at [51, 41] on div "Home" at bounding box center [70, 39] width 126 height 26
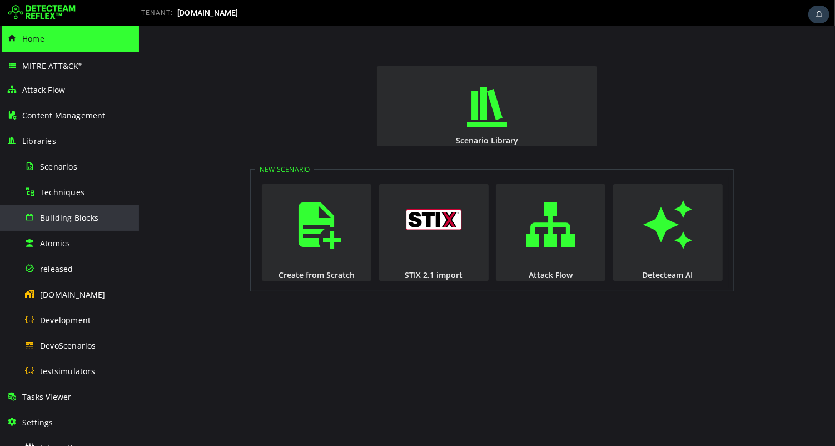
click at [51, 221] on span "Building Blocks" at bounding box center [69, 217] width 58 height 11
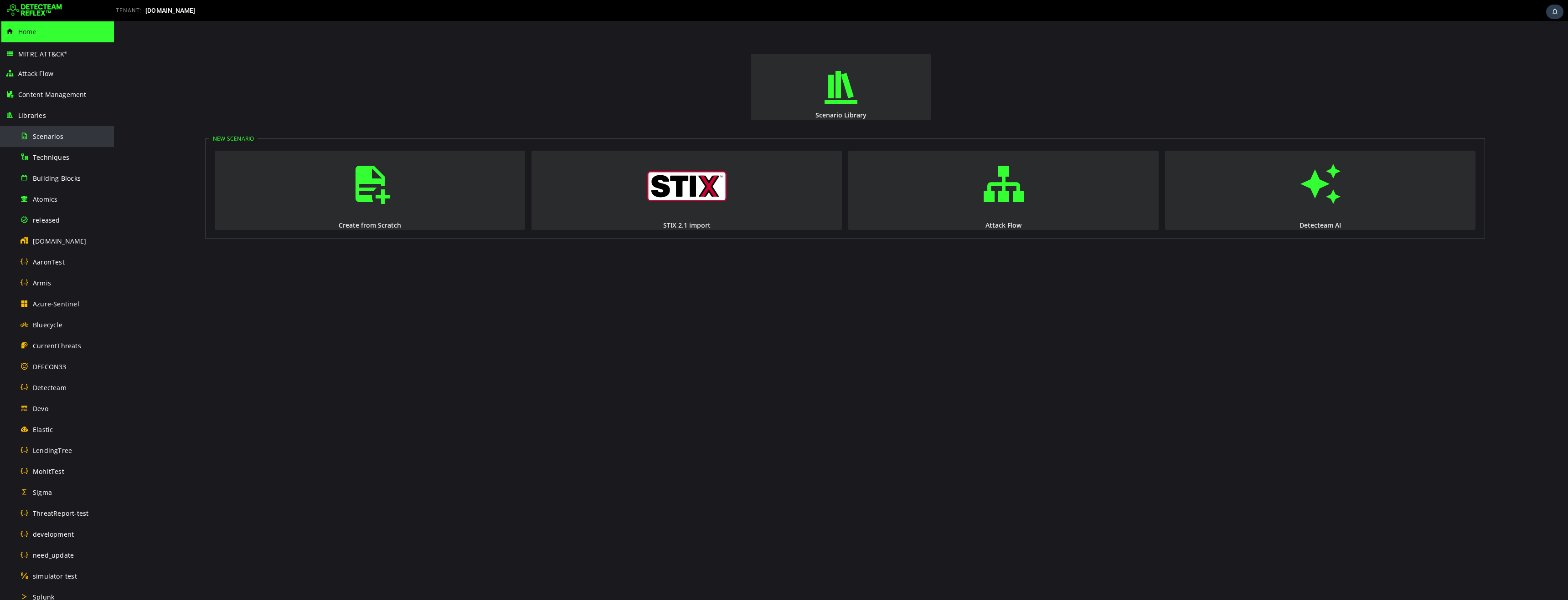
click at [44, 136] on span "Scenarios" at bounding box center [48, 136] width 30 height 9
click at [66, 140] on div "Scenarios" at bounding box center [64, 136] width 89 height 20
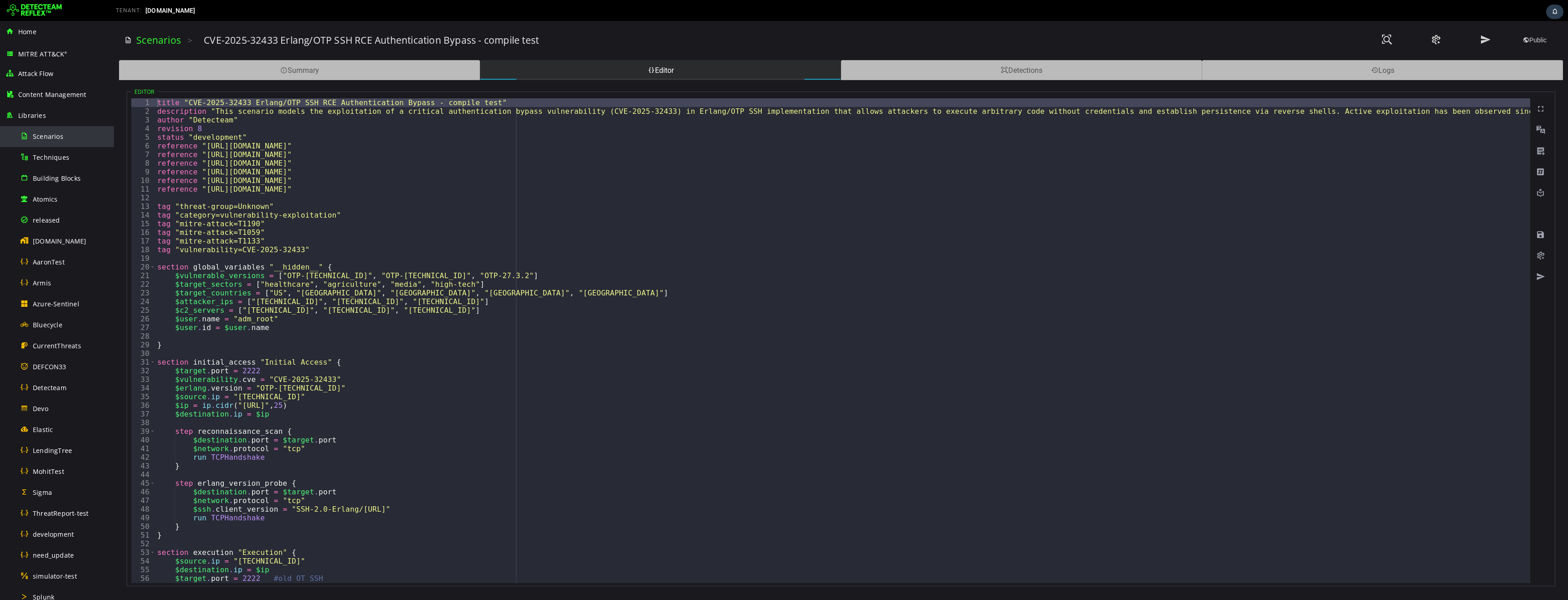
click at [53, 138] on span "Scenarios" at bounding box center [48, 136] width 30 height 9
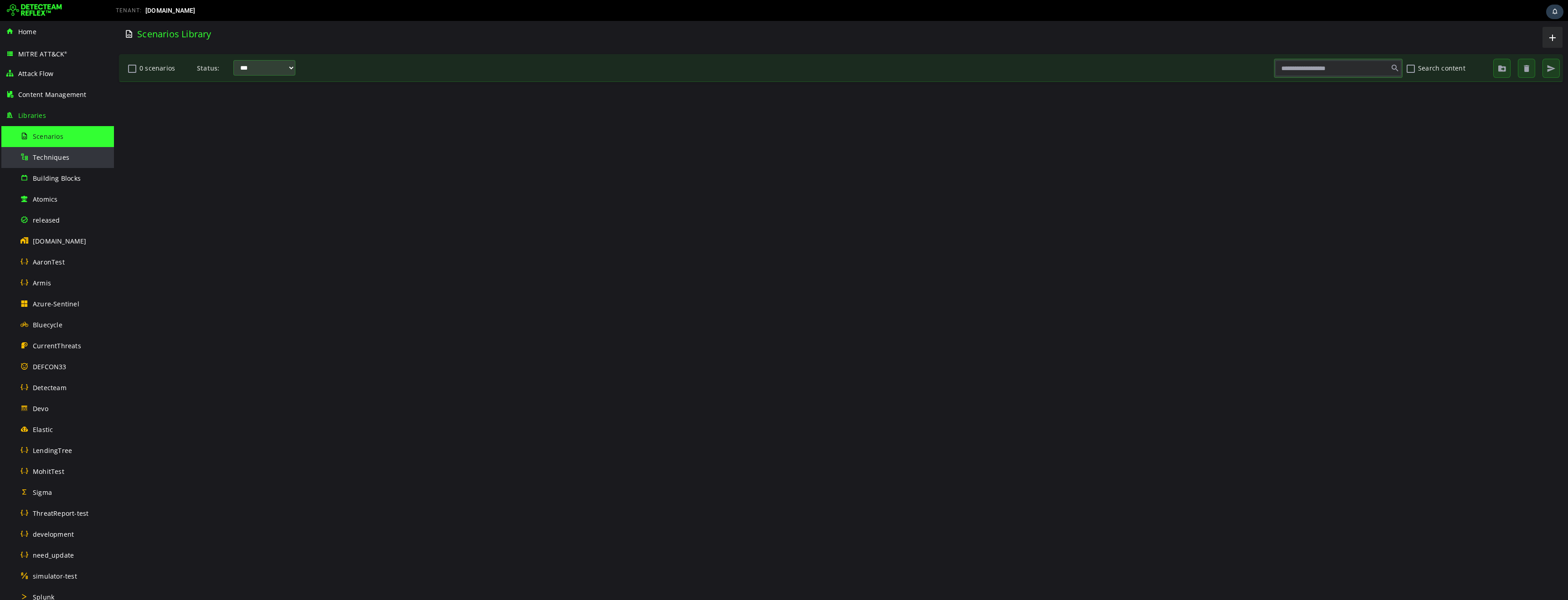
click at [42, 161] on span "Techniques" at bounding box center [51, 157] width 36 height 9
